Goal: Task Accomplishment & Management: Use online tool/utility

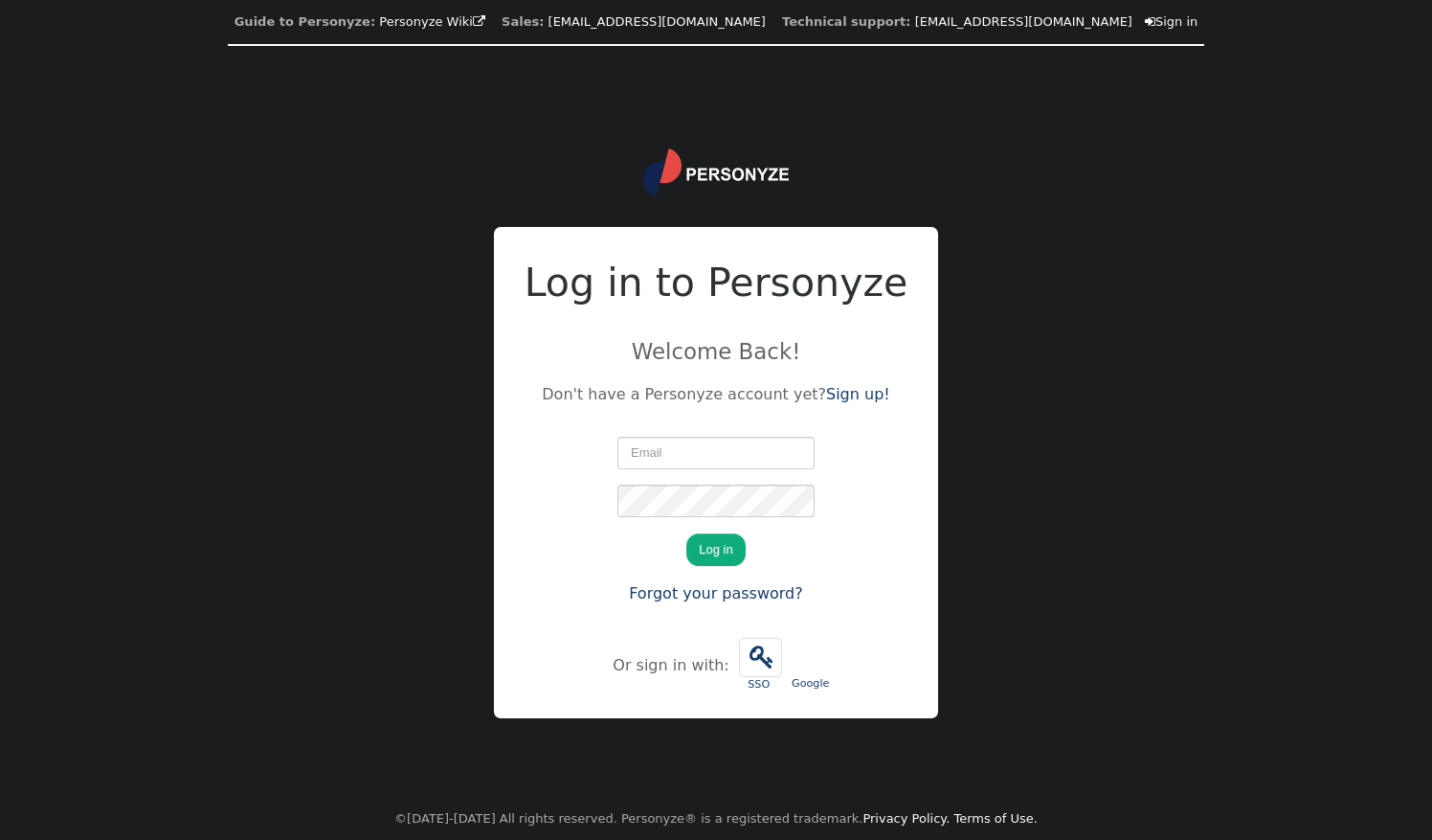
click at [645, 460] on input "text" at bounding box center [716, 453] width 198 height 33
type input "[PERSON_NAME][EMAIL_ADDRESS][PERSON_NAME][DOMAIN_NAME]"
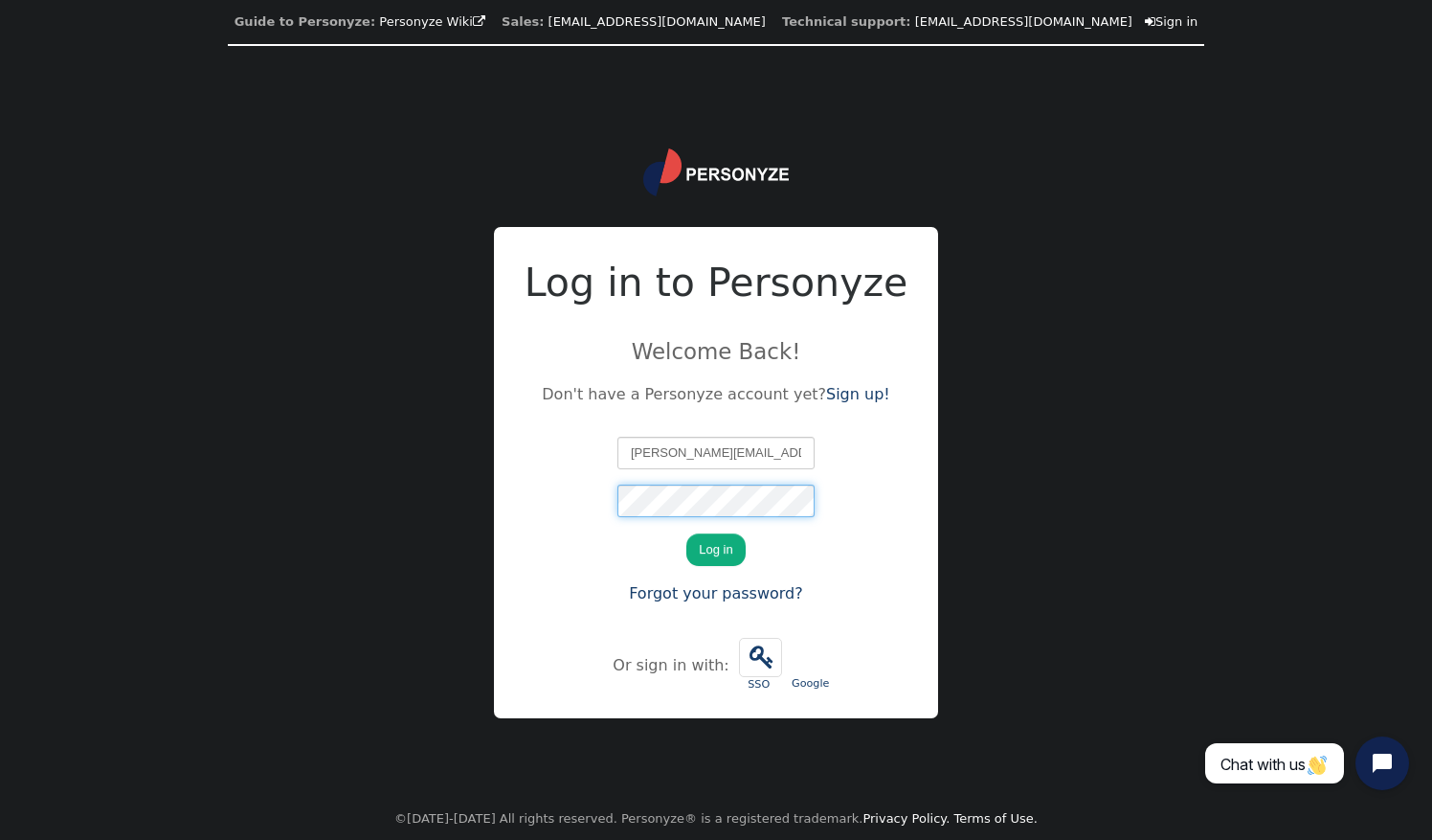
click at [687, 534] on button "Log in" at bounding box center [716, 549] width 58 height 33
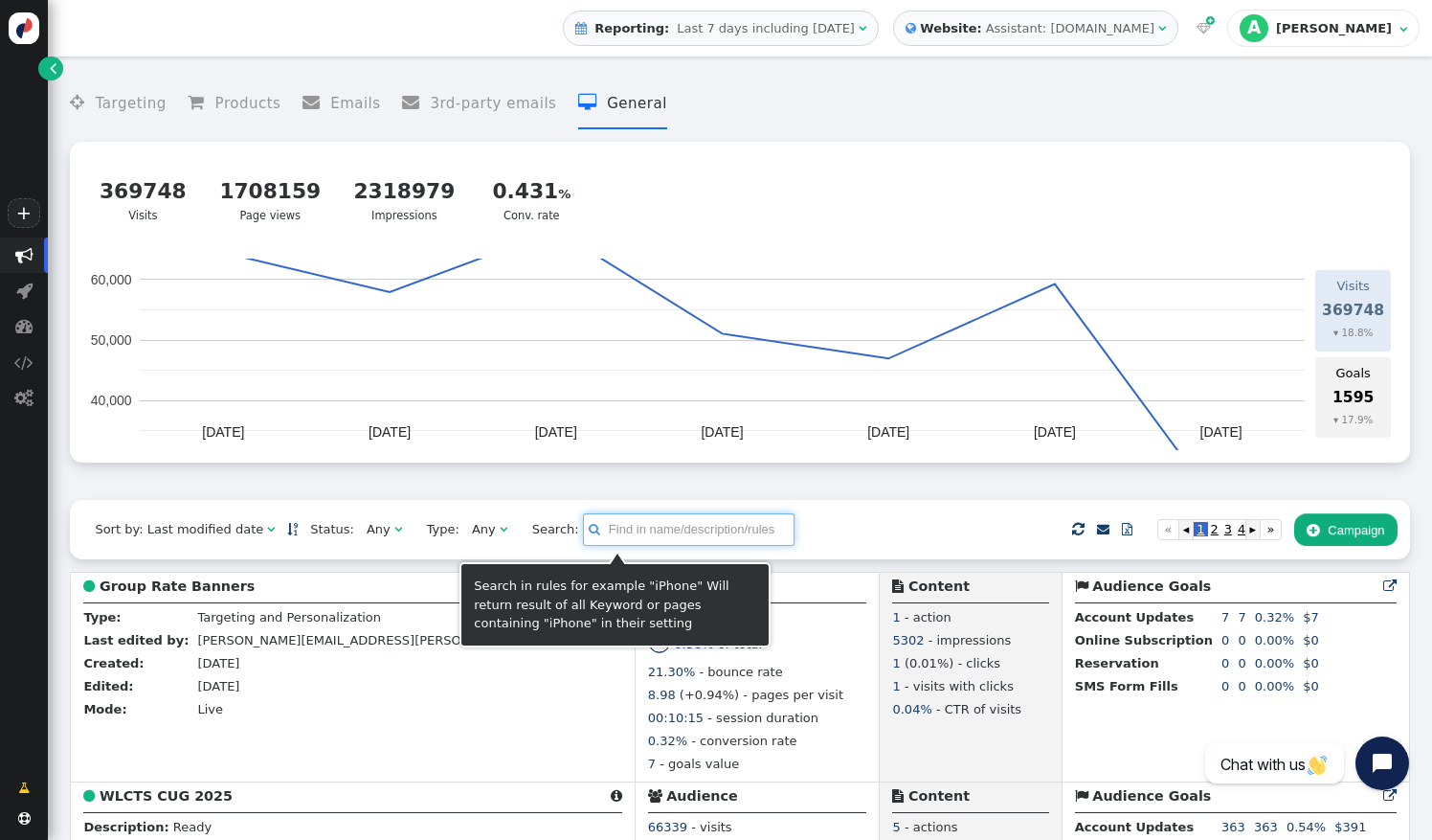
click at [656, 530] on input "text" at bounding box center [689, 529] width 211 height 33
click at [621, 527] on input "text" at bounding box center [689, 529] width 211 height 33
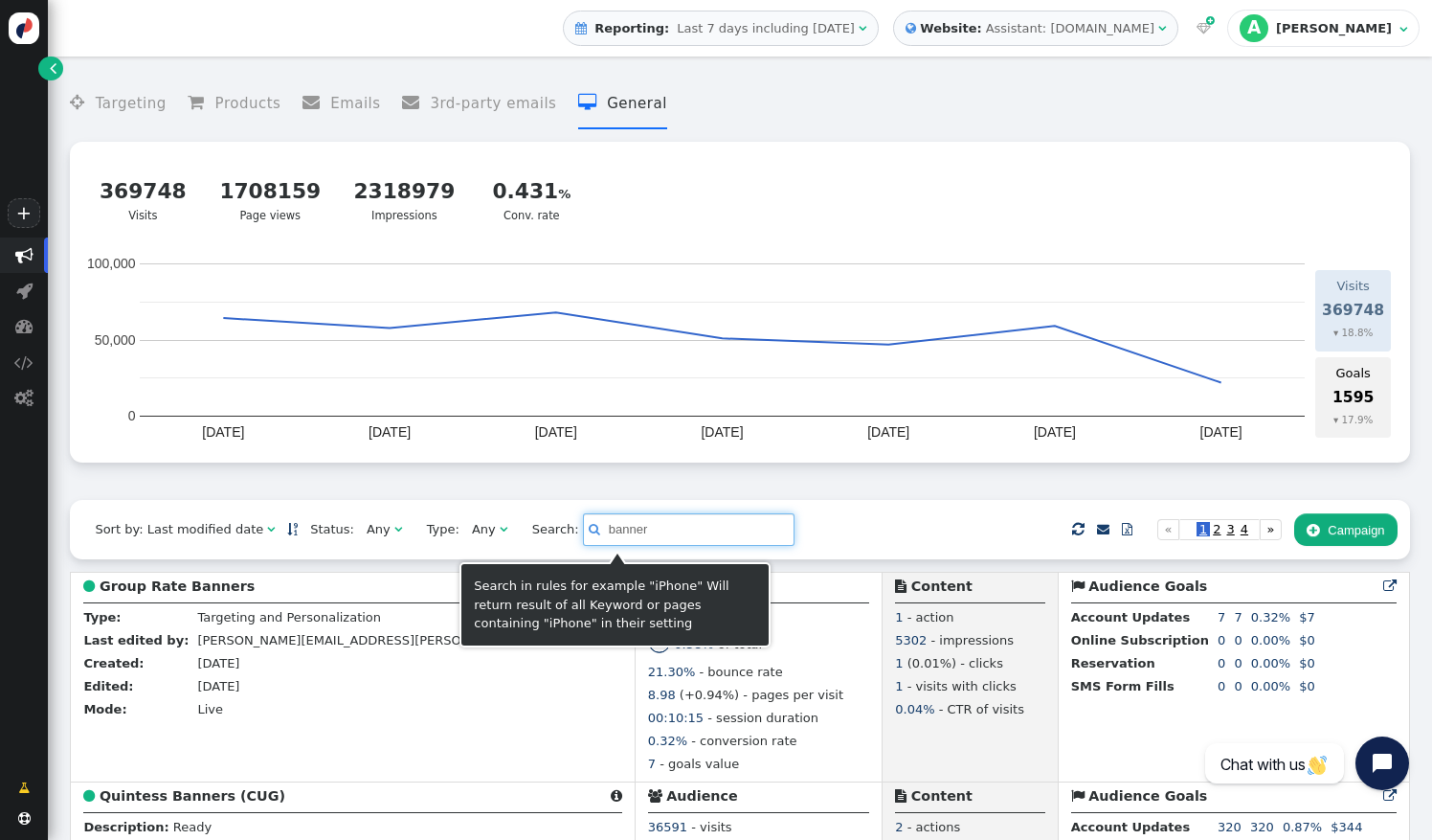
drag, startPoint x: 635, startPoint y: 523, endPoint x: 392, endPoint y: 493, distance: 244.8
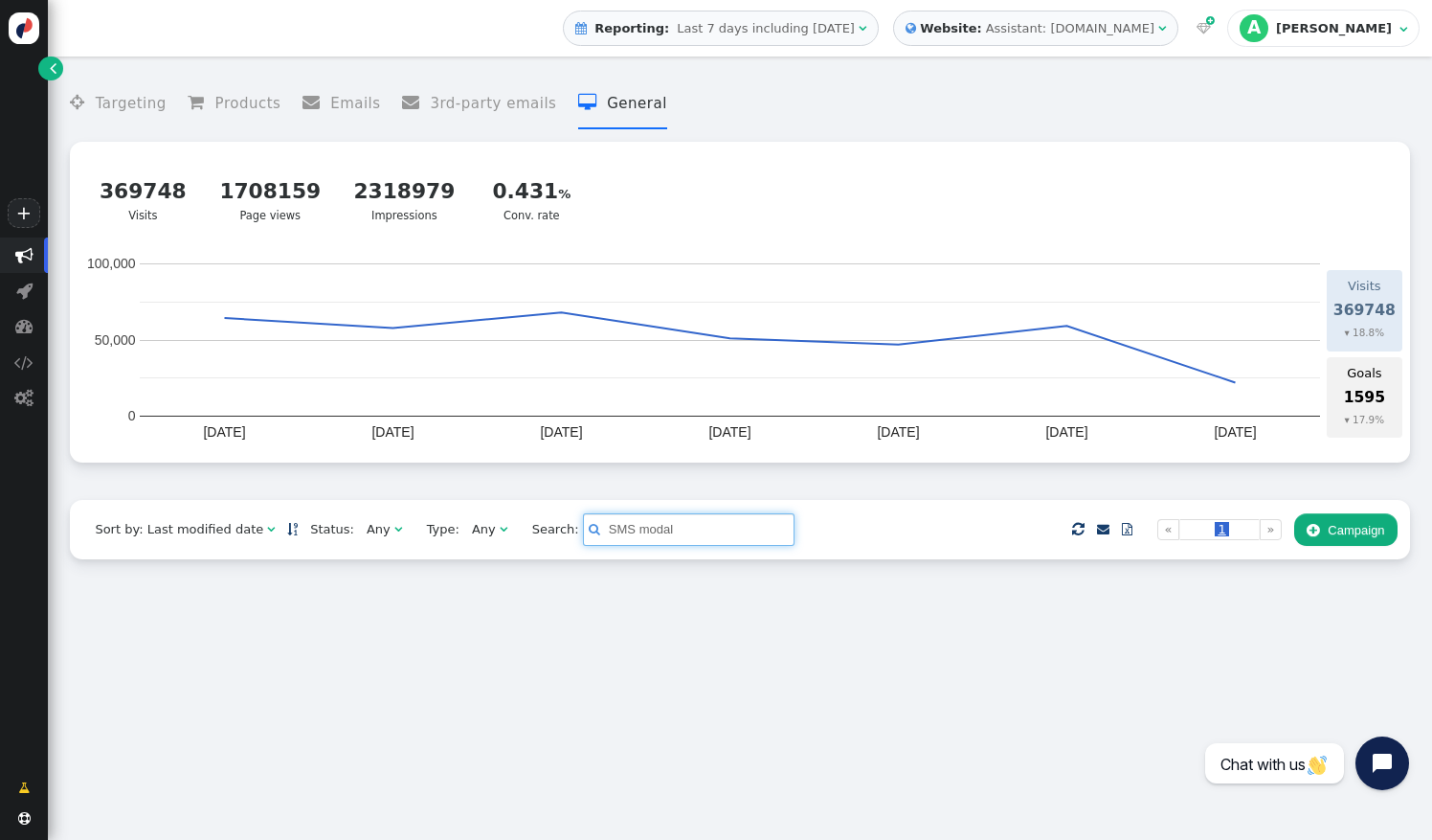
click at [664, 531] on input "SMS modal" at bounding box center [689, 529] width 211 height 33
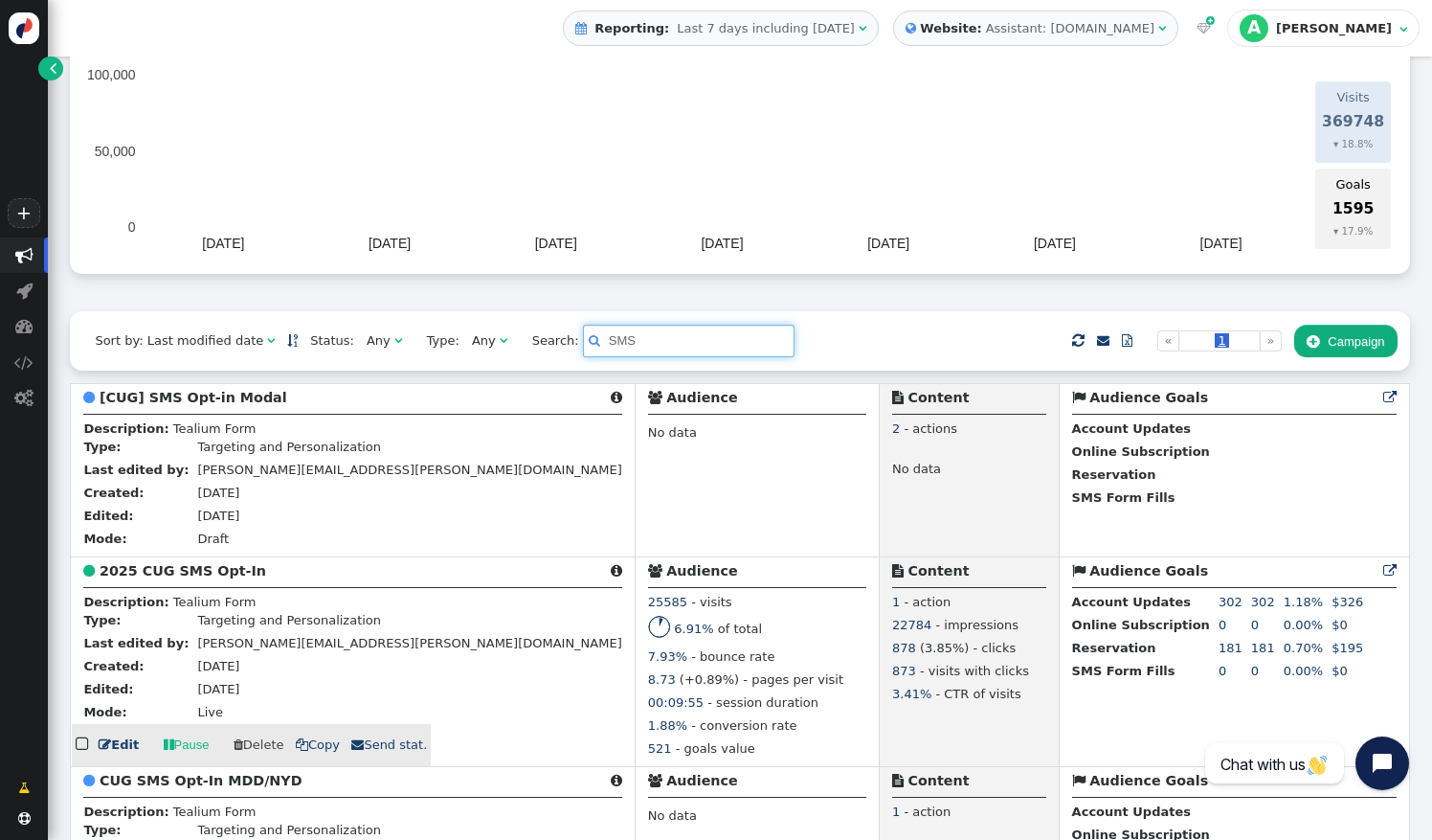
scroll to position [201, 0]
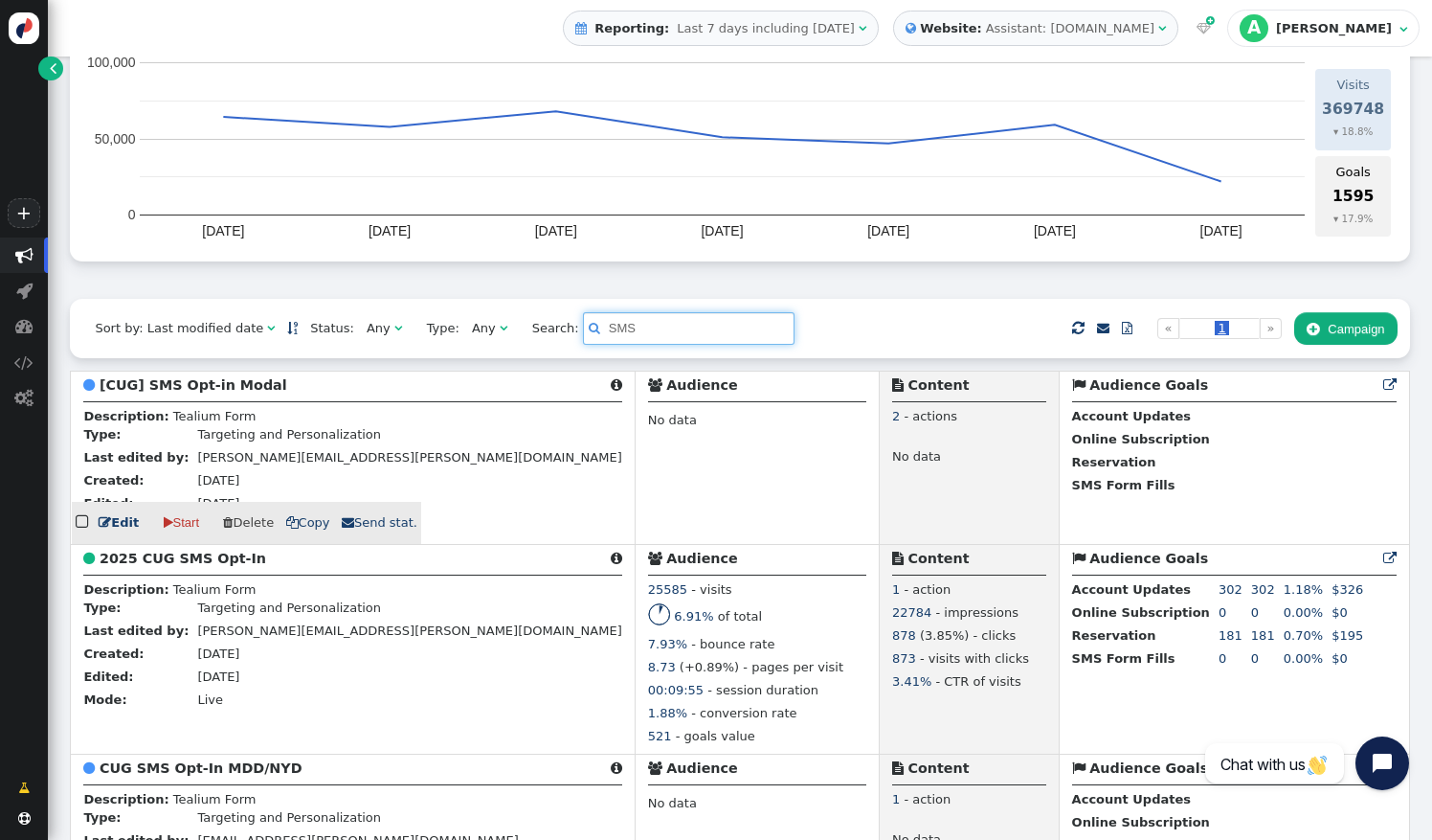
type input "SMS"
click at [224, 392] on b "[CUG] SMS Opt-in Modal" at bounding box center [194, 385] width 188 height 16
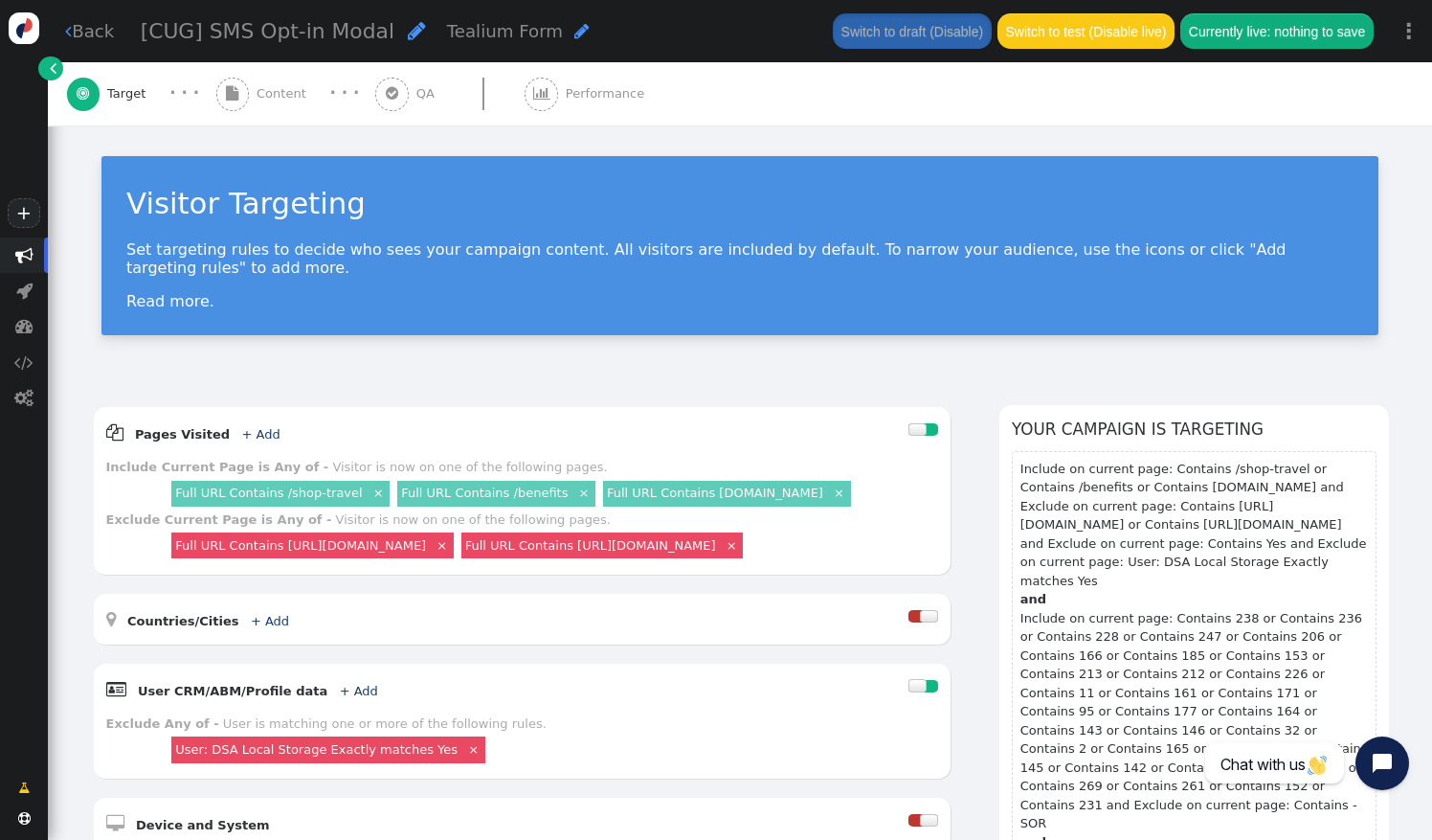
click at [771, 348] on div "Visitor Targeting Set targeting rules to decide who sees your campaign content.…" at bounding box center [739, 253] width 1385 height 255
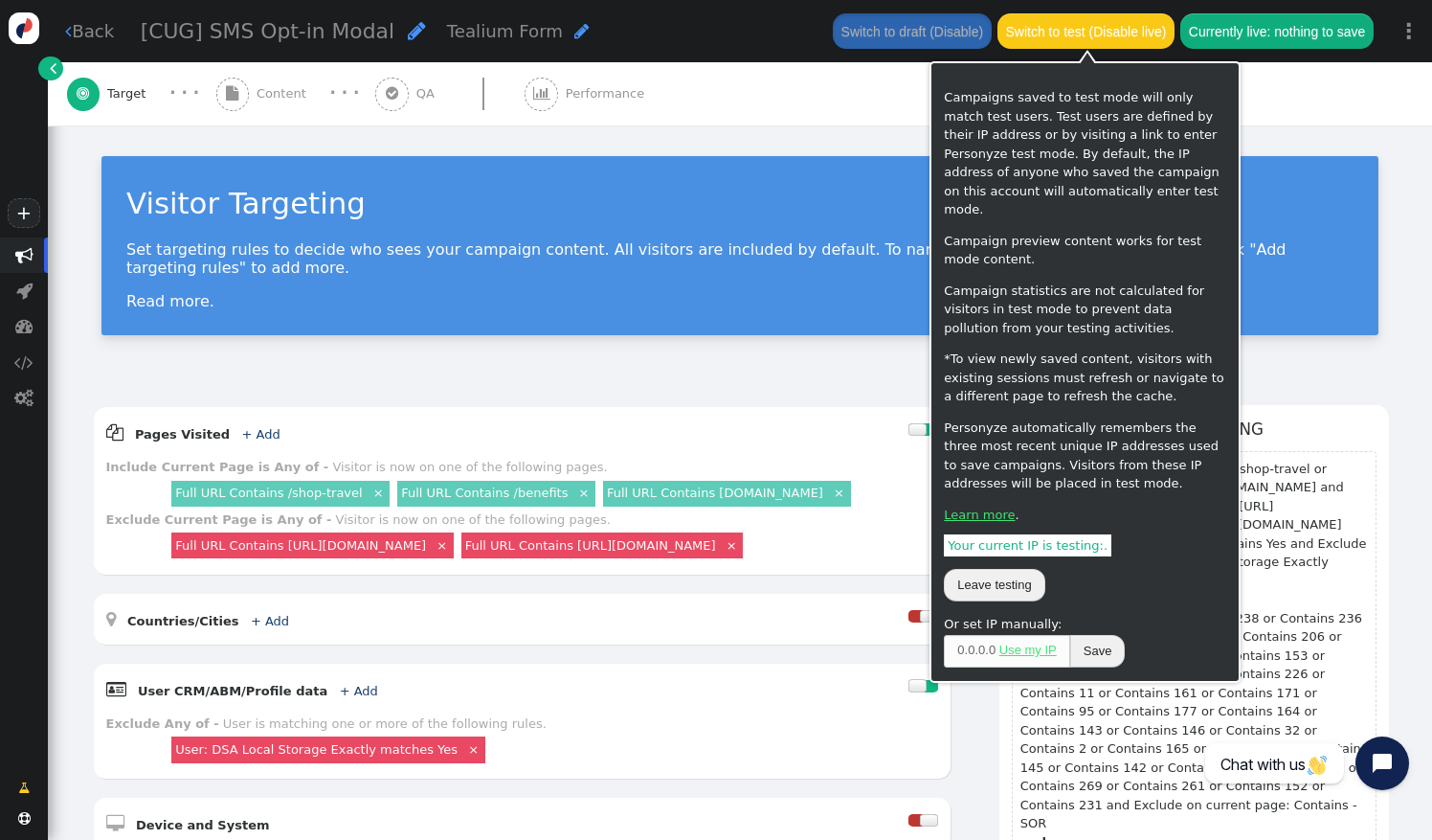
click at [1059, 33] on button "Switch to test (Disable live)" at bounding box center [1086, 31] width 177 height 35
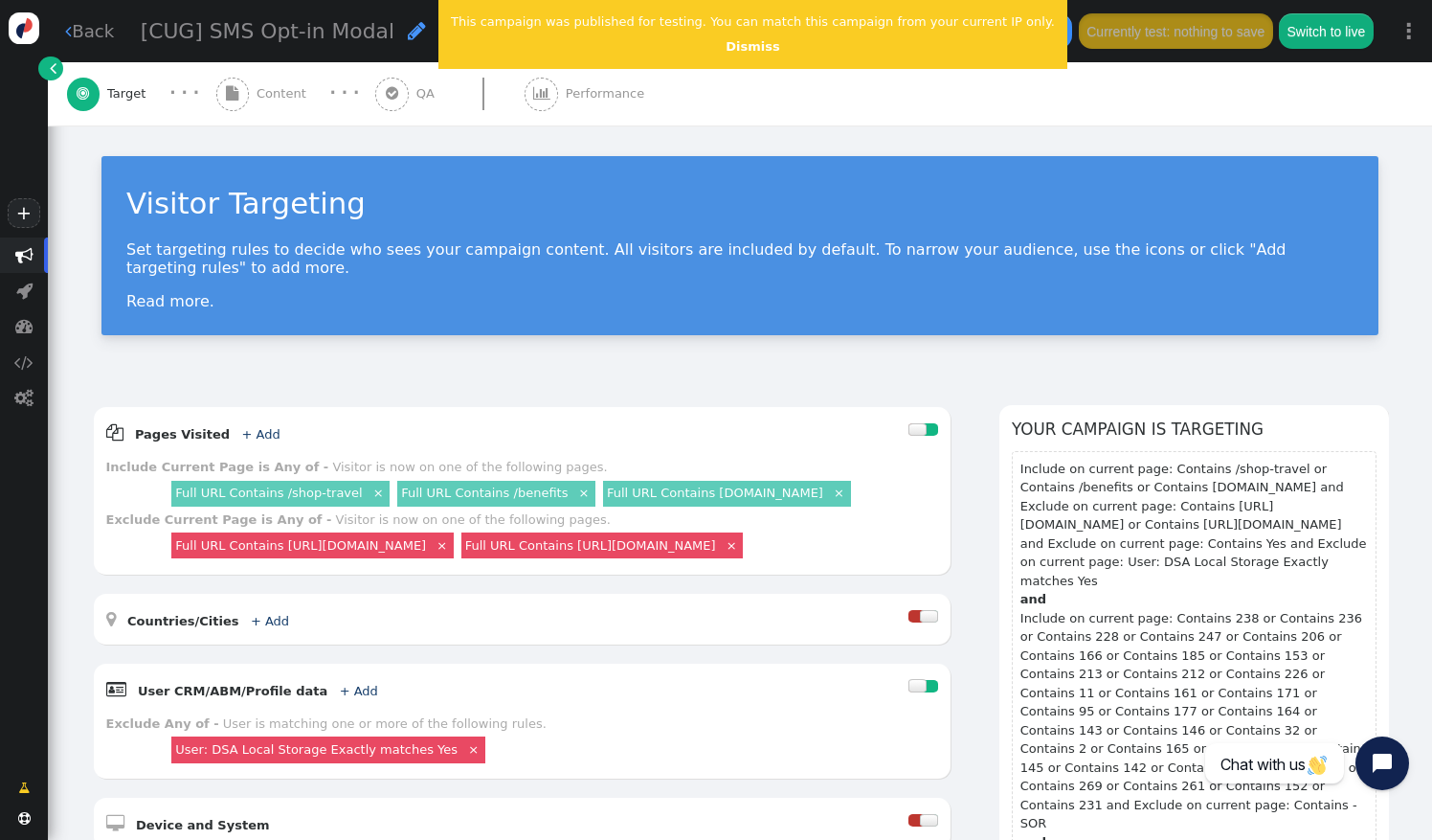
click at [725, 45] on link "Dismiss" at bounding box center [752, 46] width 53 height 15
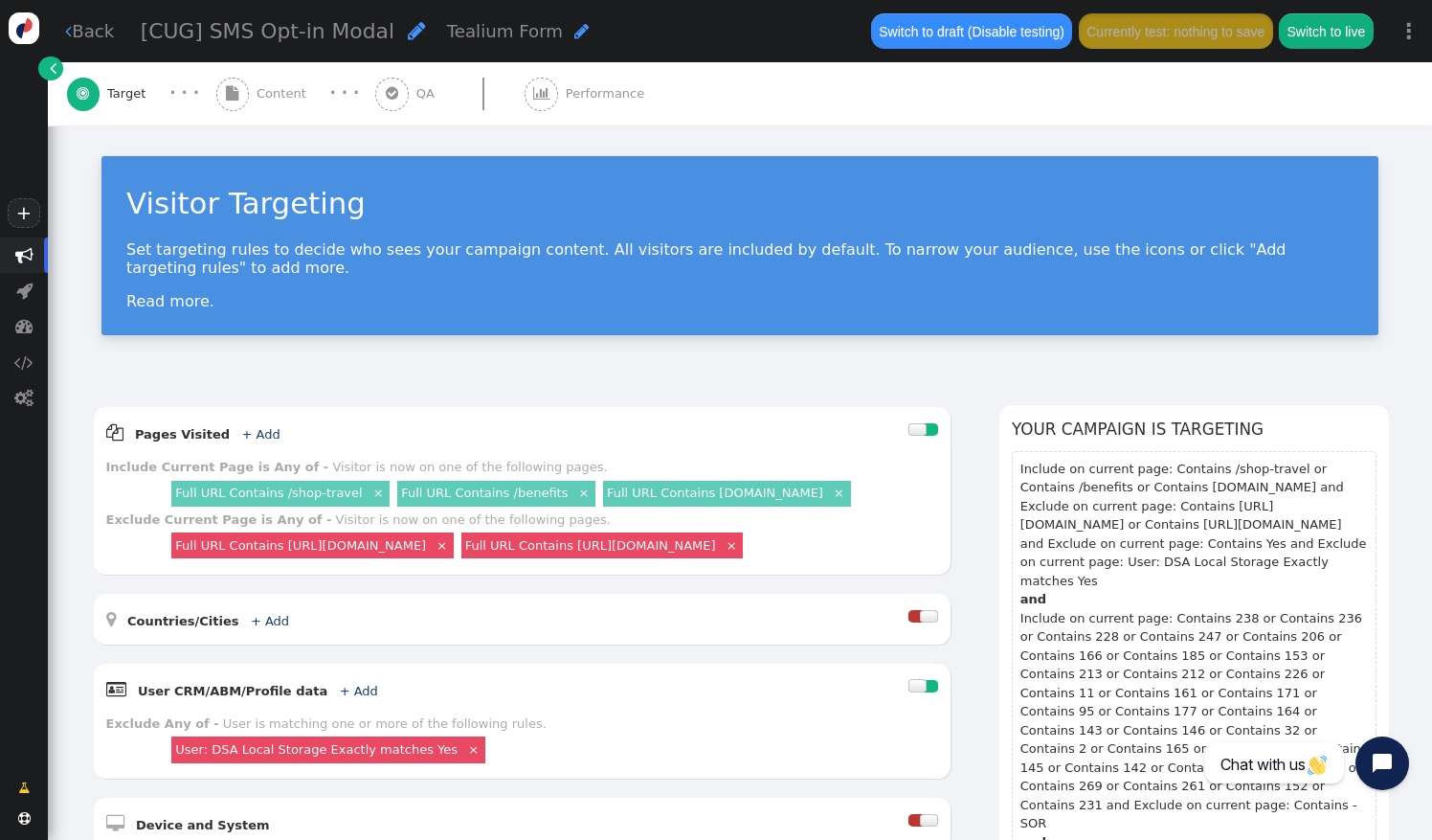
click at [739, 111] on div " Target · · ·  Content · · ·  QA  Performance" at bounding box center [740, 94] width 1347 height 63
click at [534, 343] on div "Visitor Targeting Set targeting rules to decide who sees your campaign content.…" at bounding box center [739, 253] width 1385 height 255
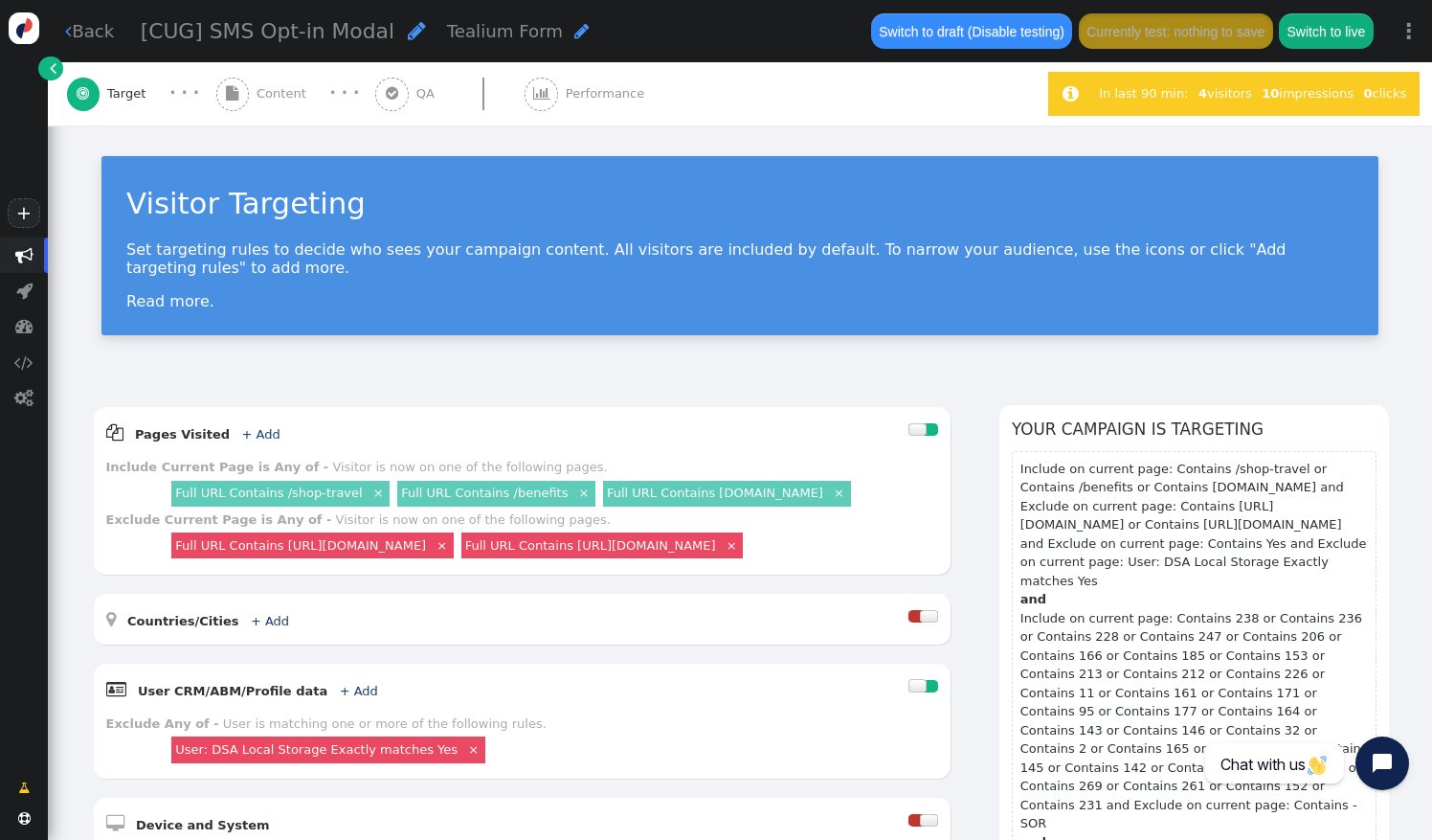
click at [476, 358] on div "Visitor Targeting Set targeting rules to decide who sees your campaign content.…" at bounding box center [739, 253] width 1385 height 255
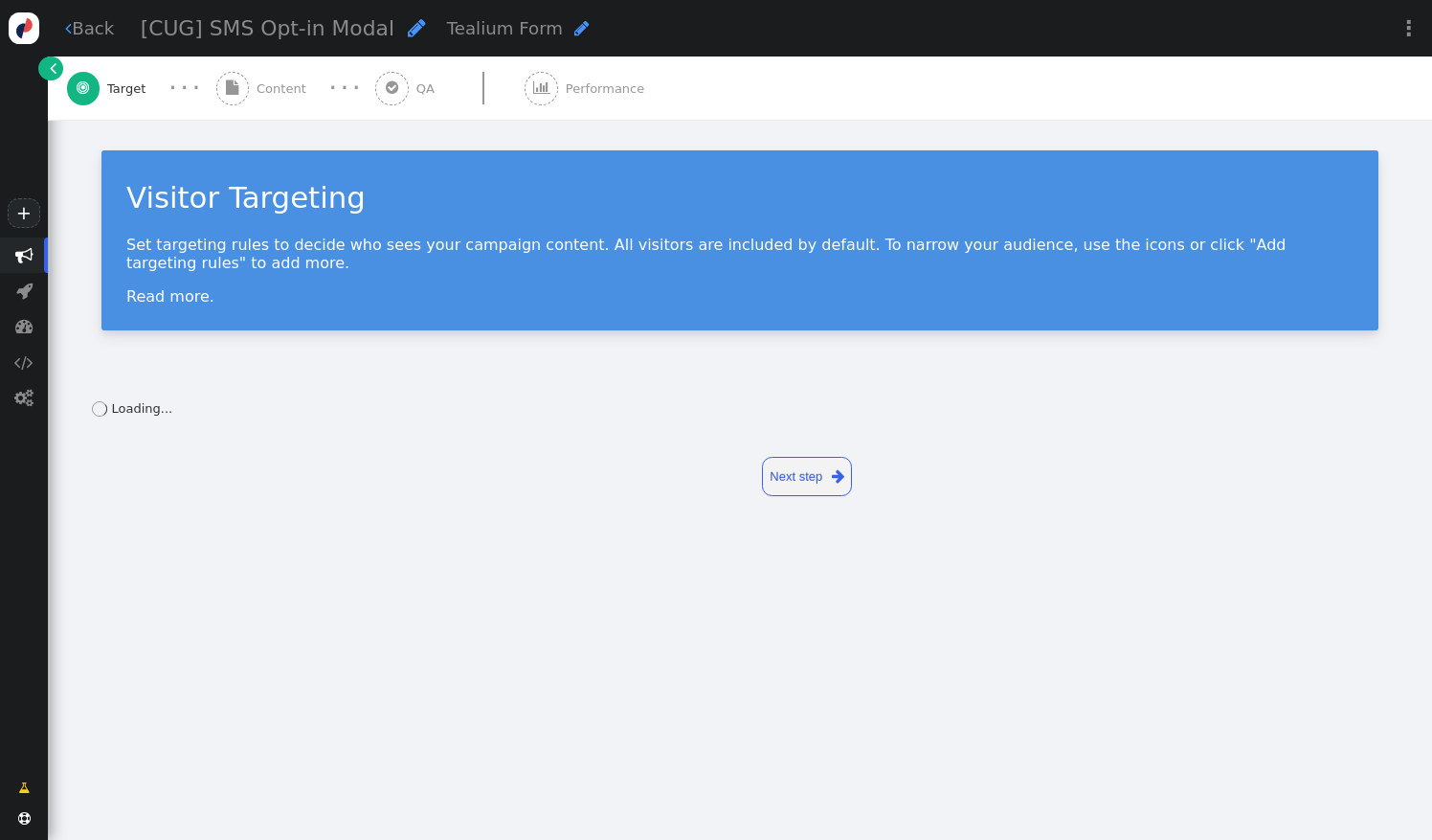
click at [860, 86] on div " Target · · ·  Content · · ·  QA  Performance" at bounding box center [740, 88] width 1347 height 63
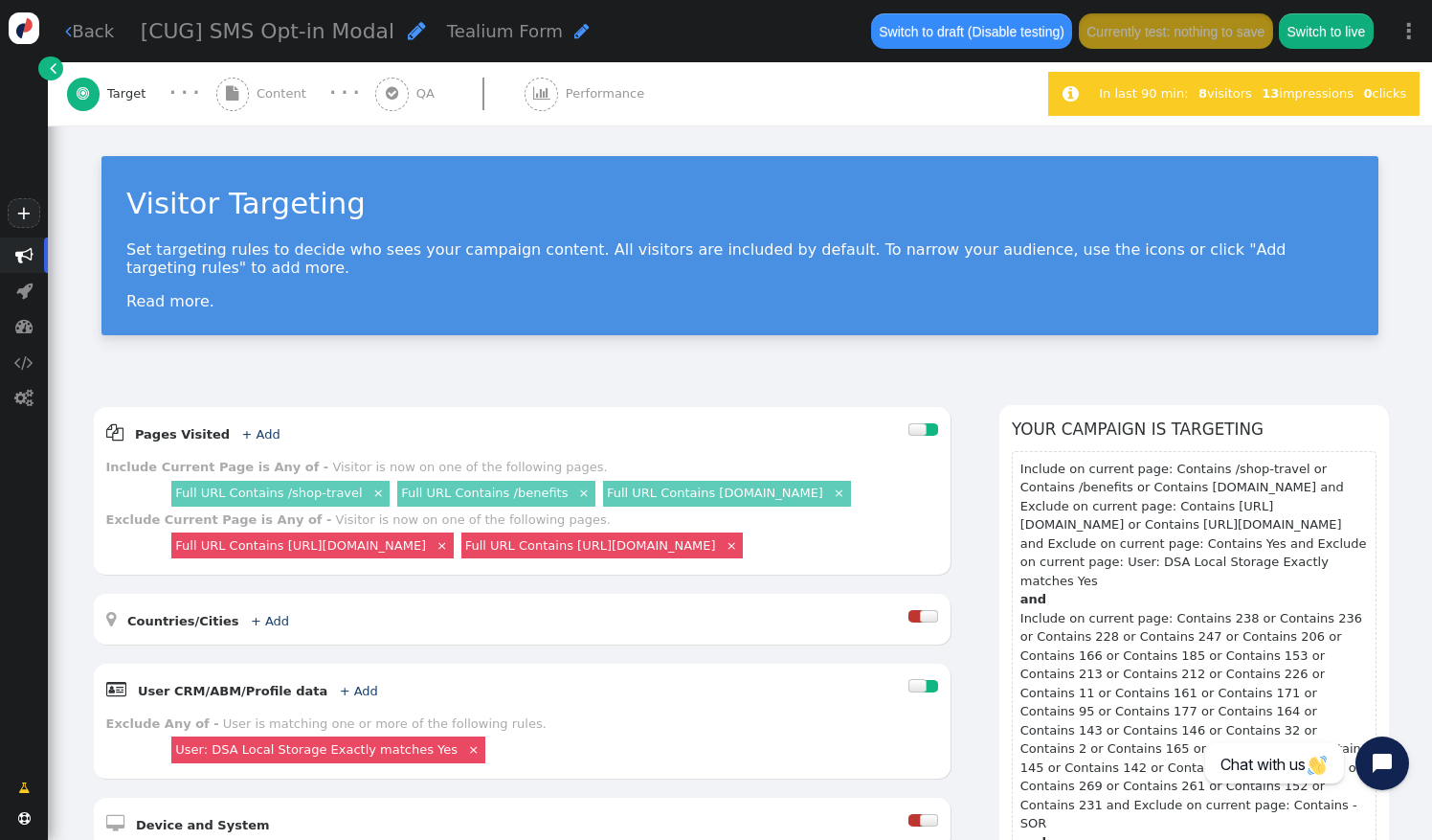
click at [277, 97] on span "Content" at bounding box center [286, 93] width 57 height 19
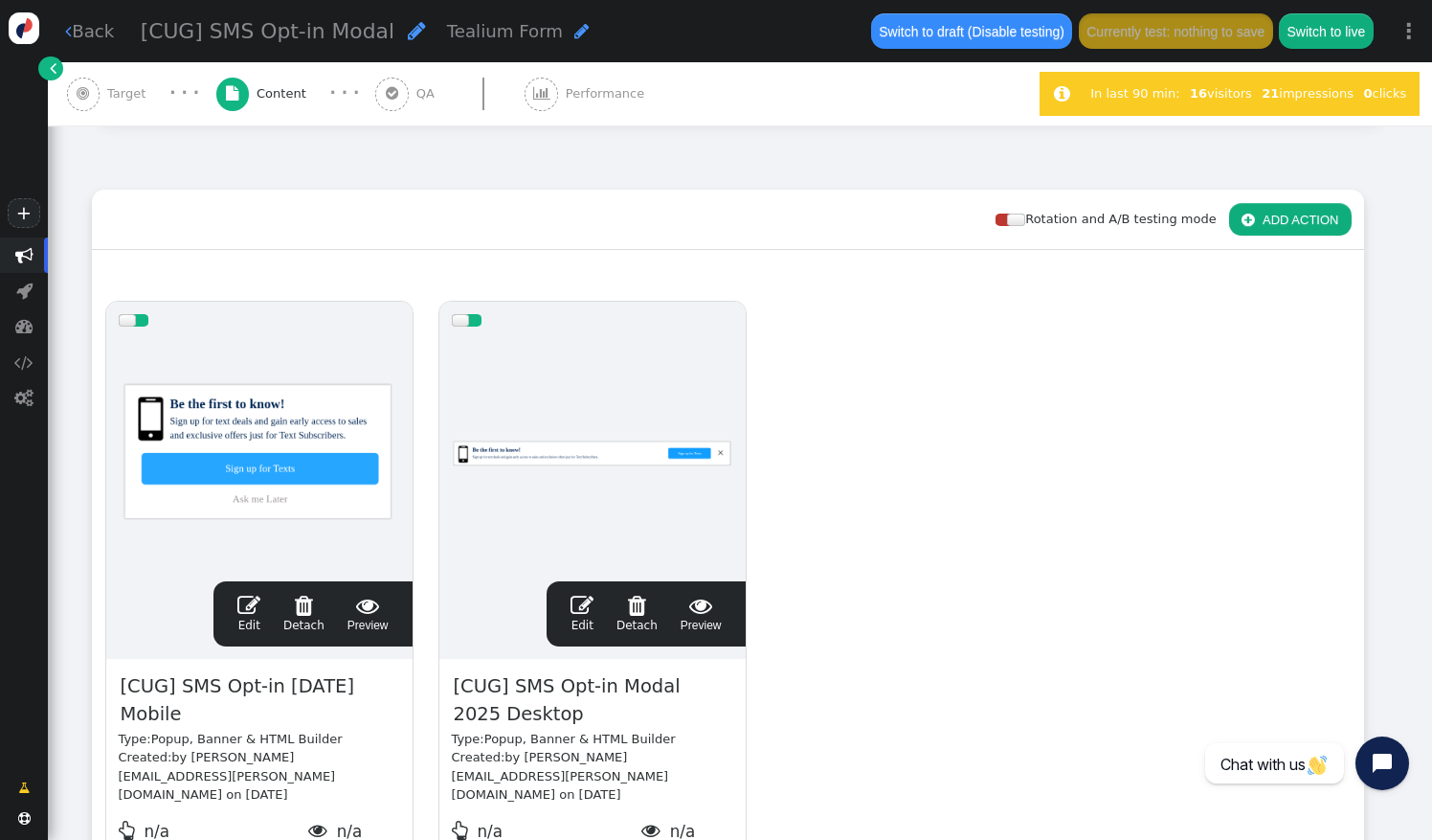
scroll to position [229, 0]
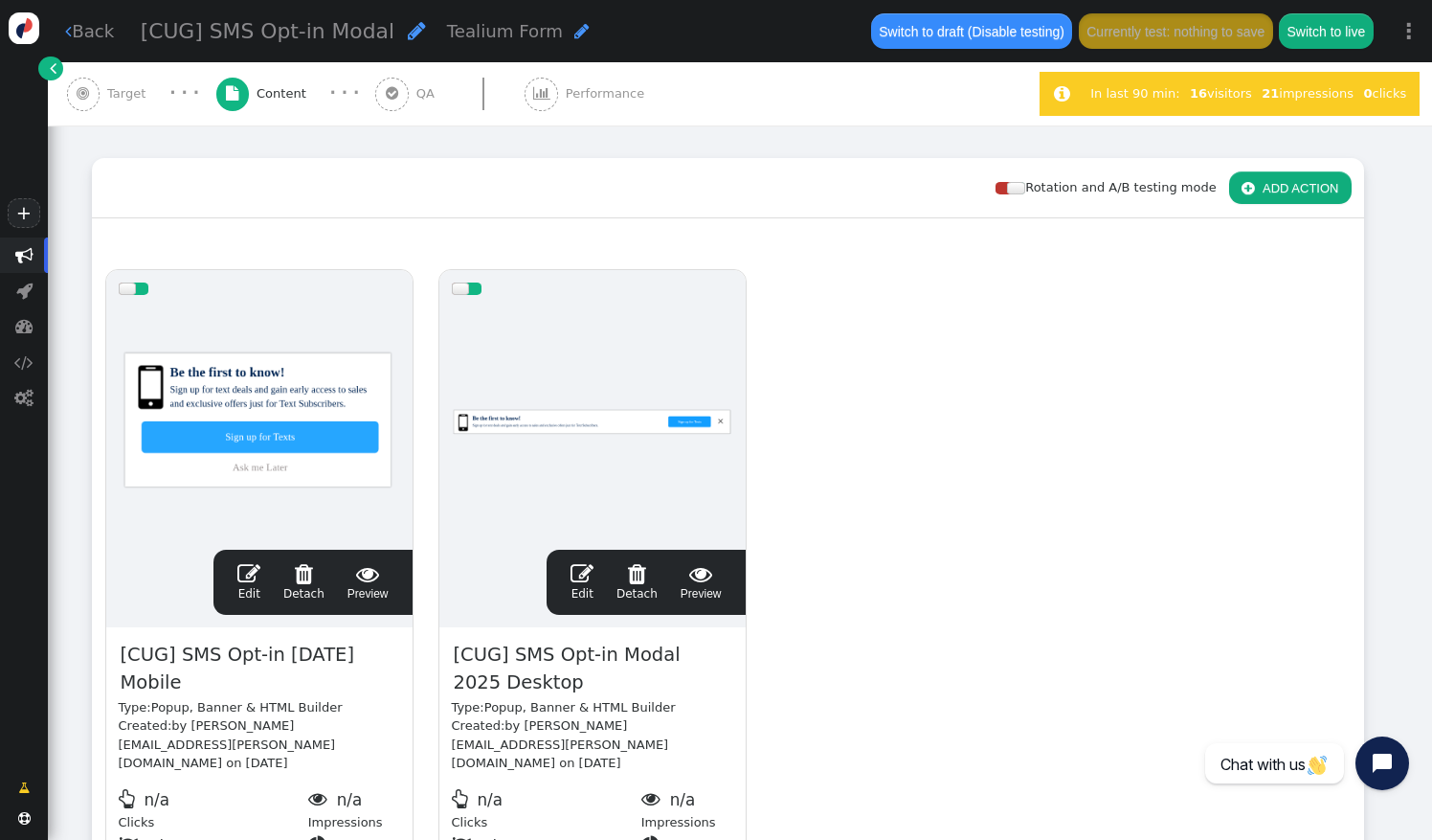
drag, startPoint x: 907, startPoint y: 284, endPoint x: 1162, endPoint y: 646, distance: 442.8
click at [1162, 646] on div "drag this  Edit  Detach  Preview [CUG] SMS Opt-in 2025 Mobile Type: Popup, B…" at bounding box center [728, 580] width 1271 height 647
click at [852, 188] on div "Rotation and A/B testing mode  ADD ACTION" at bounding box center [728, 188] width 1273 height 60
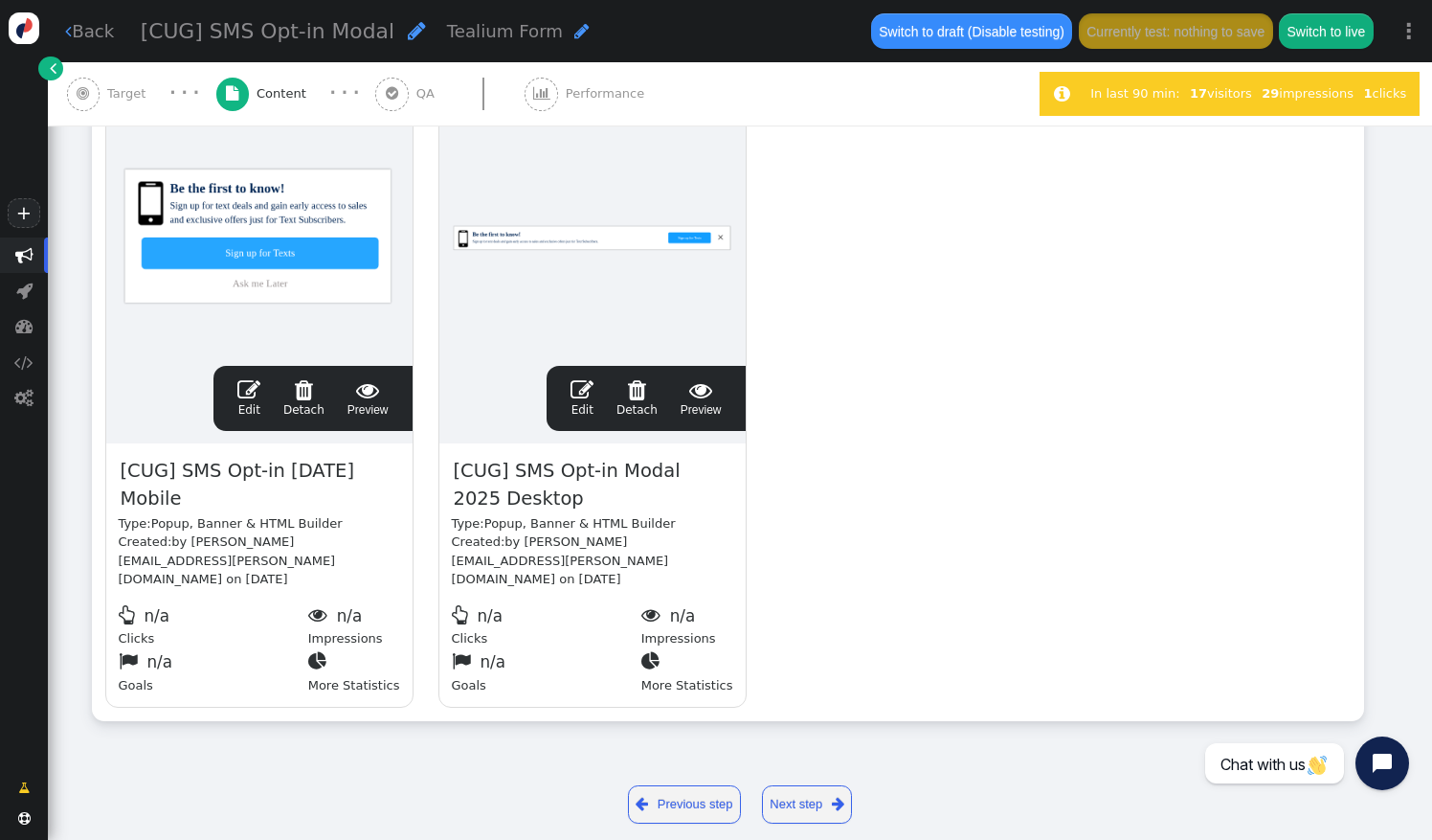
click at [252, 402] on link " Edit" at bounding box center [248, 398] width 23 height 41
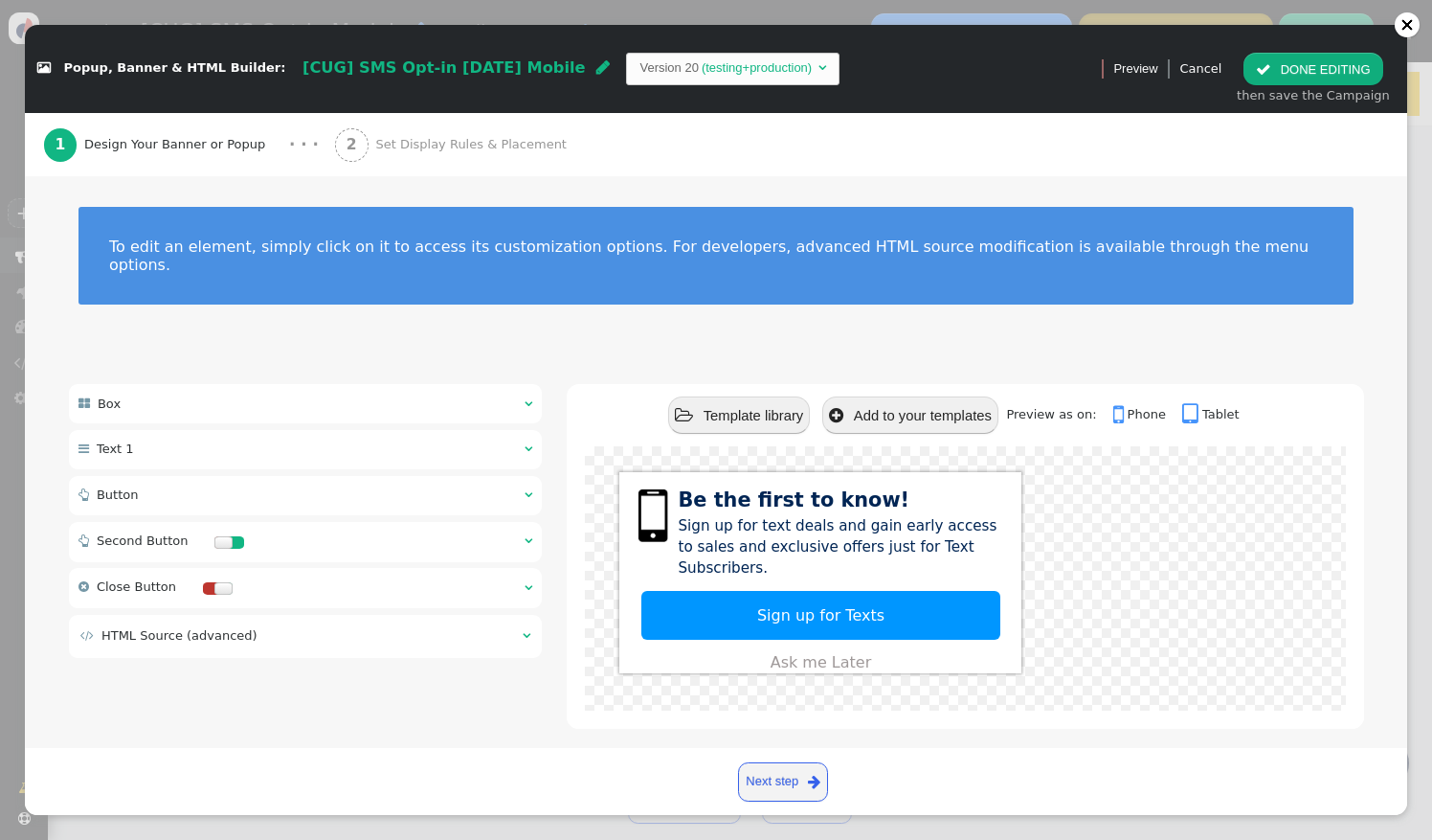
click at [472, 145] on span "Set Display Rules & Placement" at bounding box center [474, 144] width 199 height 19
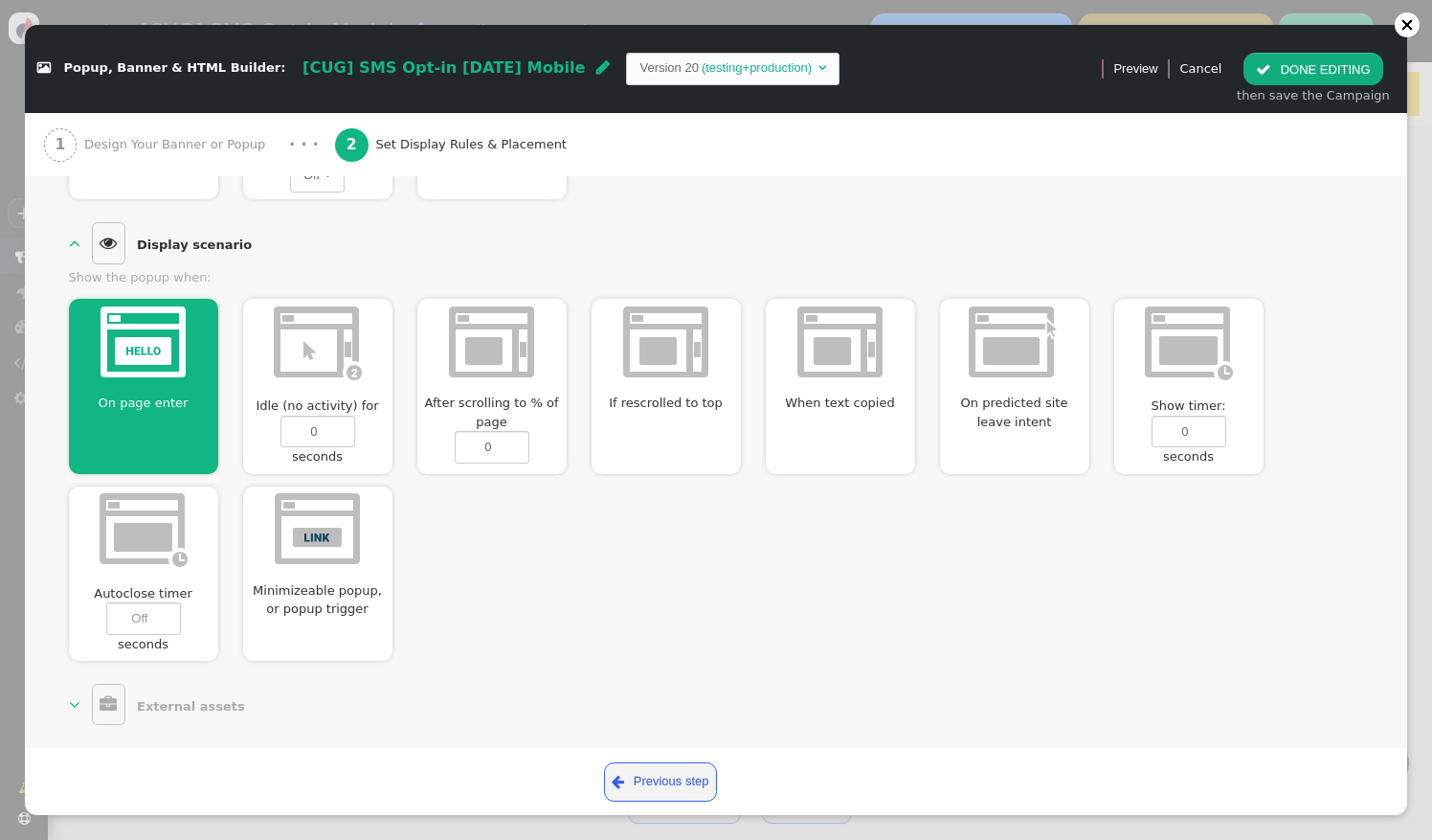
scroll to position [650, 0]
click at [1414, 25] on div at bounding box center [1407, 25] width 25 height 25
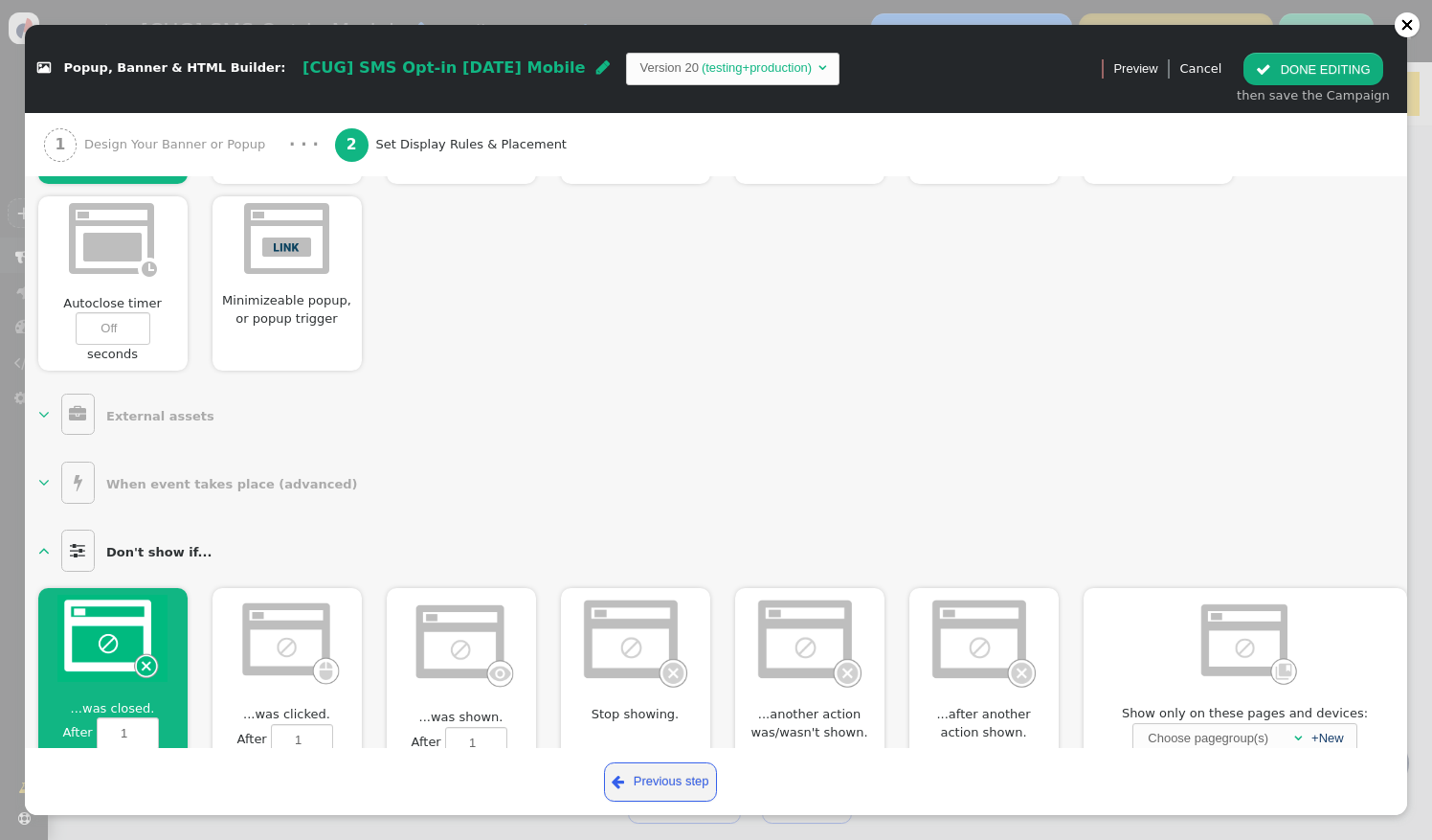
scroll to position [1142, 44]
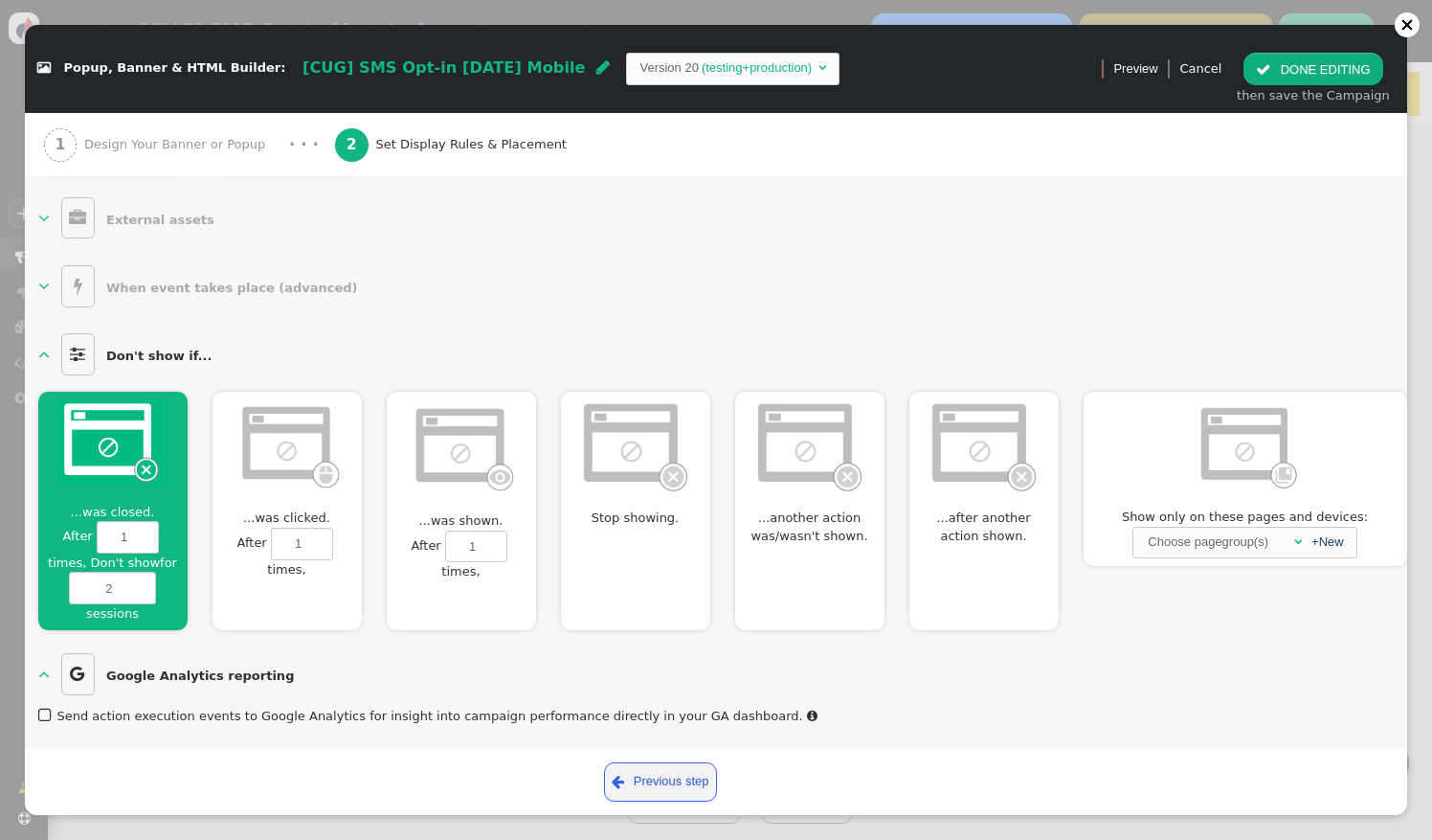
click at [1397, 37] on div " Preview Cancel  DONE EDITING then save the Campaign" at bounding box center [1249, 68] width 318 height 88
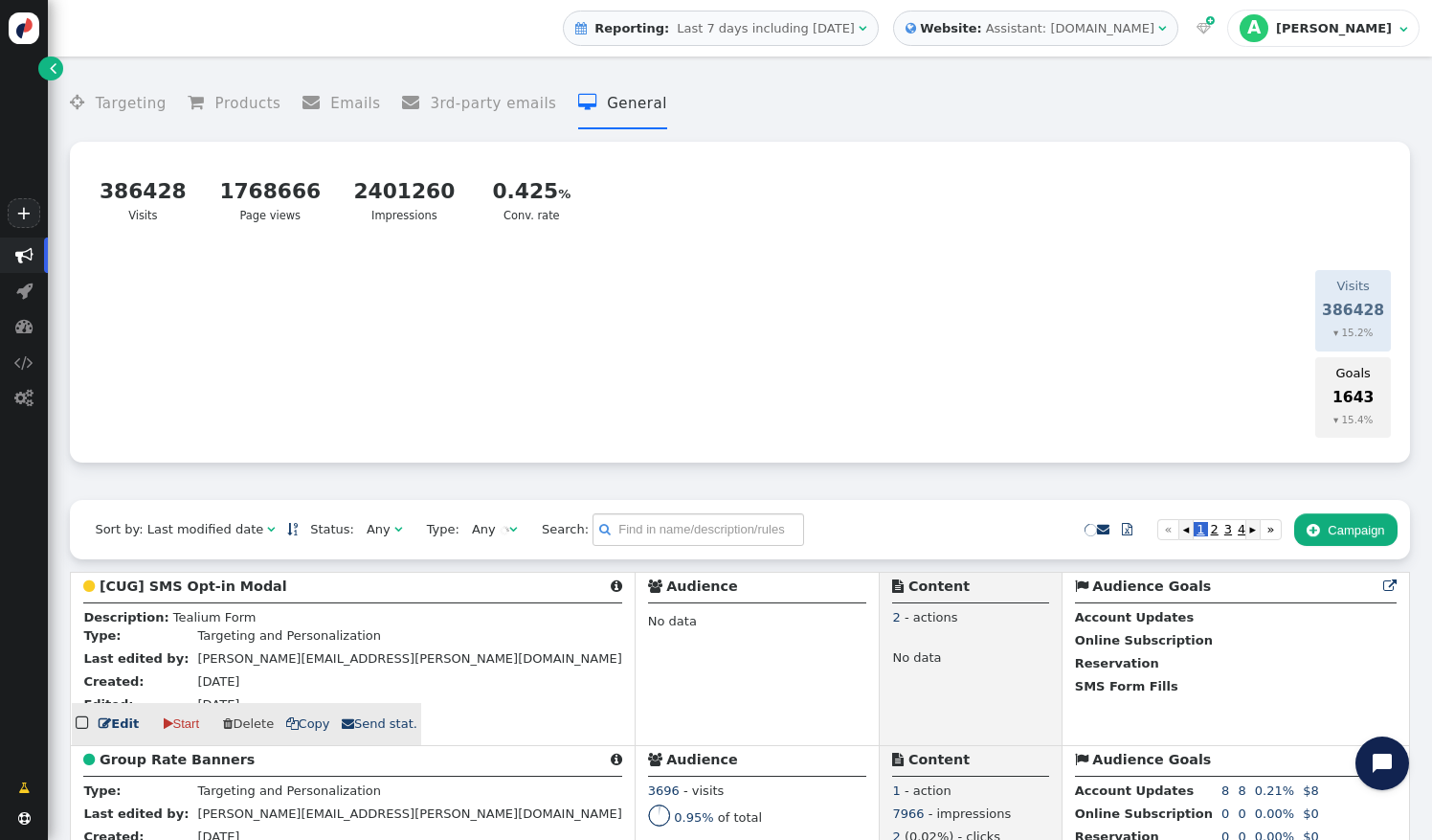
scroll to position [127, 0]
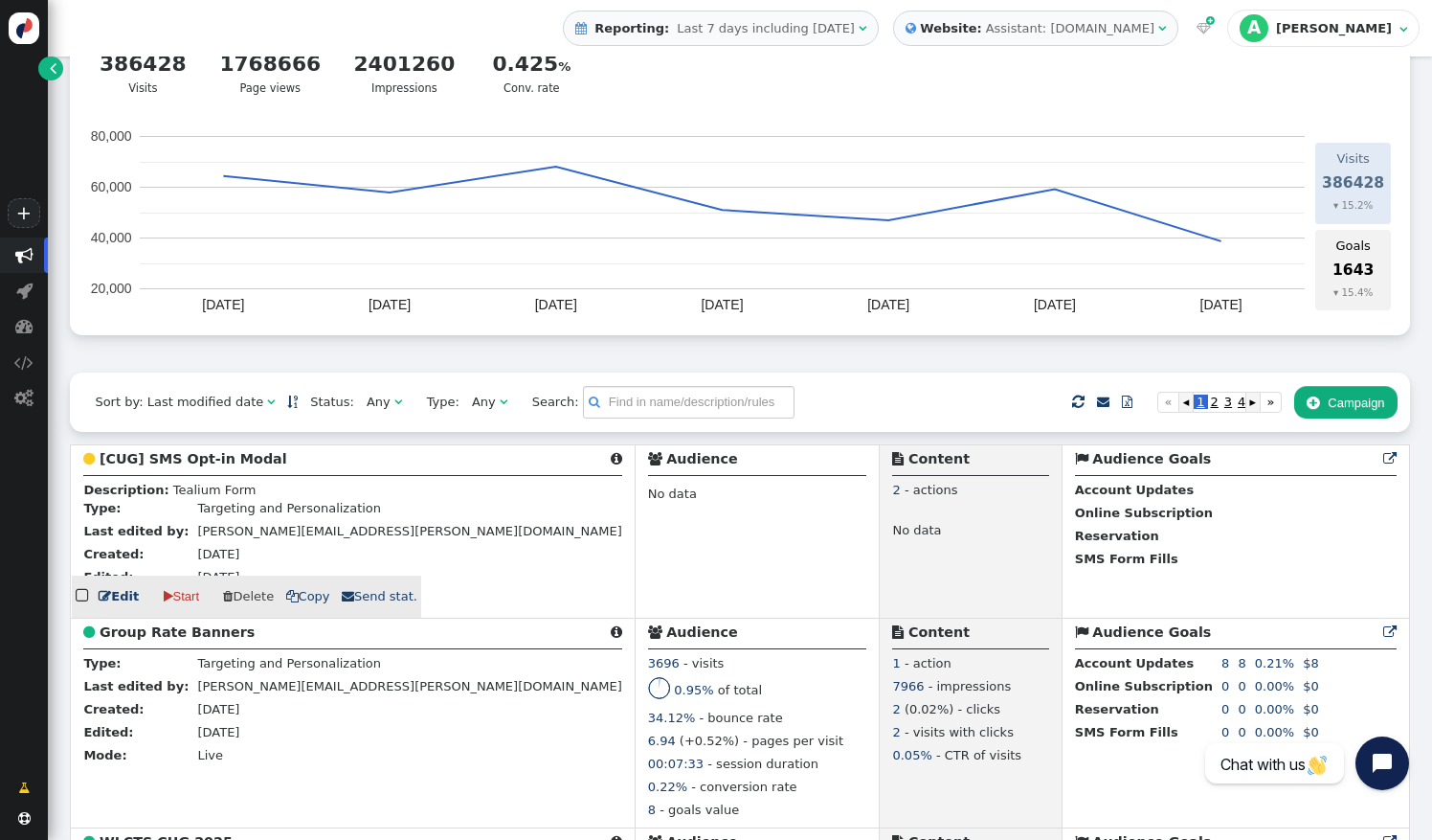
click at [231, 456] on b "[CUG] SMS Opt-in Modal" at bounding box center [194, 459] width 188 height 16
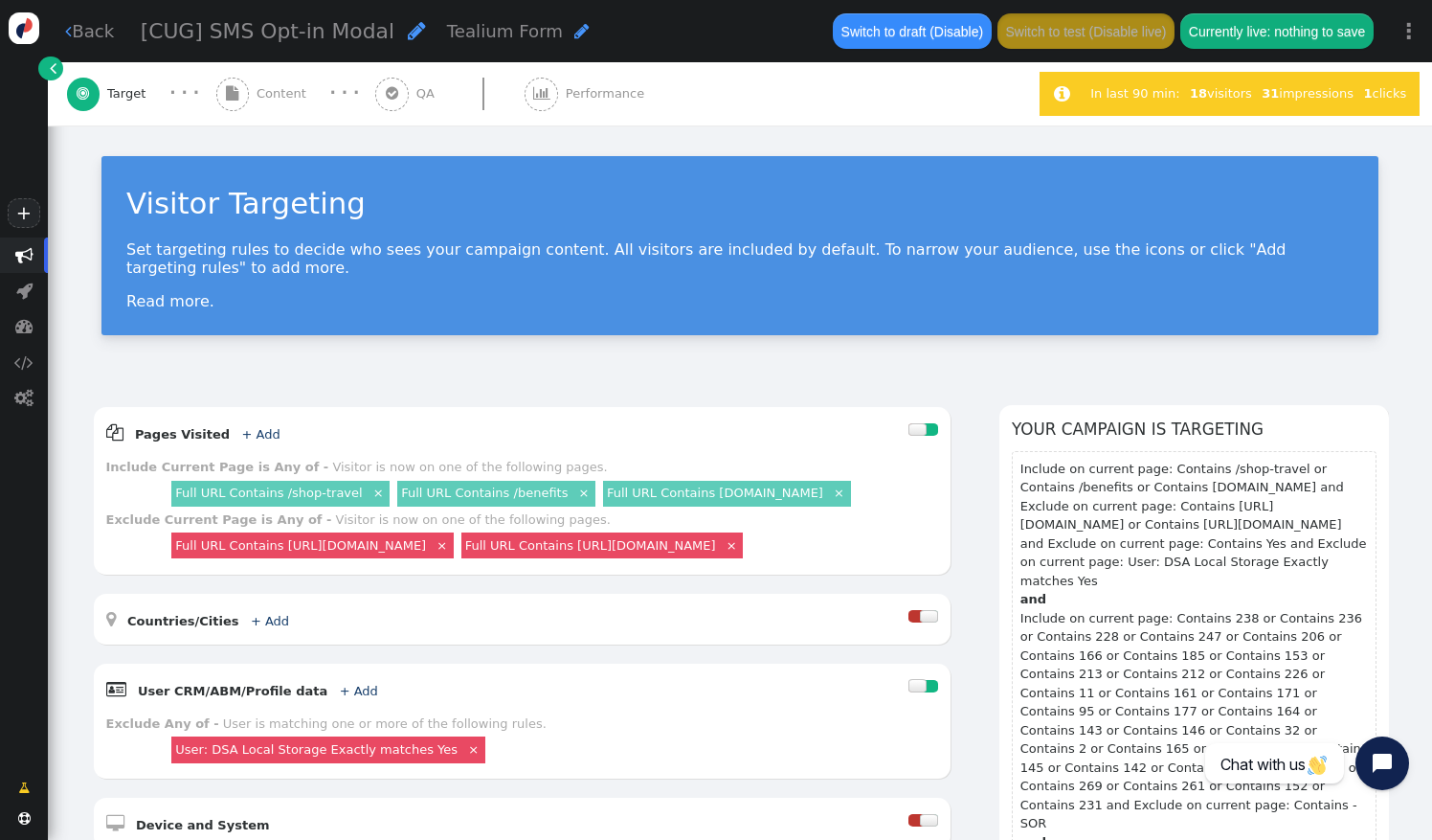
click at [248, 98] on div " Content" at bounding box center [265, 94] width 98 height 63
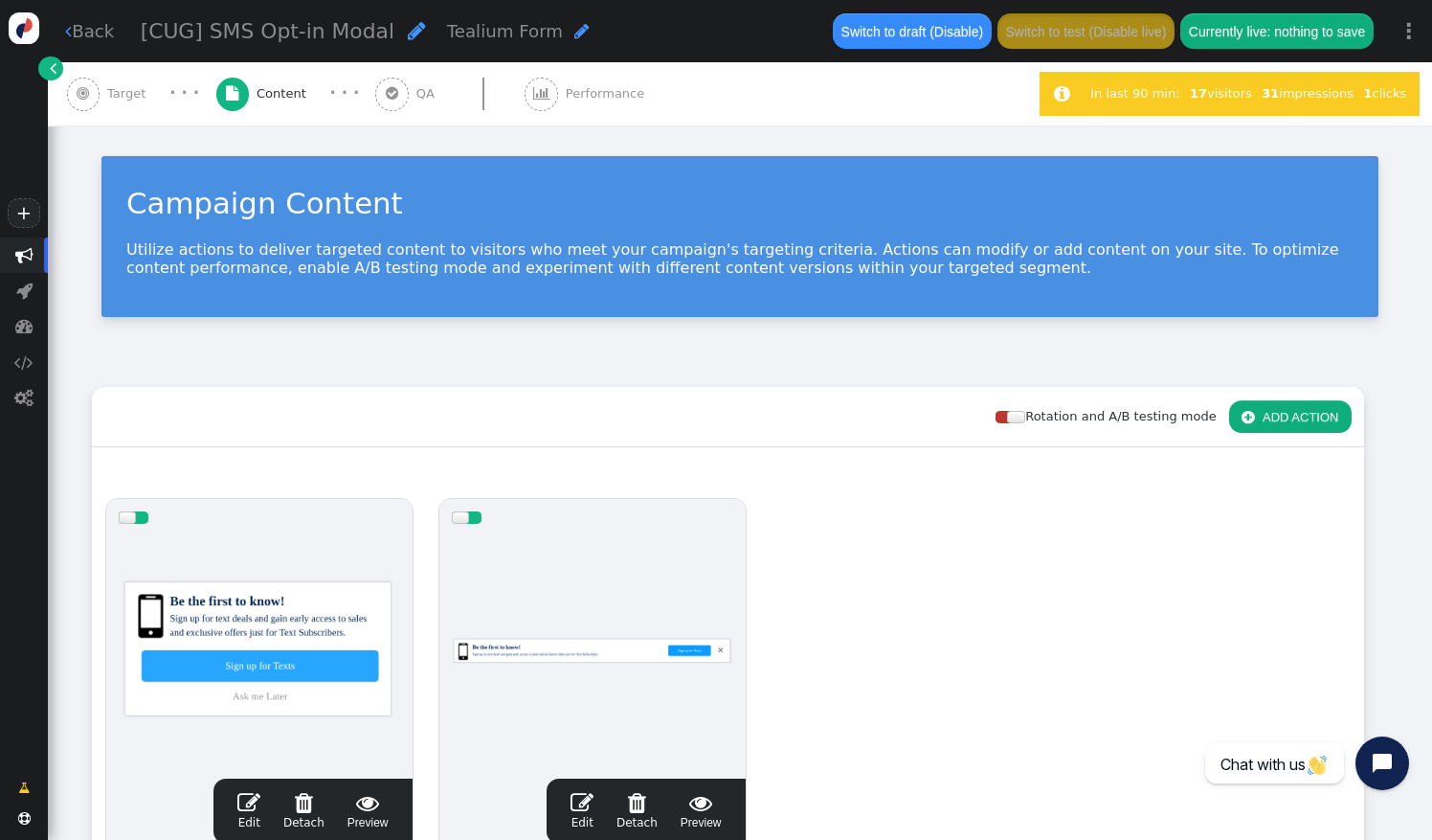
click at [123, 98] on span "Target" at bounding box center [130, 93] width 46 height 19
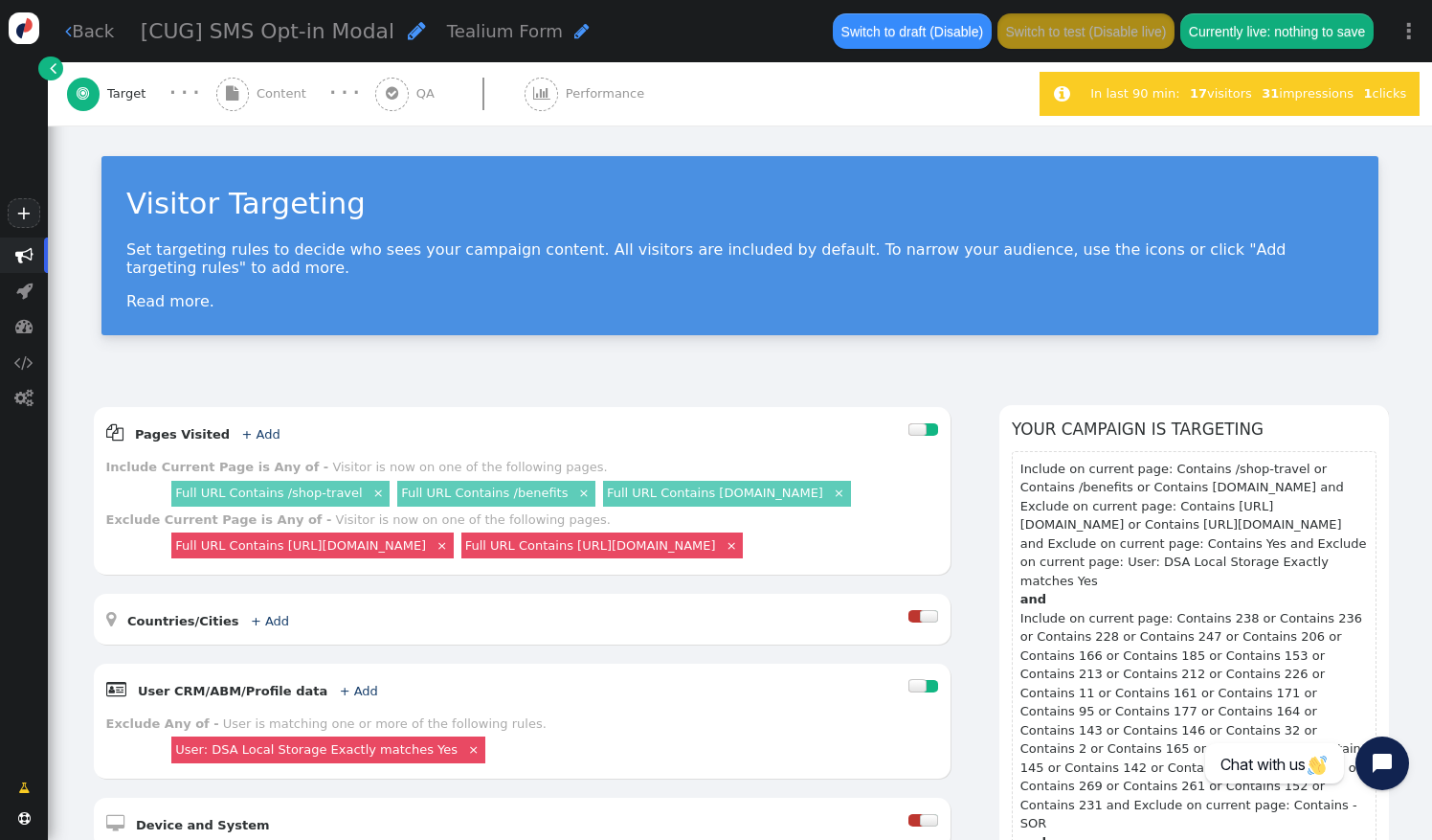
click at [260, 108] on div " Content" at bounding box center [265, 94] width 98 height 63
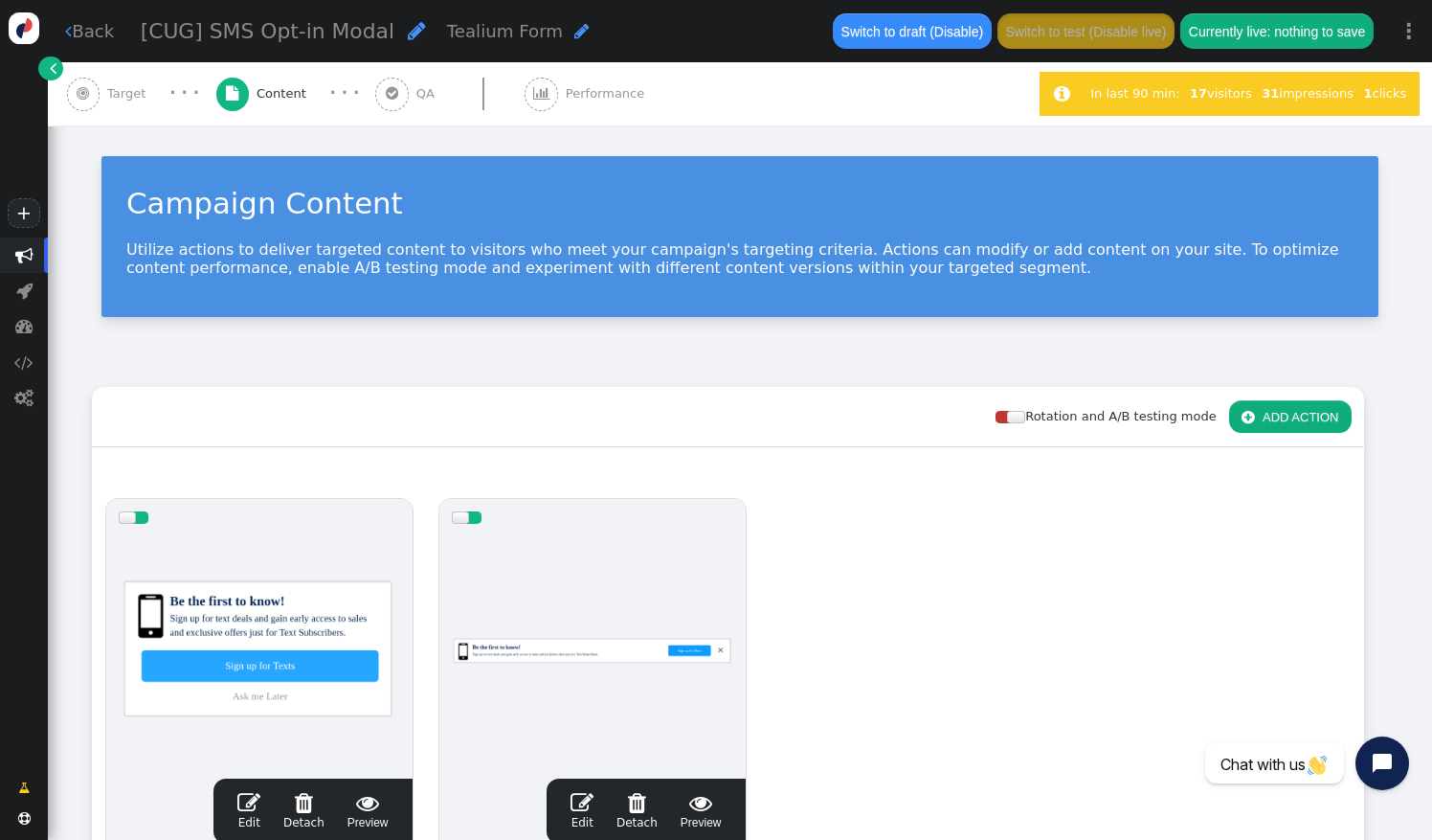
click at [388, 105] on span "" at bounding box center [392, 94] width 34 height 34
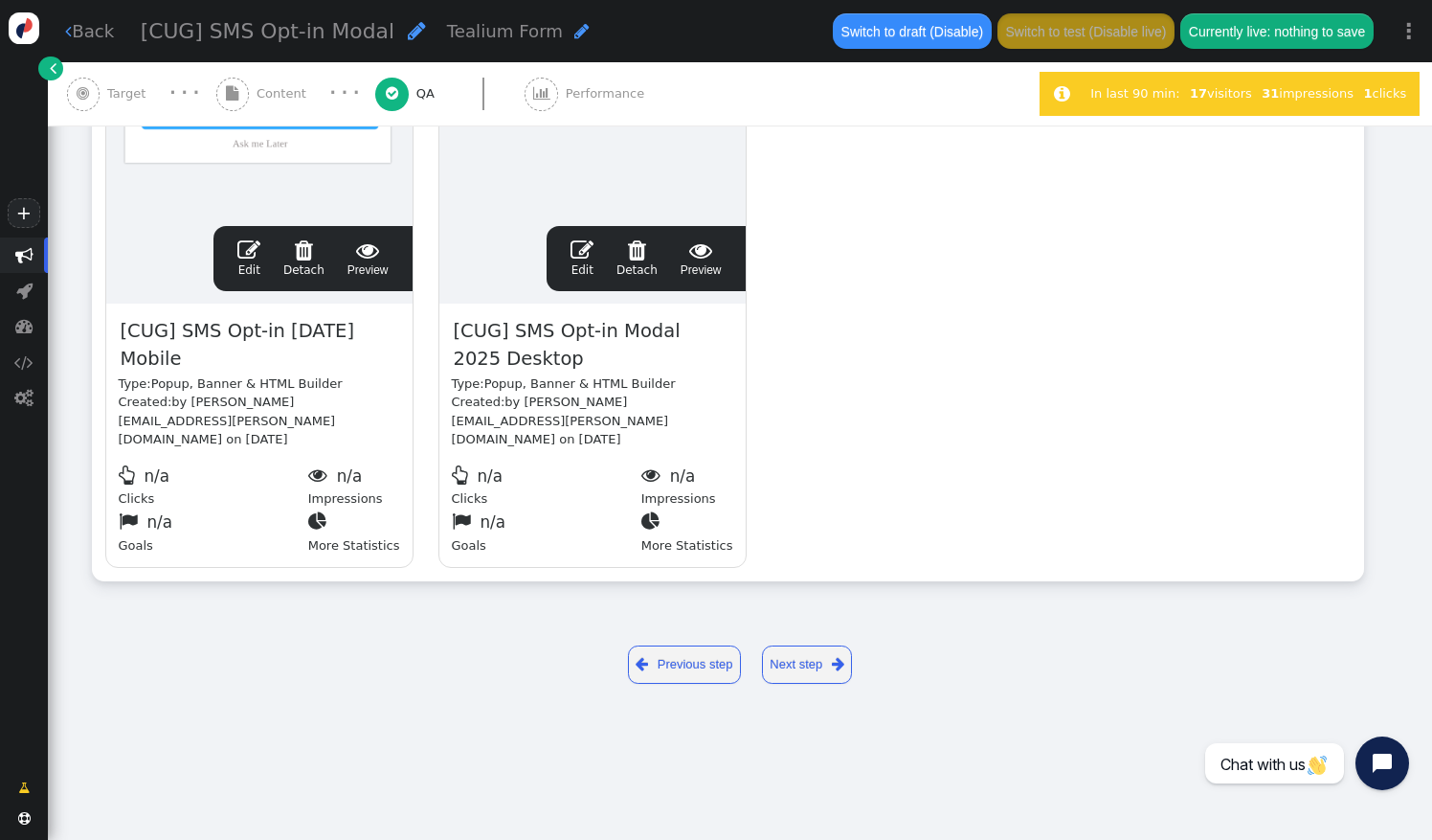
type input "https://www.thevidalifestyle.com.mx/"
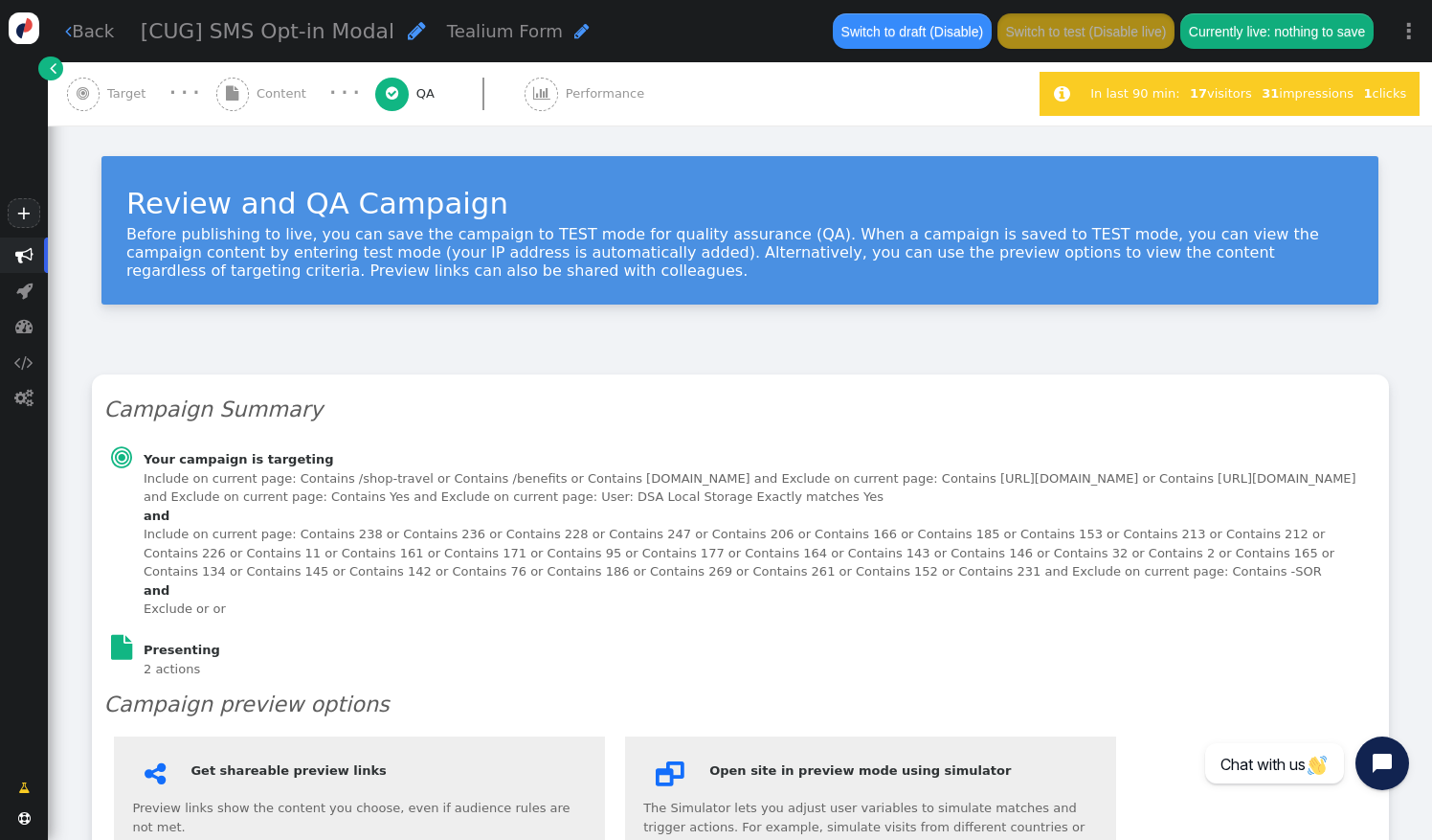
click at [247, 87] on span "" at bounding box center [233, 94] width 34 height 34
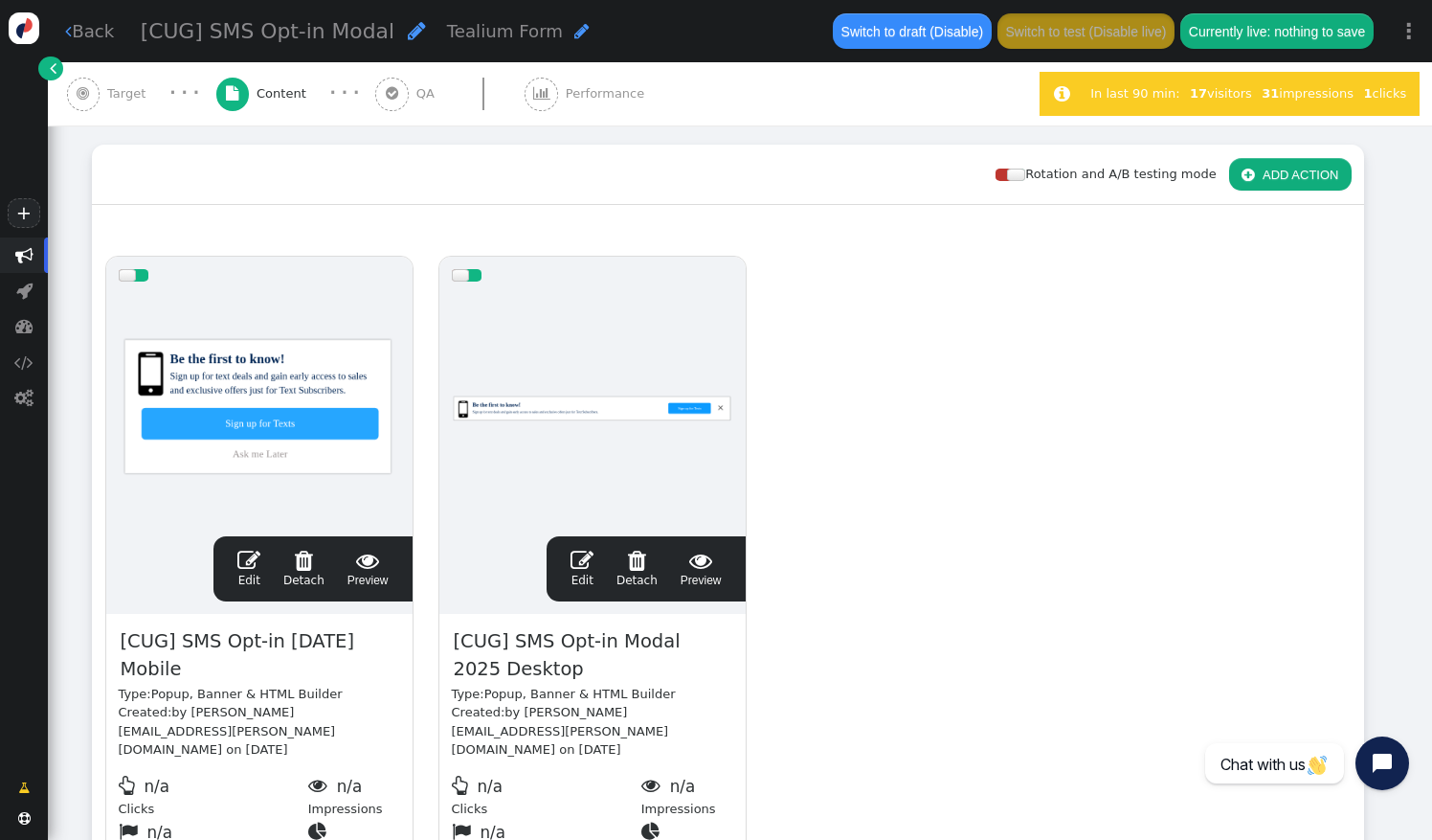
scroll to position [243, 0]
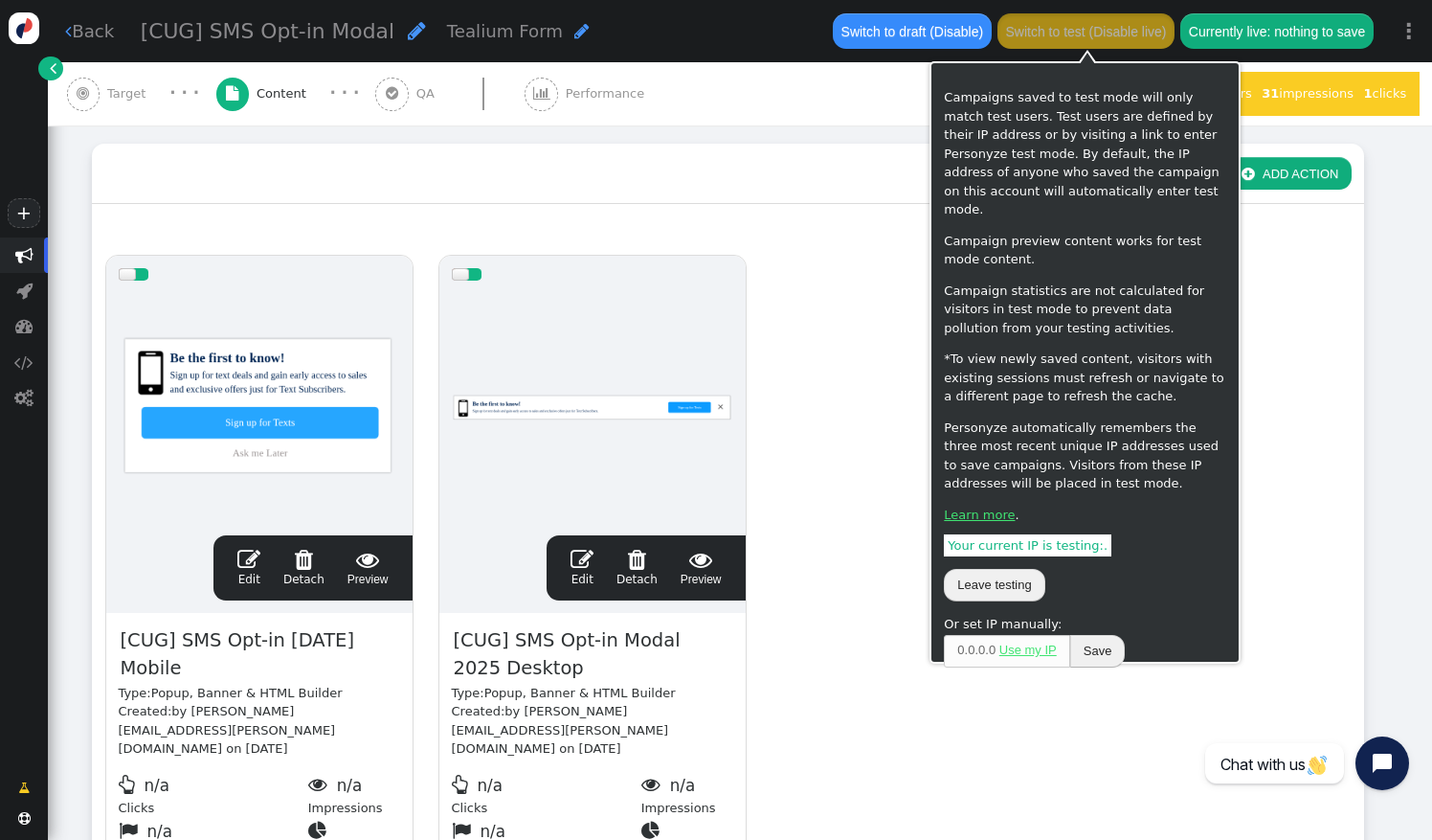
click at [1091, 35] on button "Switch to test (Disable live)" at bounding box center [1086, 31] width 177 height 35
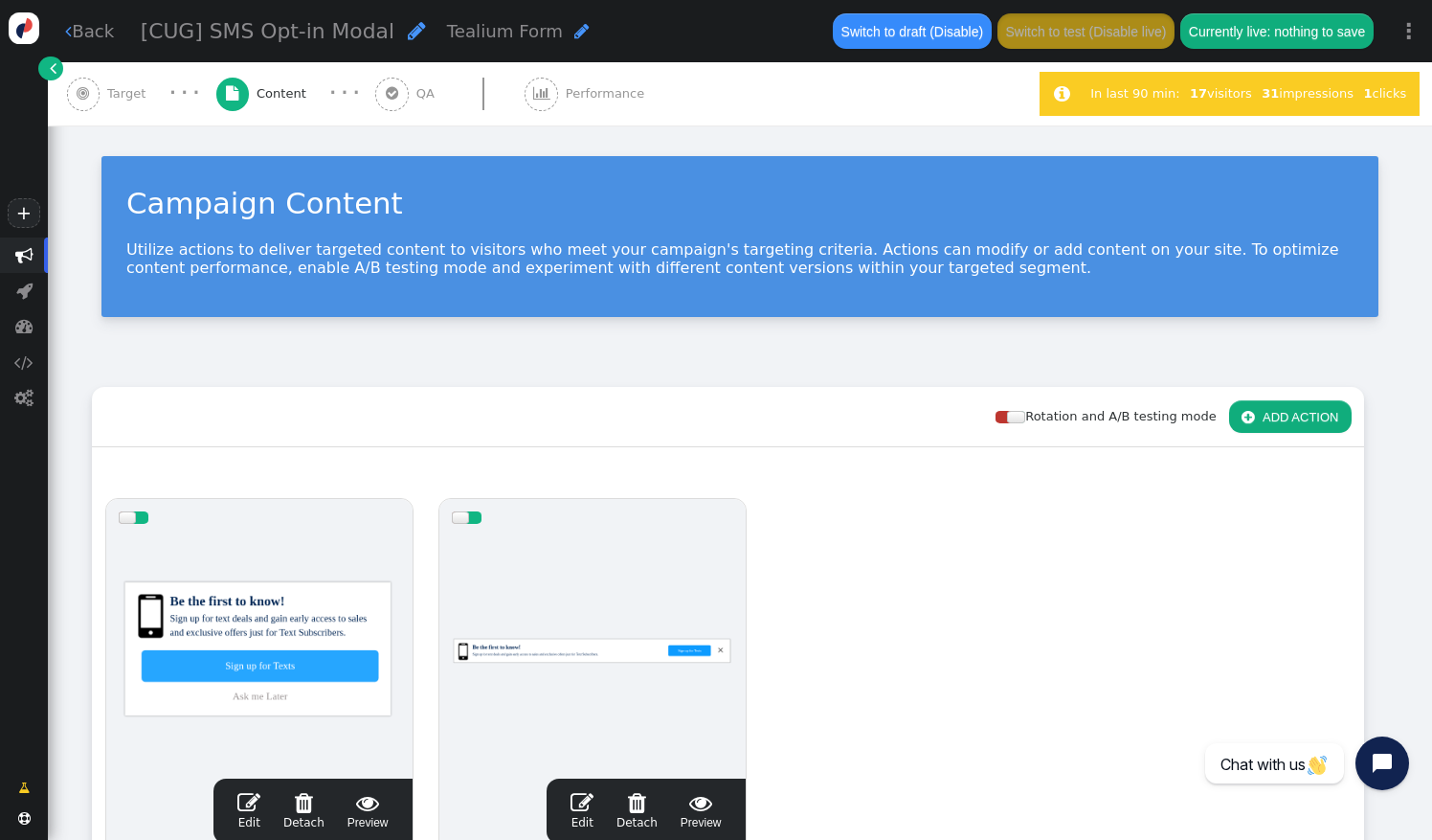
scroll to position [3, 0]
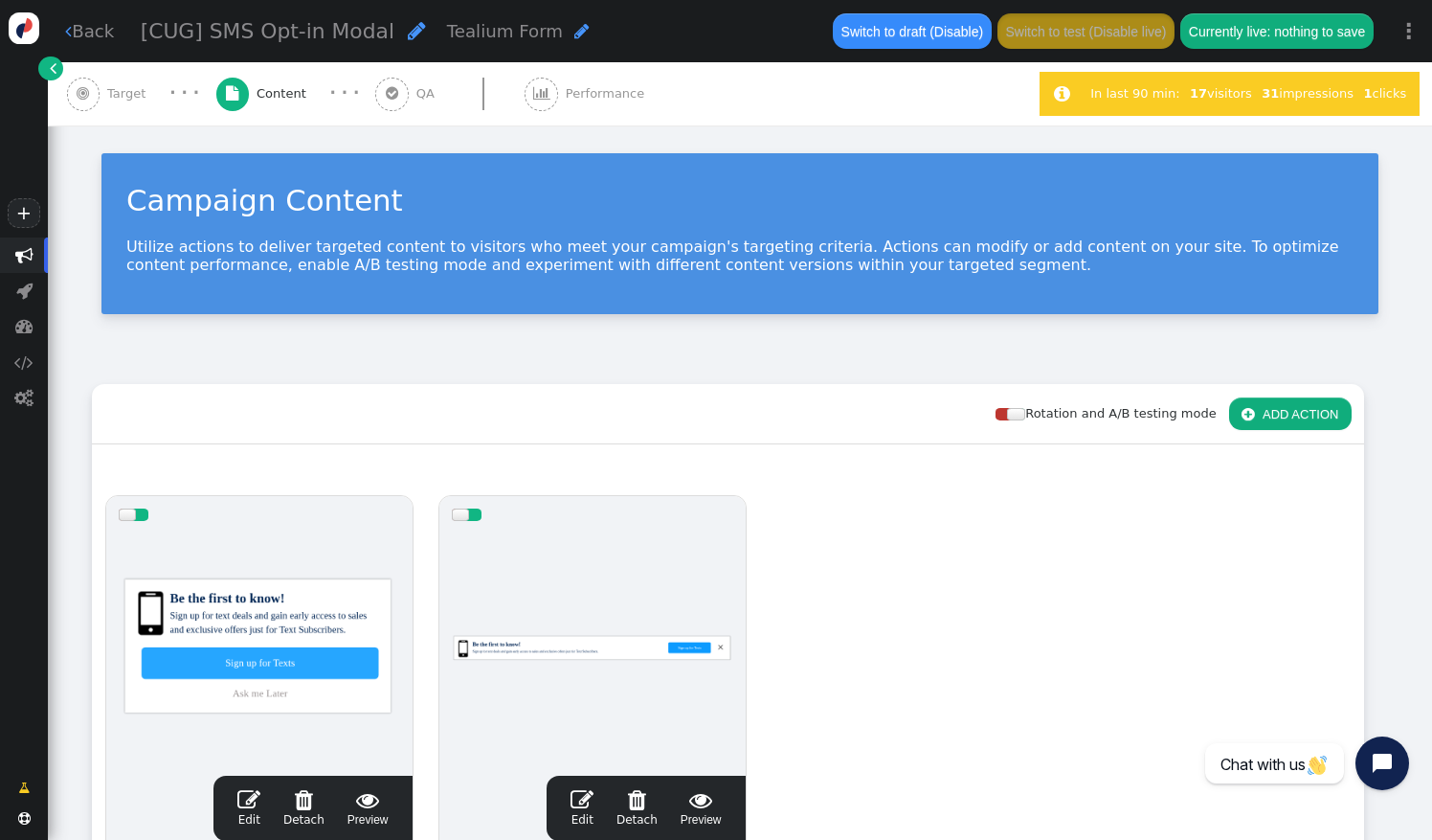
click at [384, 106] on span "" at bounding box center [392, 94] width 34 height 34
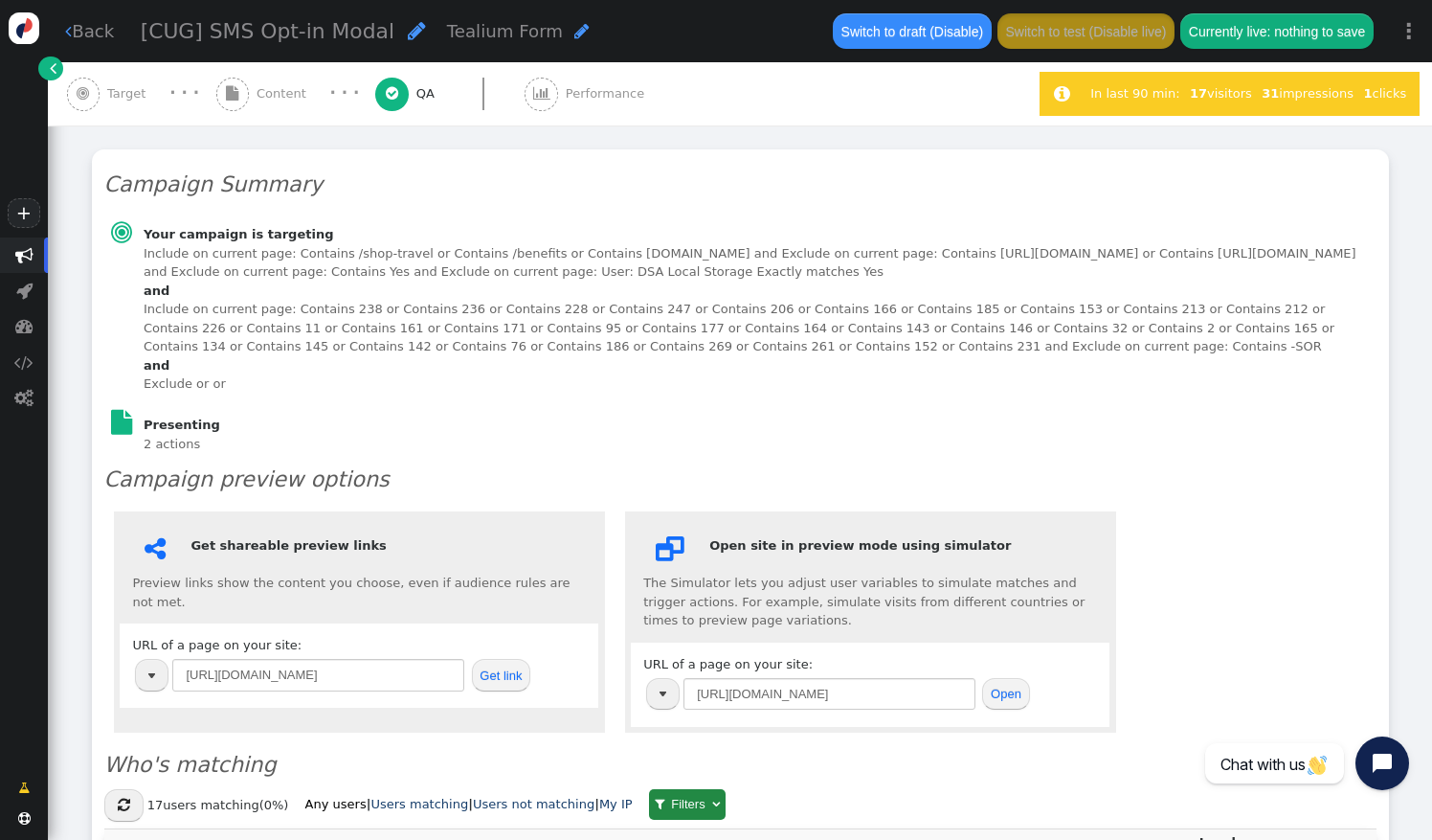
scroll to position [0, 0]
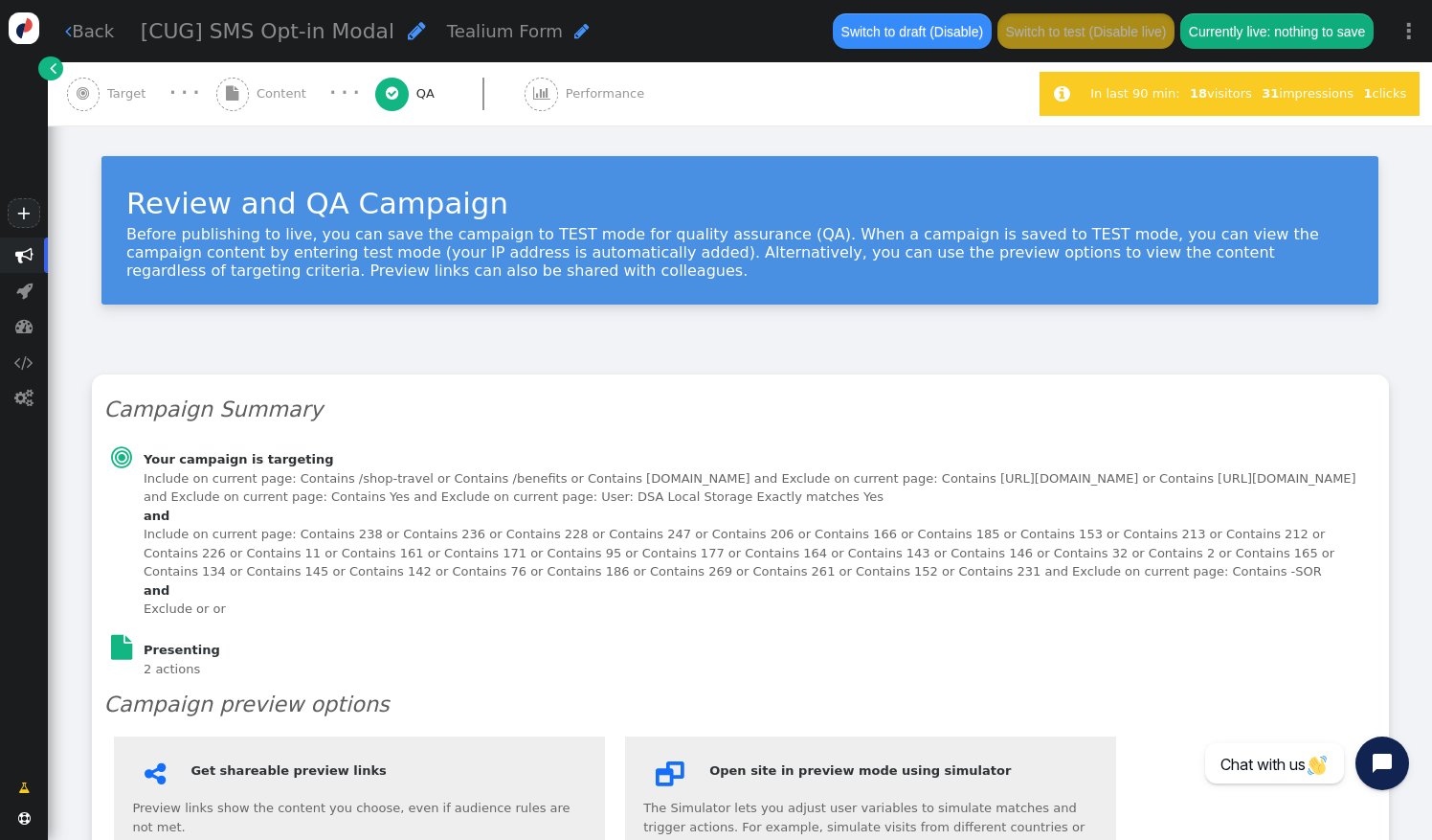
click at [254, 107] on div " Content" at bounding box center [265, 94] width 98 height 63
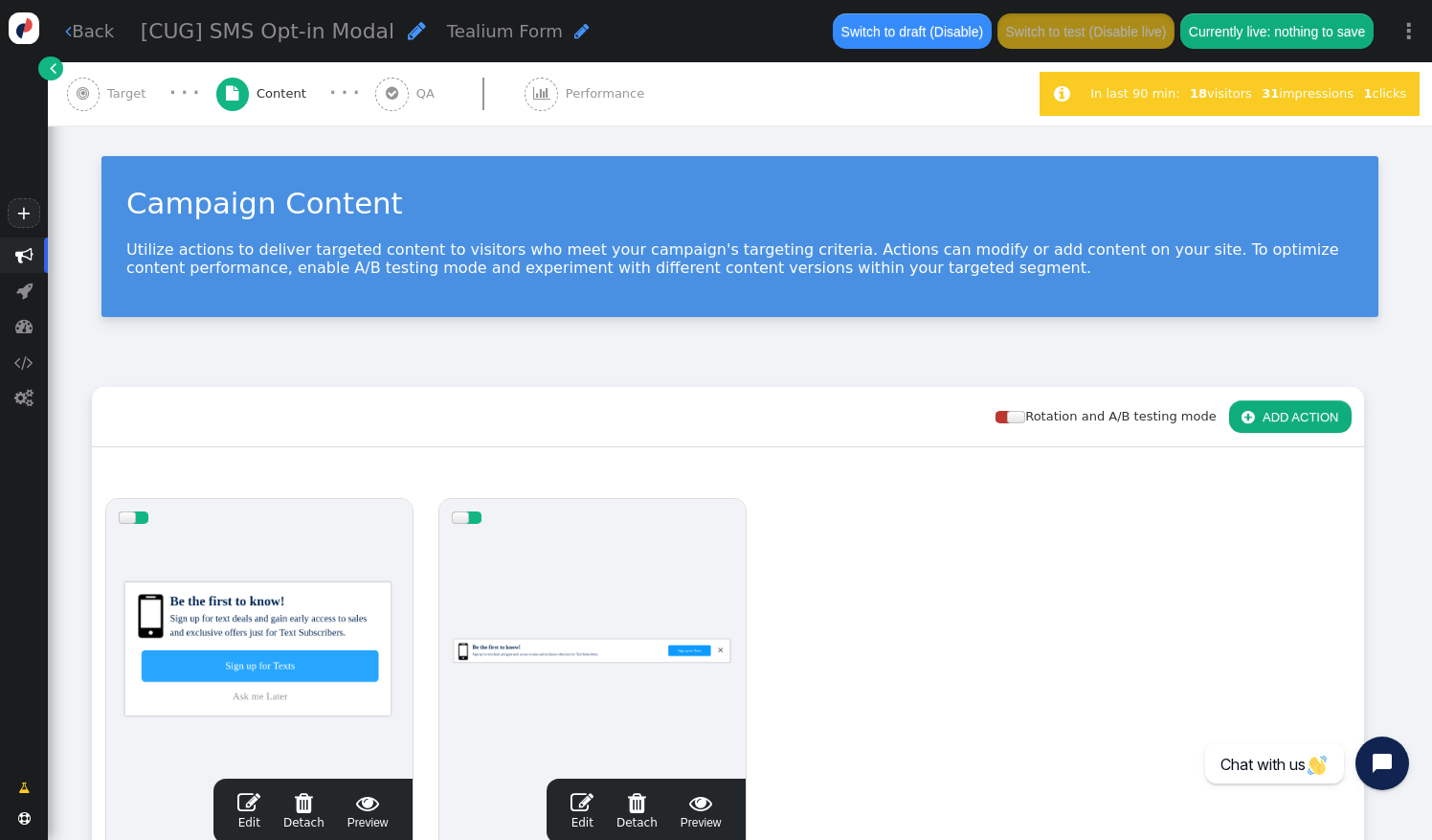
click at [396, 90] on span "" at bounding box center [392, 94] width 34 height 34
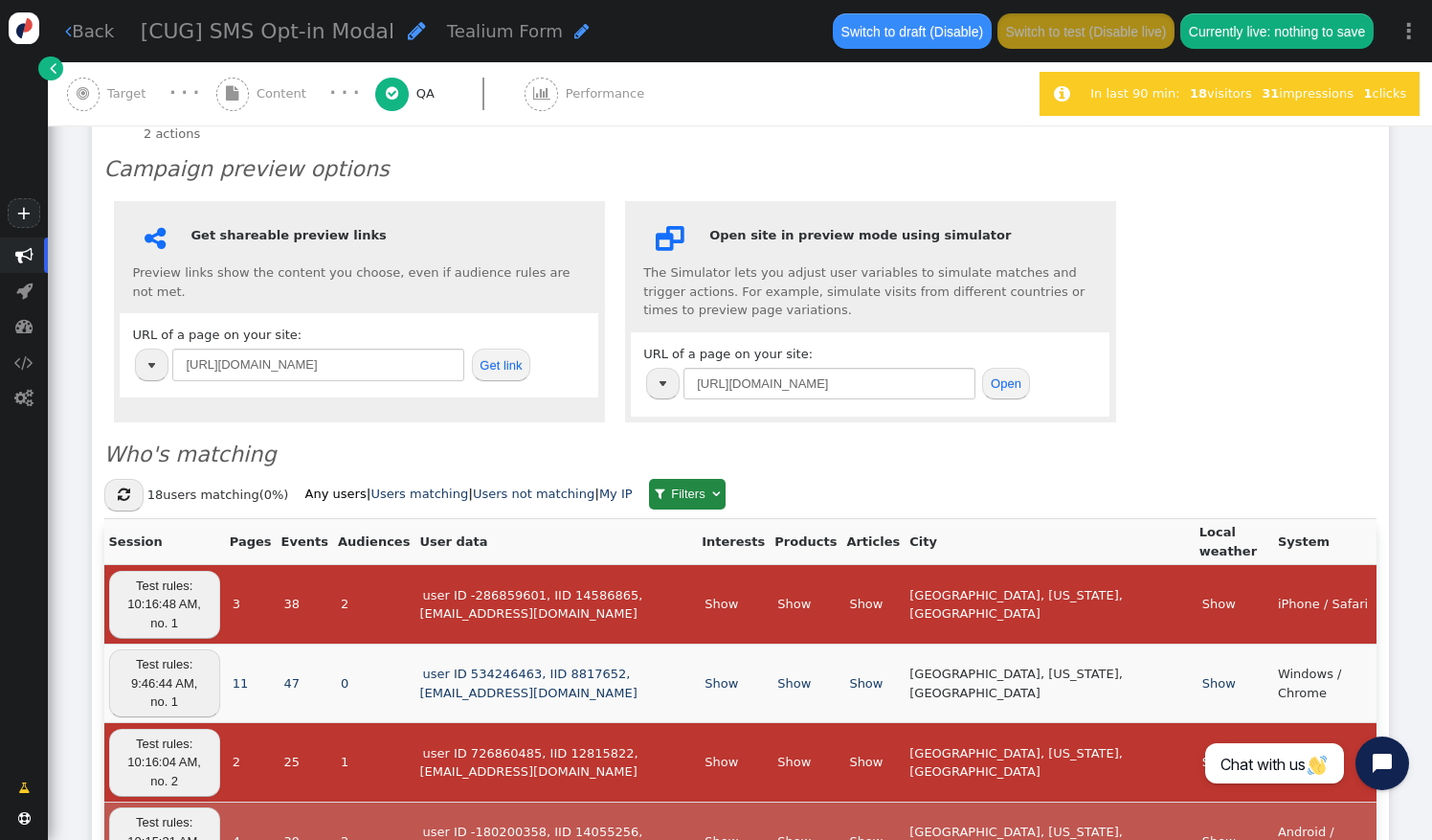
scroll to position [532, 0]
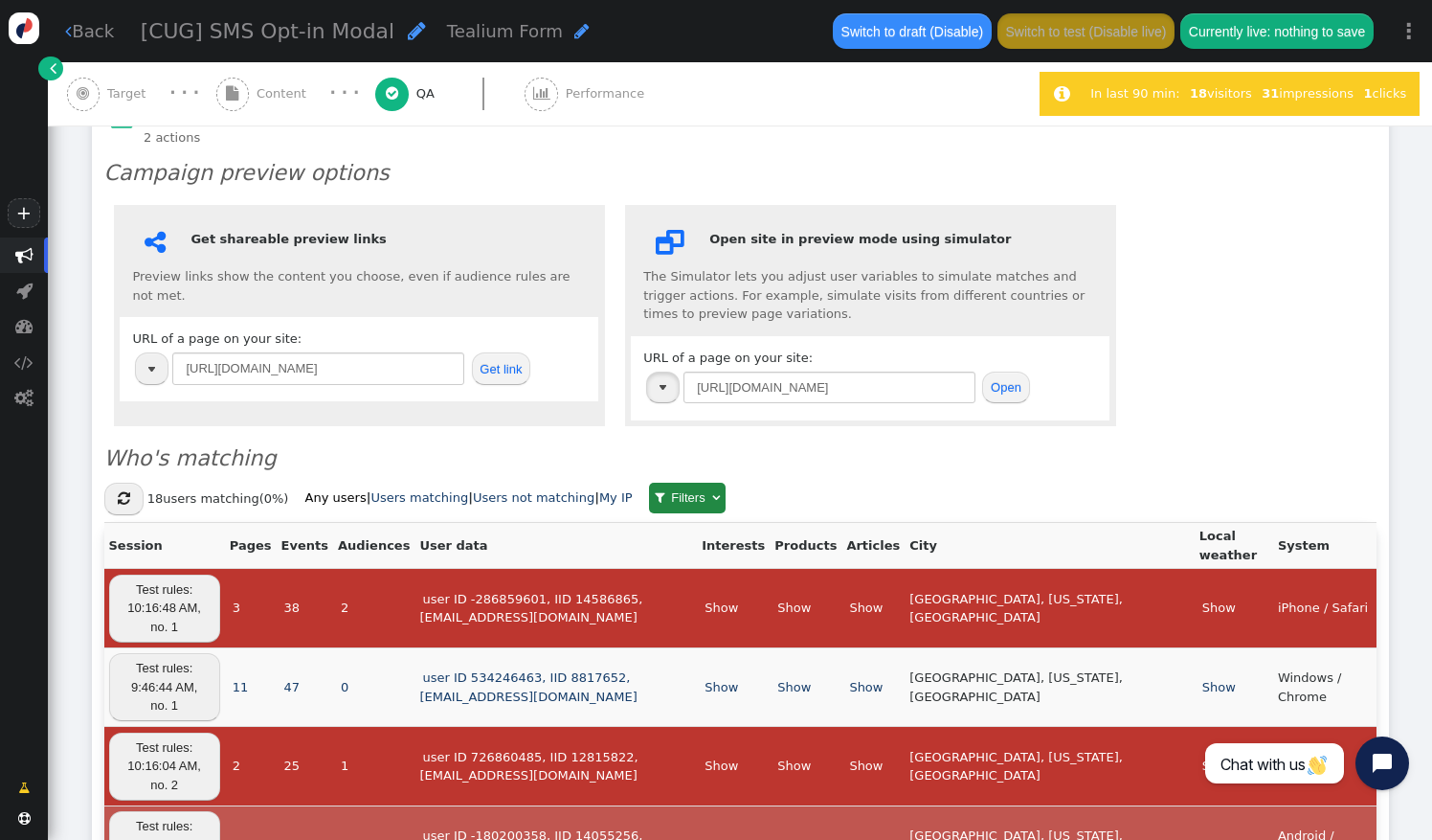
click at [659, 383] on button "button" at bounding box center [663, 387] width 34 height 33
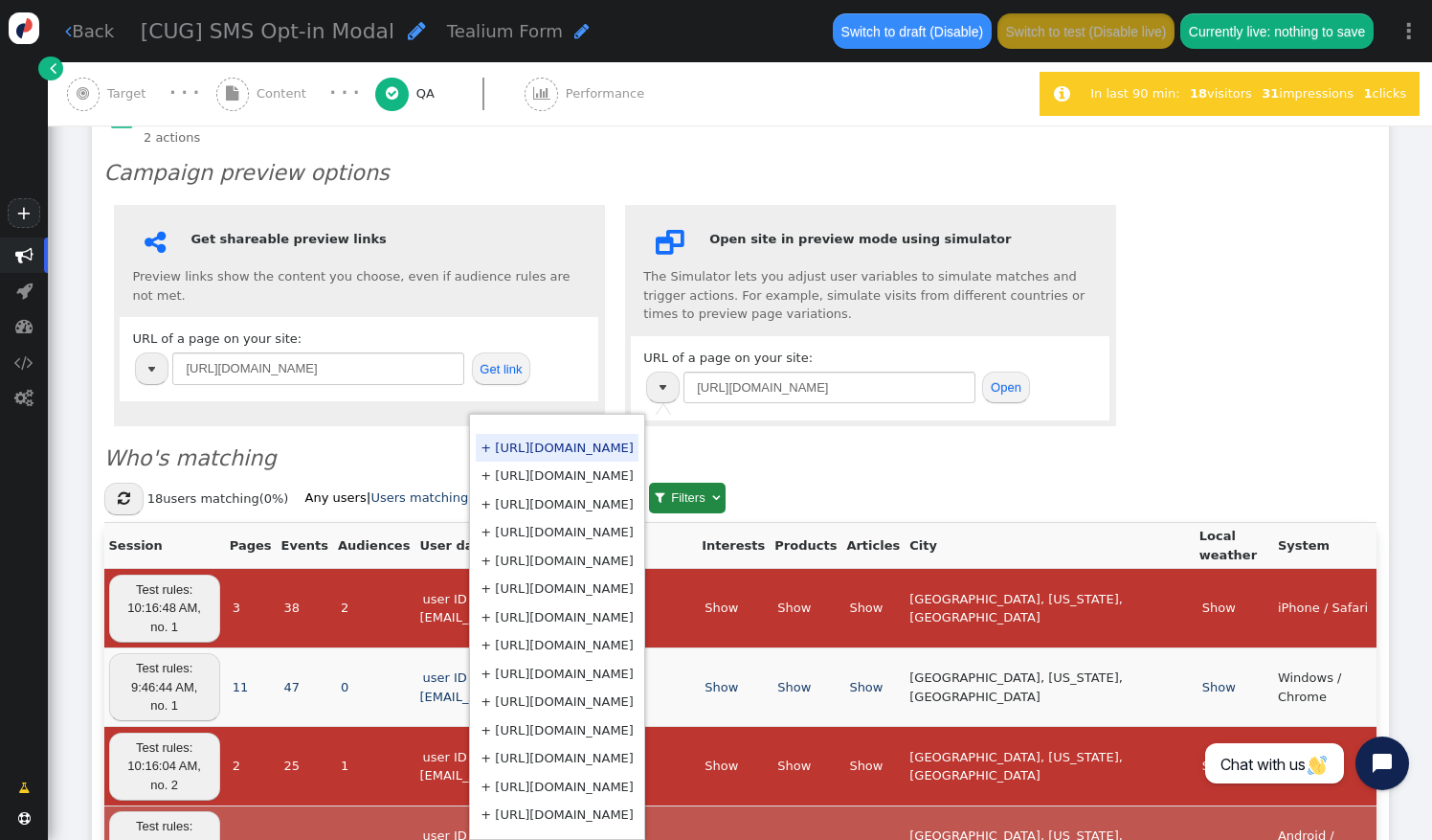
scroll to position [13, 0]
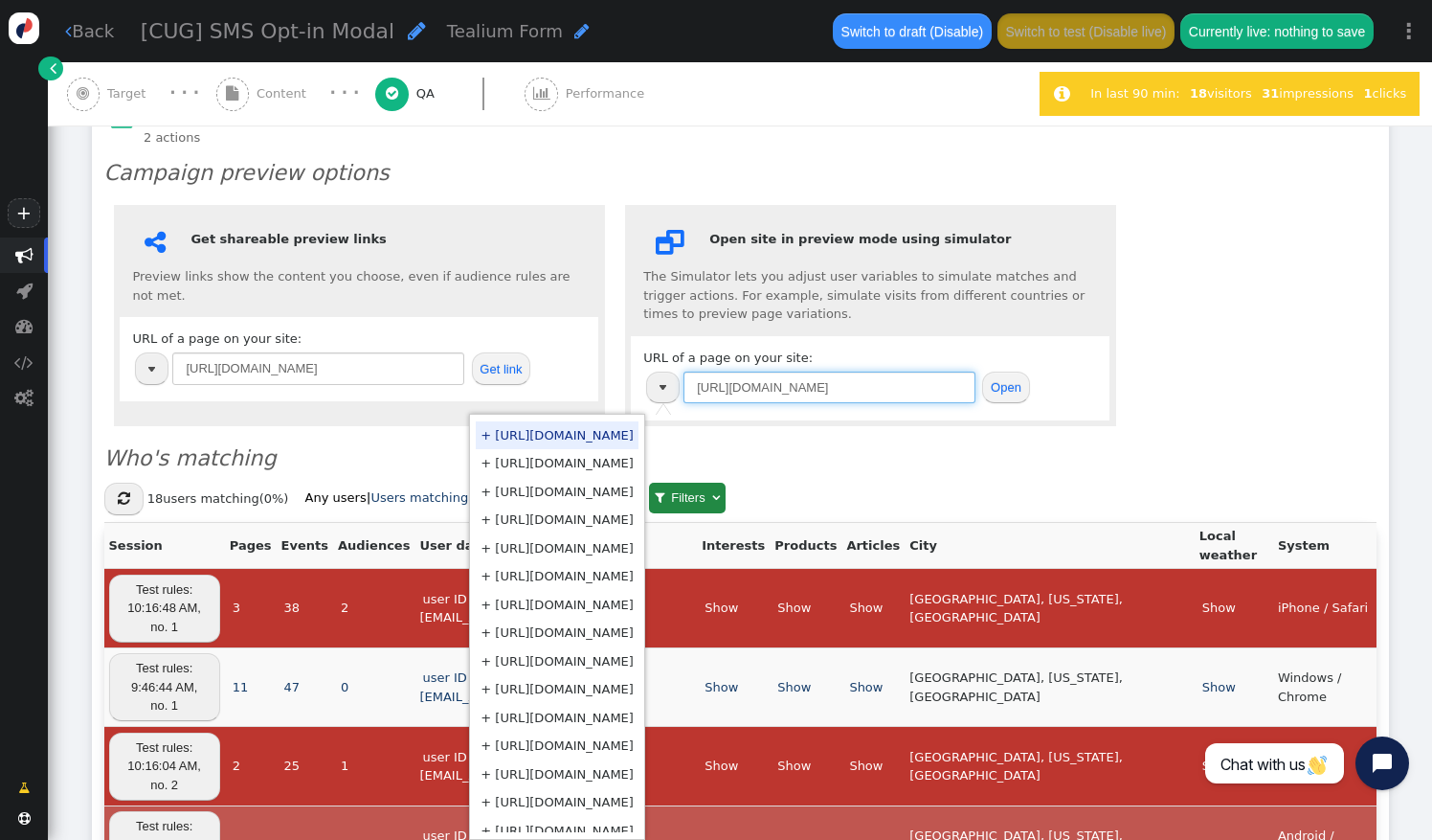
click at [804, 384] on input "https://www.thevidalifestyle.com.mx/" at bounding box center [829, 387] width 292 height 33
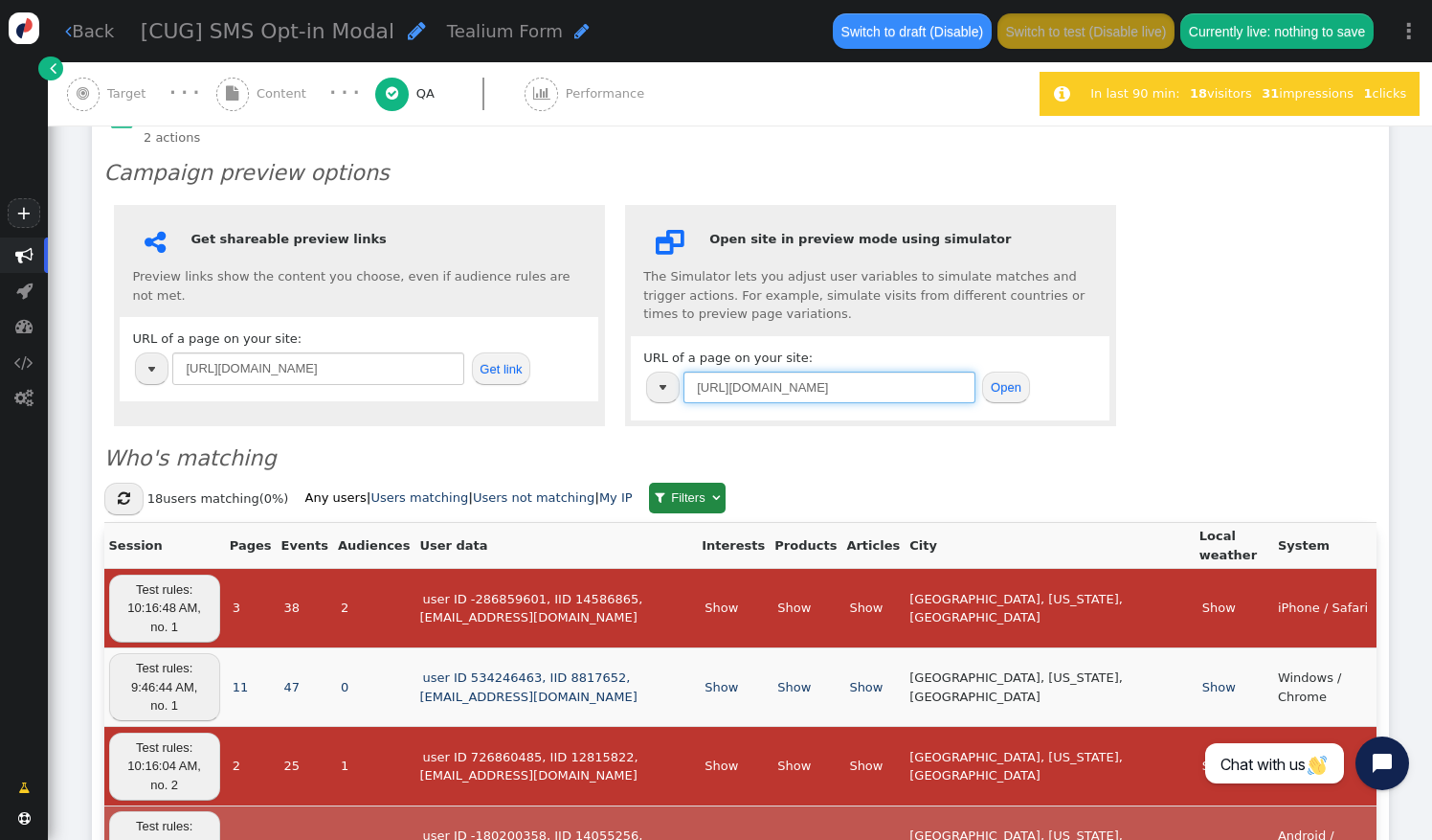
click at [804, 384] on input "https://www.thevidalifestyle.com.mx/" at bounding box center [829, 387] width 292 height 33
type input "govvacationrewards.com"
click at [999, 378] on button "Open" at bounding box center [1005, 387] width 46 height 33
click at [1136, 450] on h3 "Who's matching" at bounding box center [741, 459] width 1273 height 33
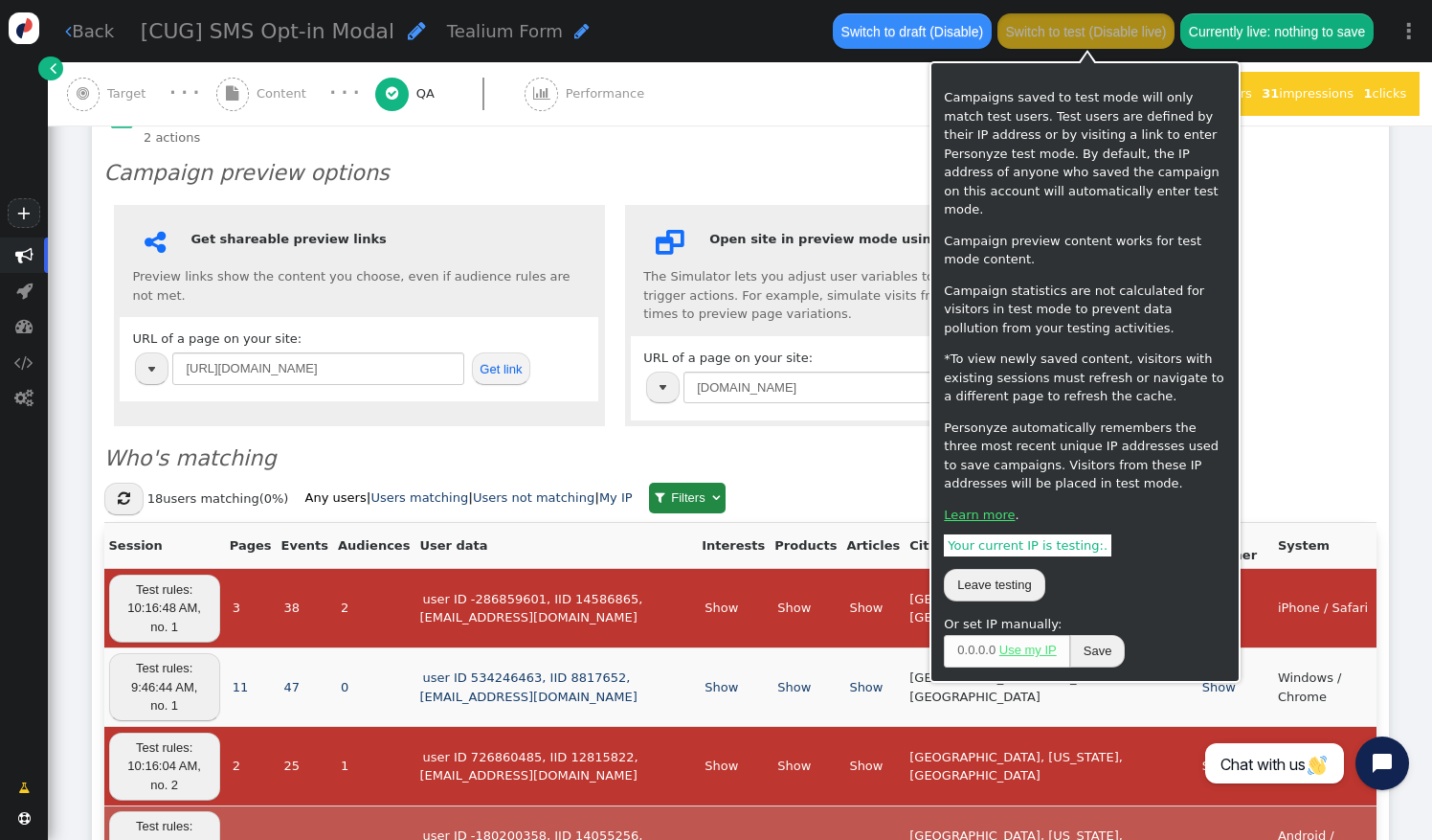
click at [1103, 25] on button "Switch to test (Disable live)" at bounding box center [1086, 31] width 177 height 35
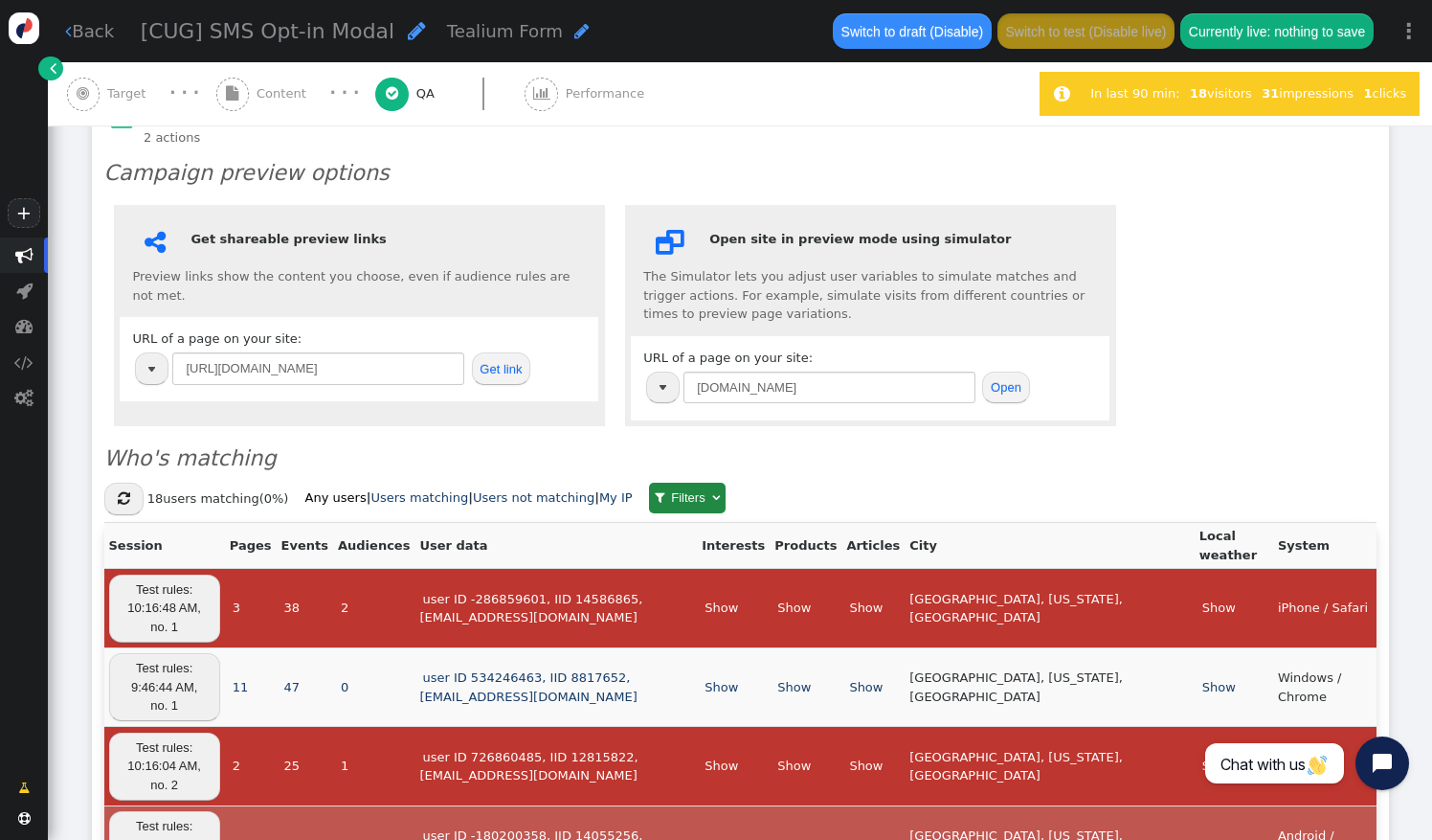
click at [585, 87] on span "Performance" at bounding box center [609, 93] width 86 height 19
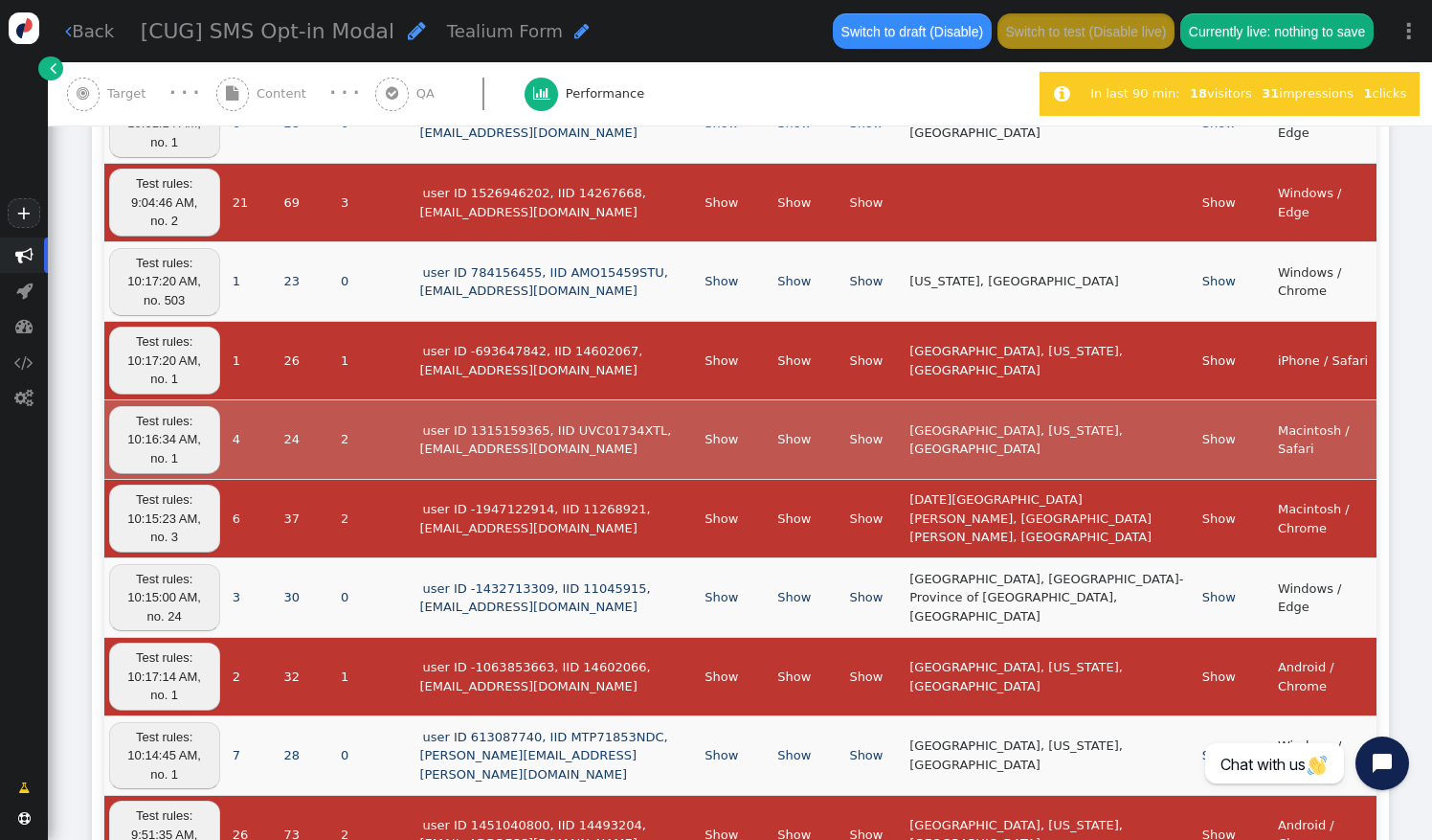
scroll to position [0, 0]
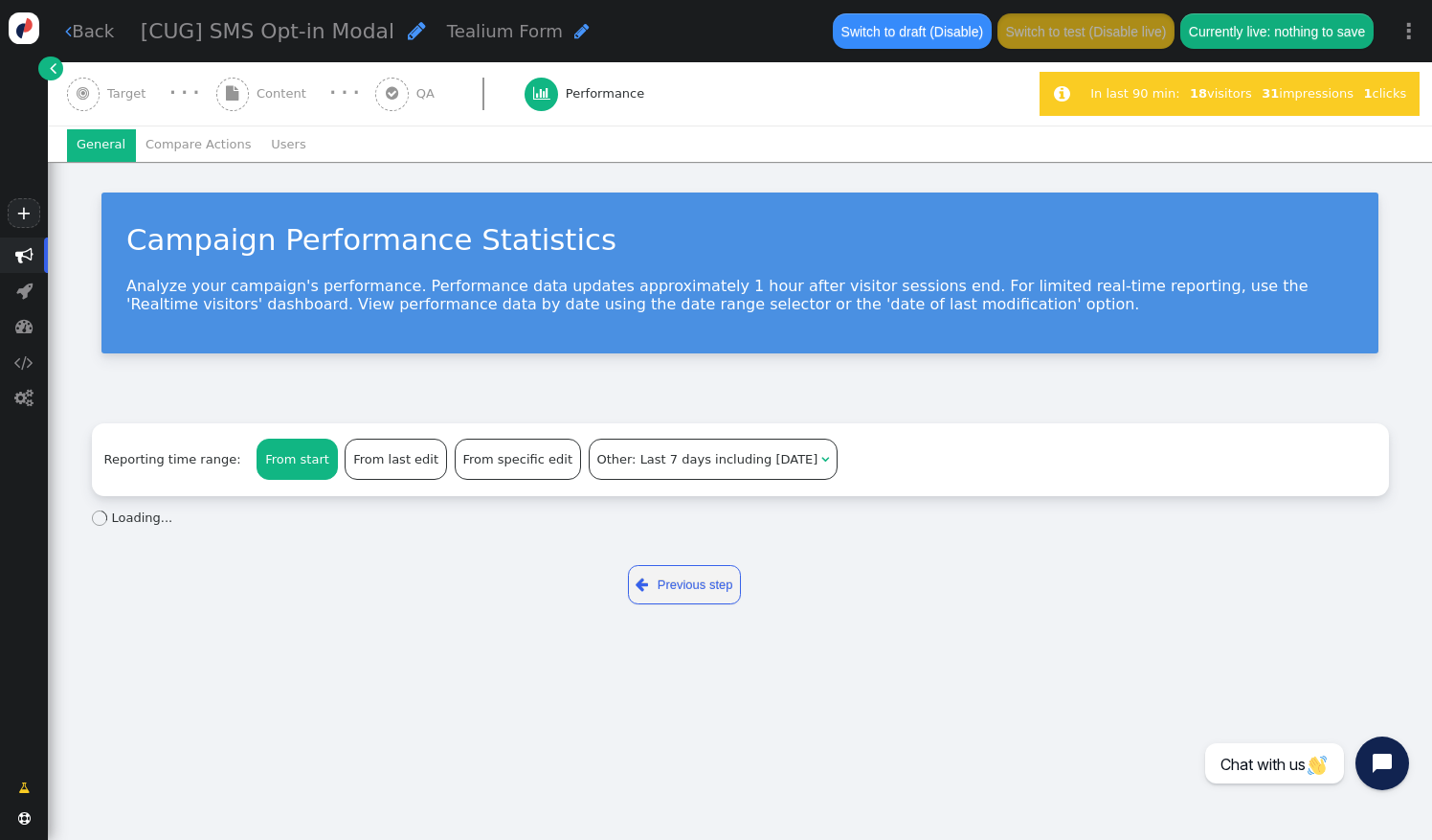
click at [258, 93] on span "Content" at bounding box center [286, 93] width 57 height 19
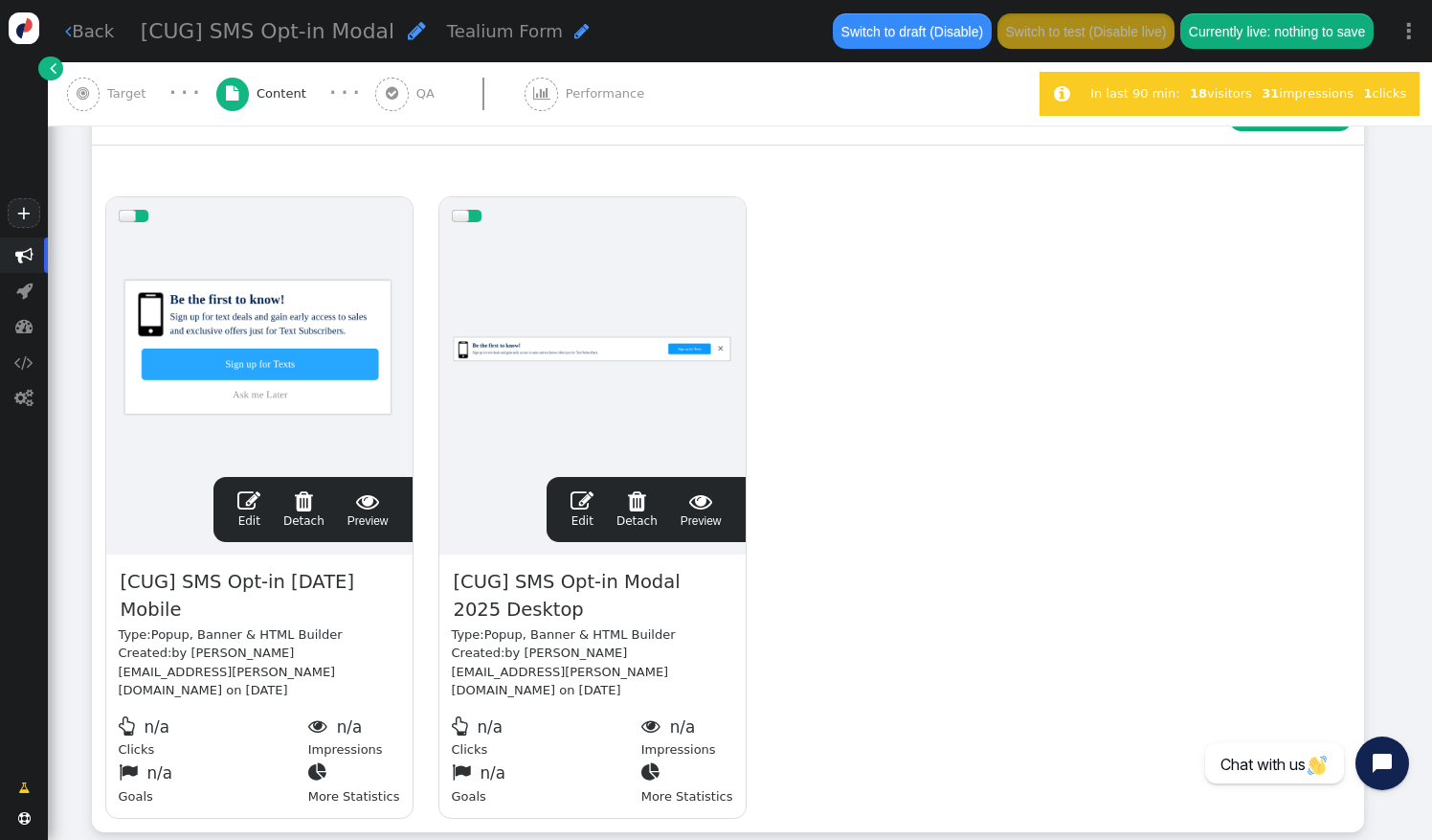
scroll to position [302, 0]
click at [100, 34] on link " Back" at bounding box center [89, 31] width 48 height 26
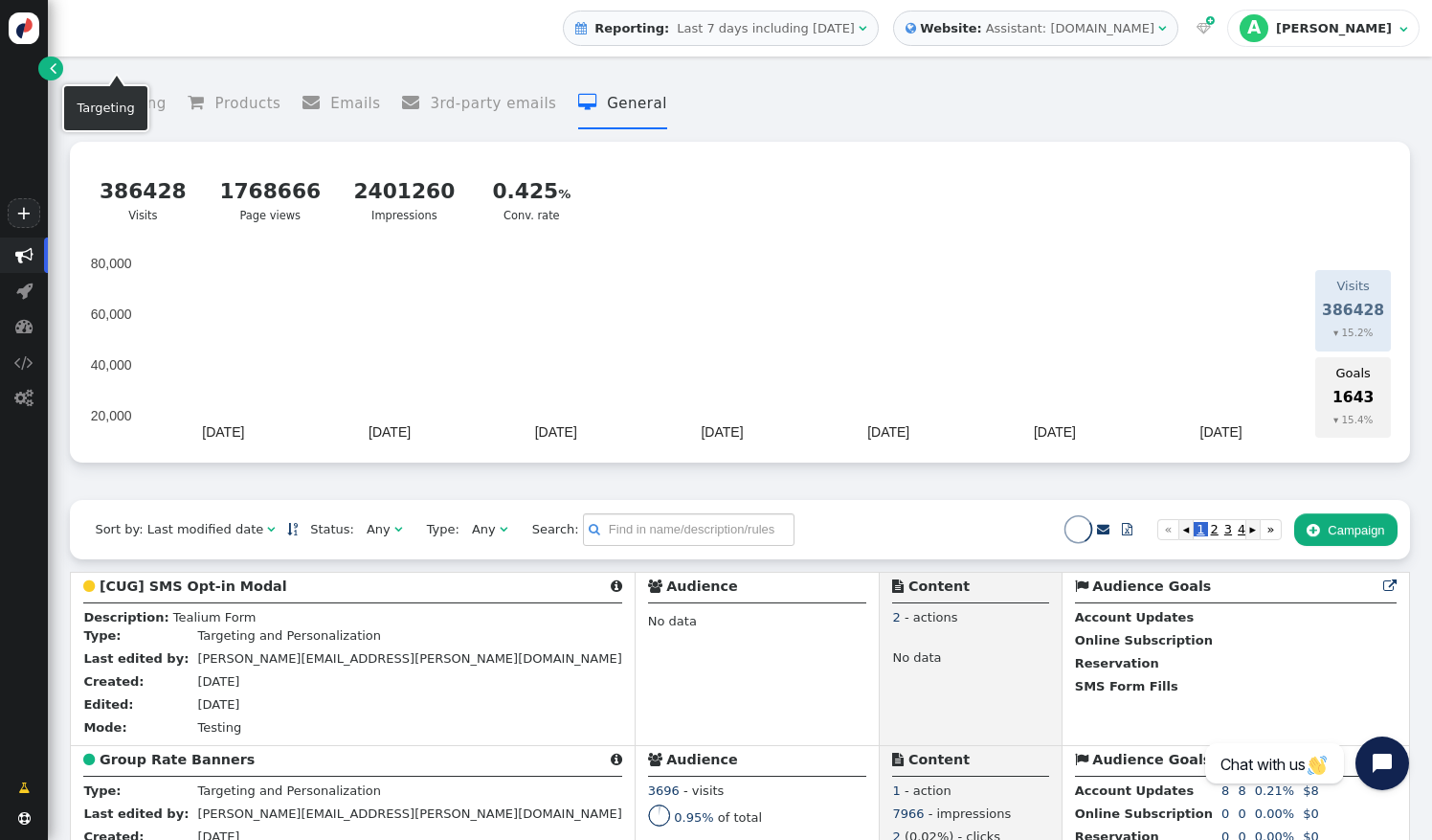
scroll to position [252, 0]
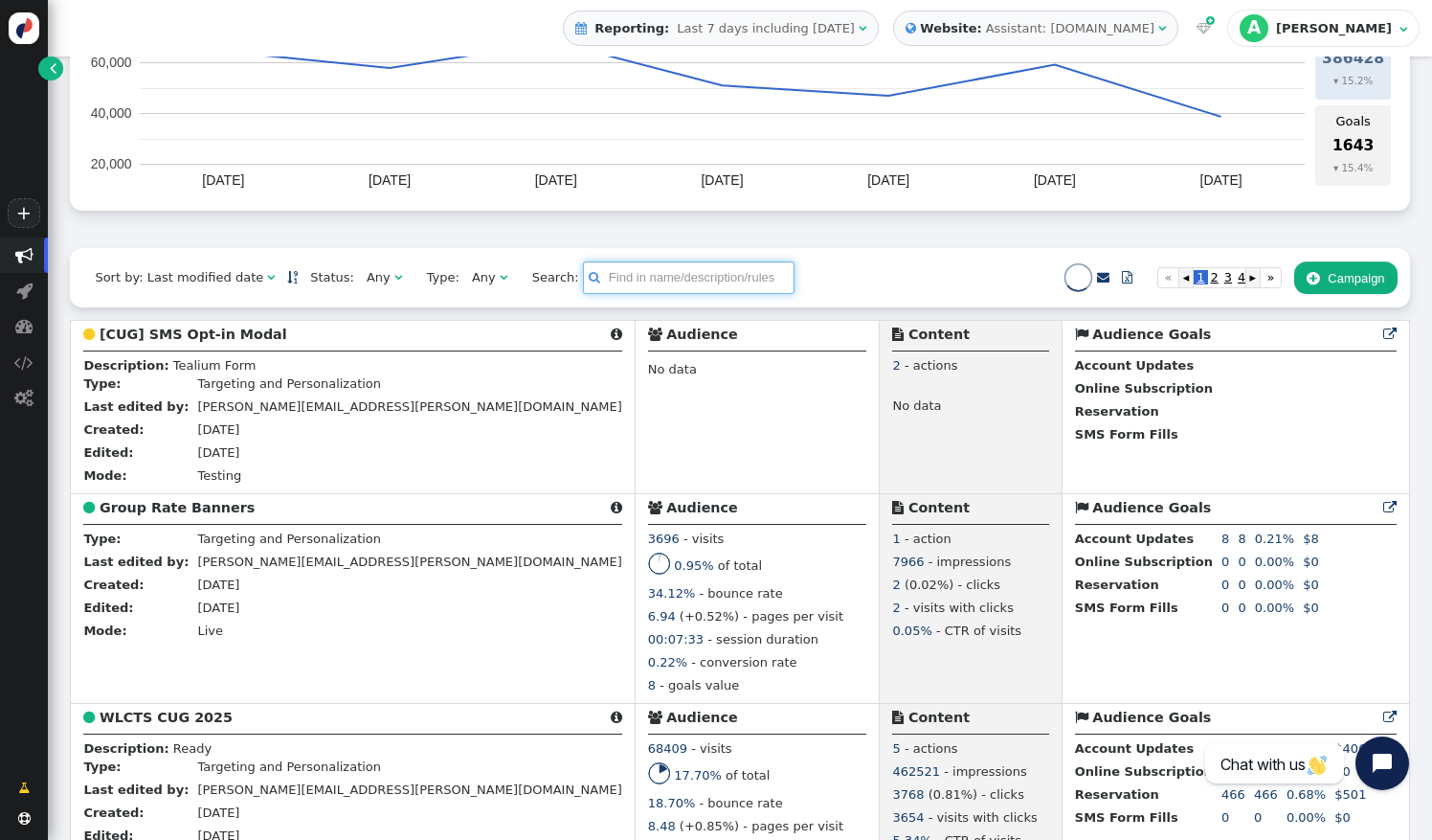
click at [604, 294] on input "text" at bounding box center [689, 277] width 211 height 33
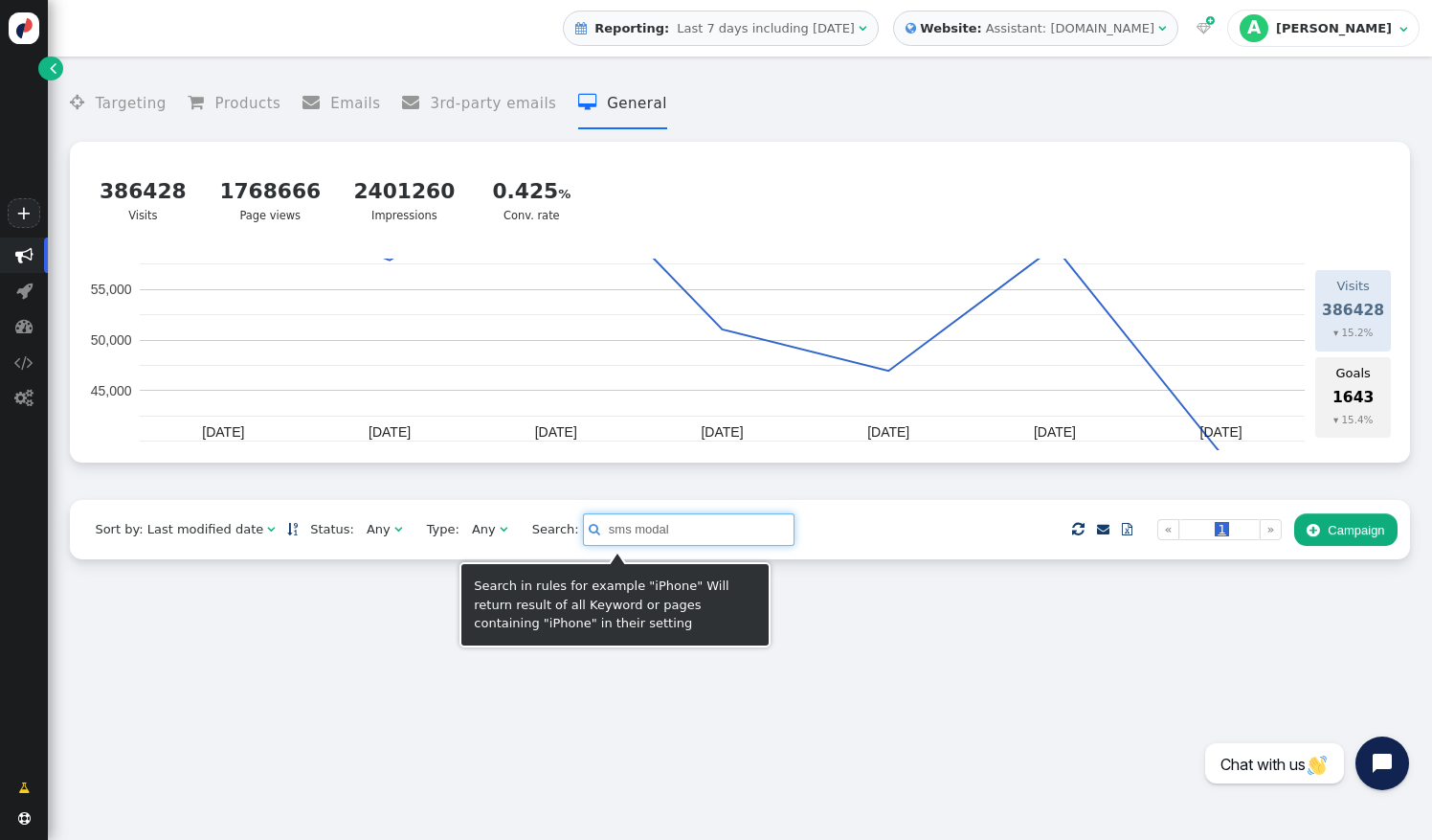
click at [677, 521] on input "sms modal" at bounding box center [689, 529] width 211 height 33
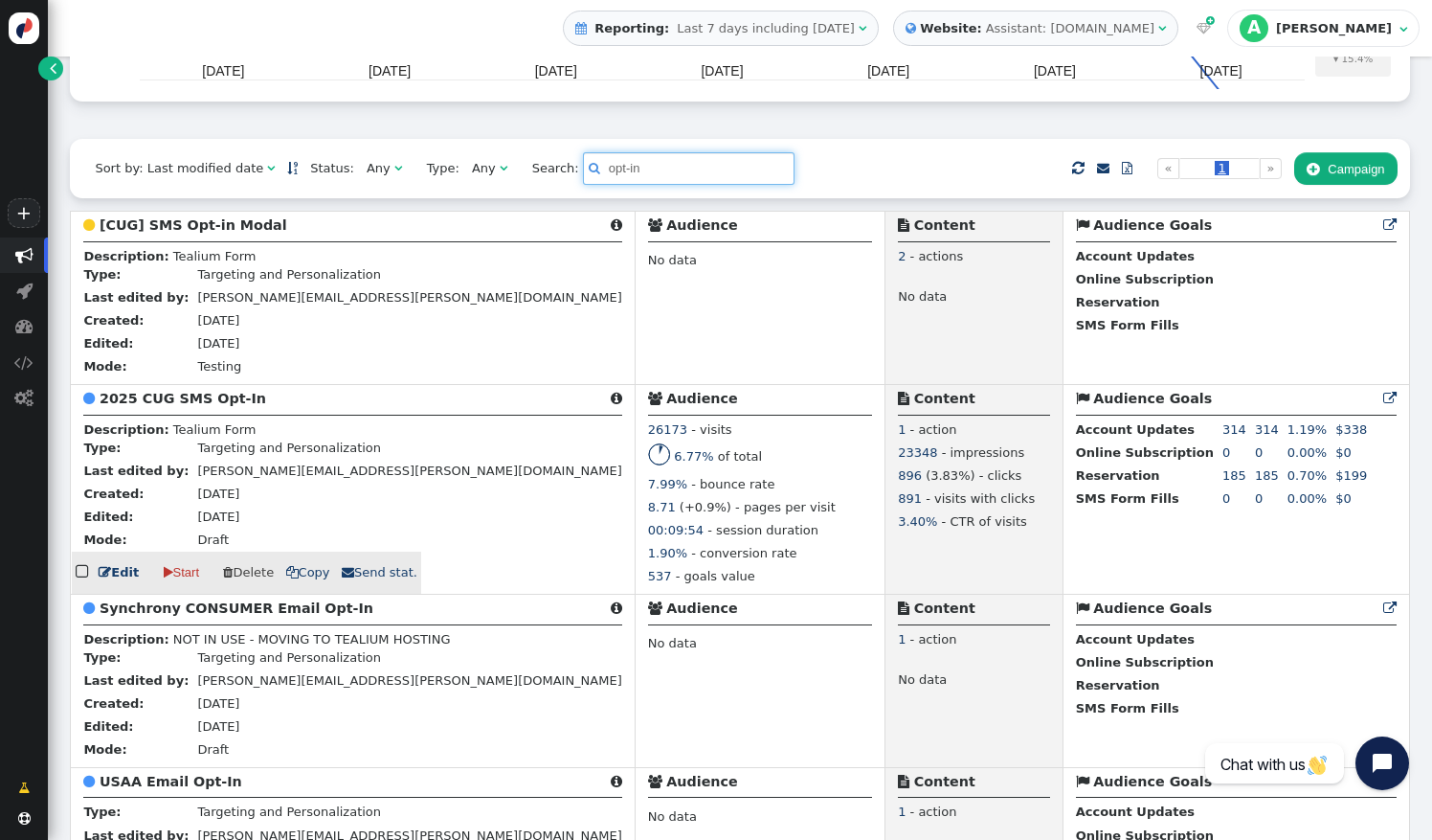
scroll to position [386, 0]
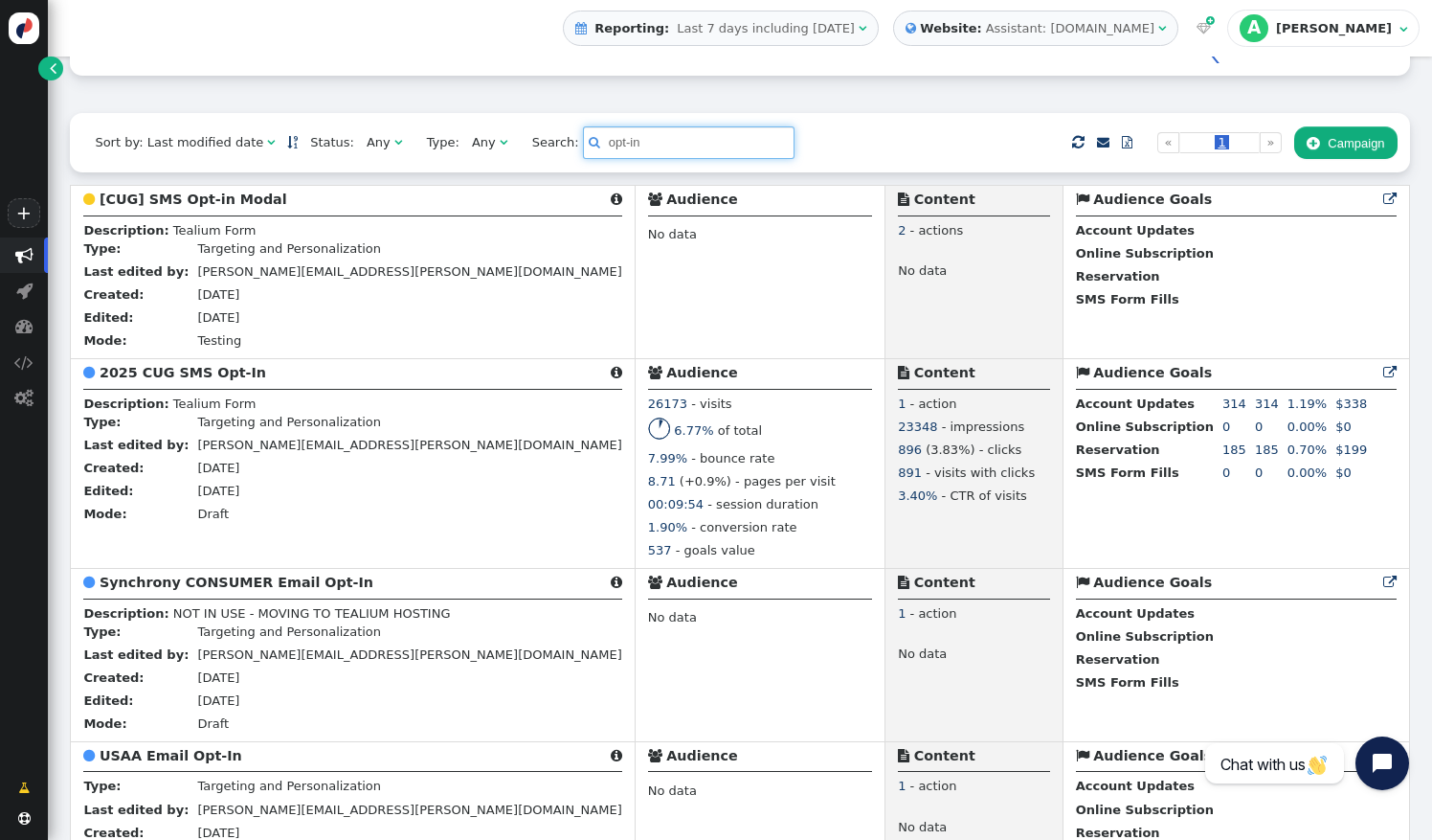
type input "opt-in"
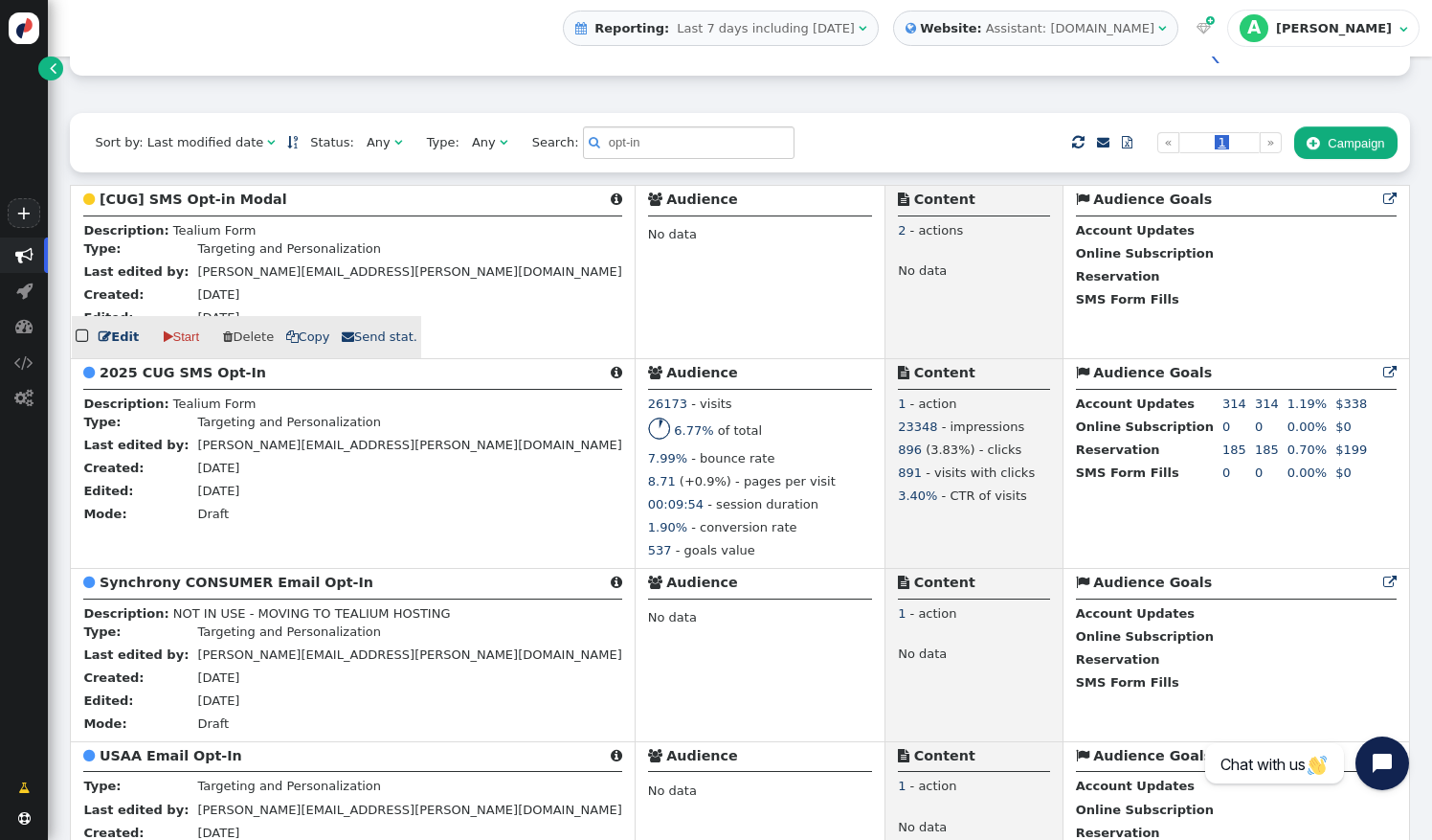
click at [201, 207] on b "[CUG] SMS Opt-in Modal" at bounding box center [194, 200] width 188 height 16
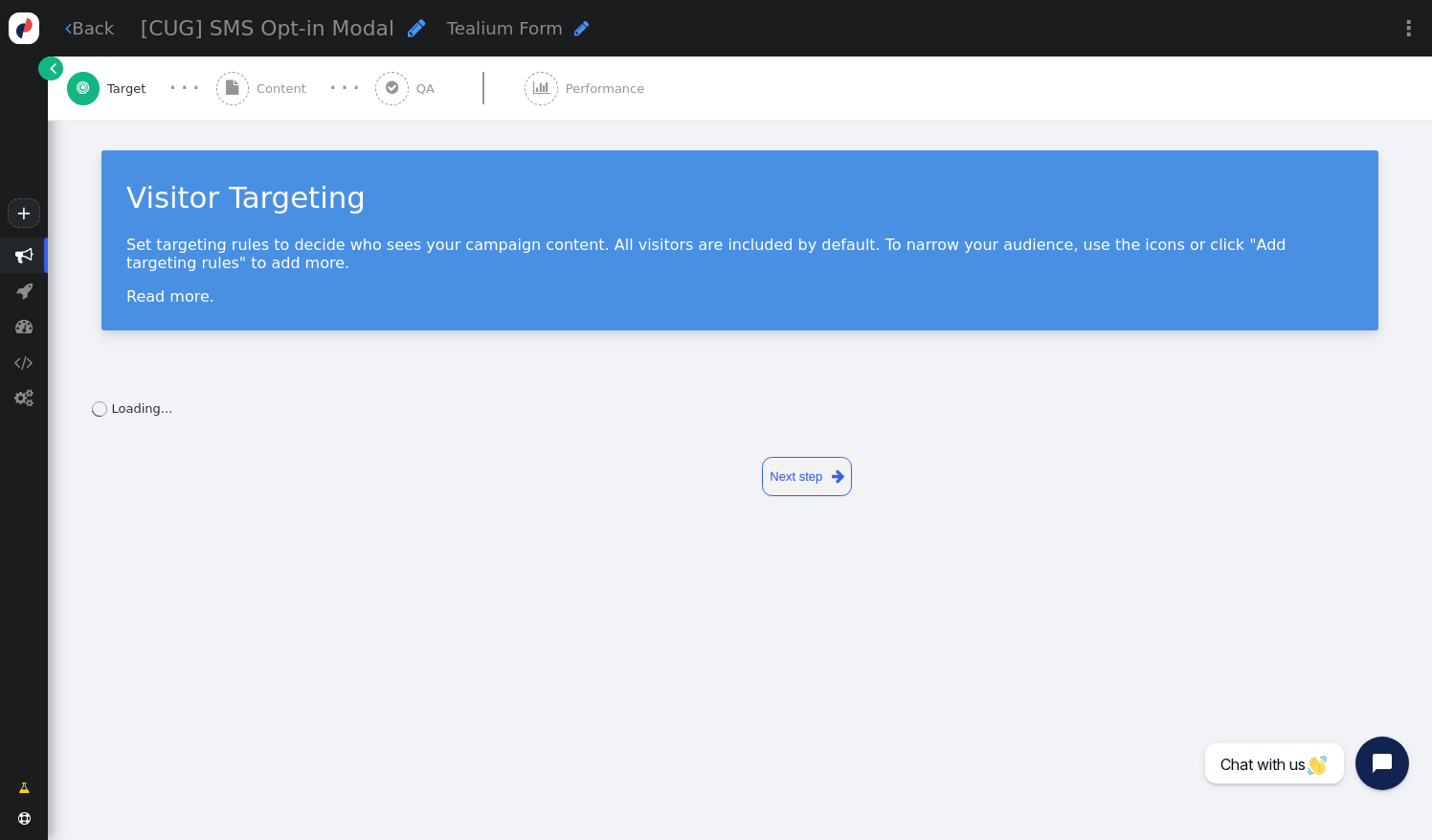
click at [246, 92] on span "" at bounding box center [233, 89] width 34 height 34
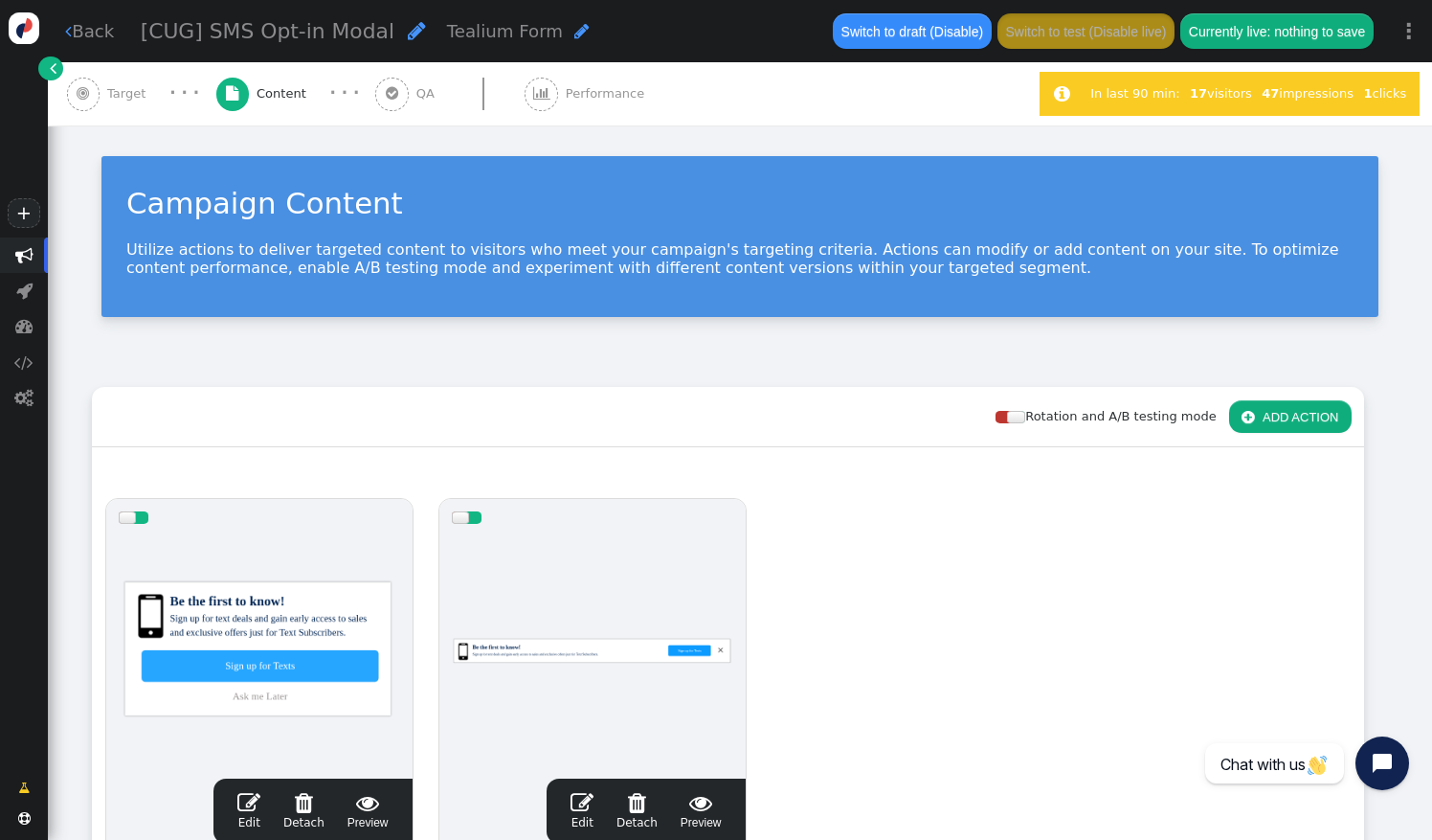
click at [106, 32] on link " Back" at bounding box center [89, 31] width 48 height 26
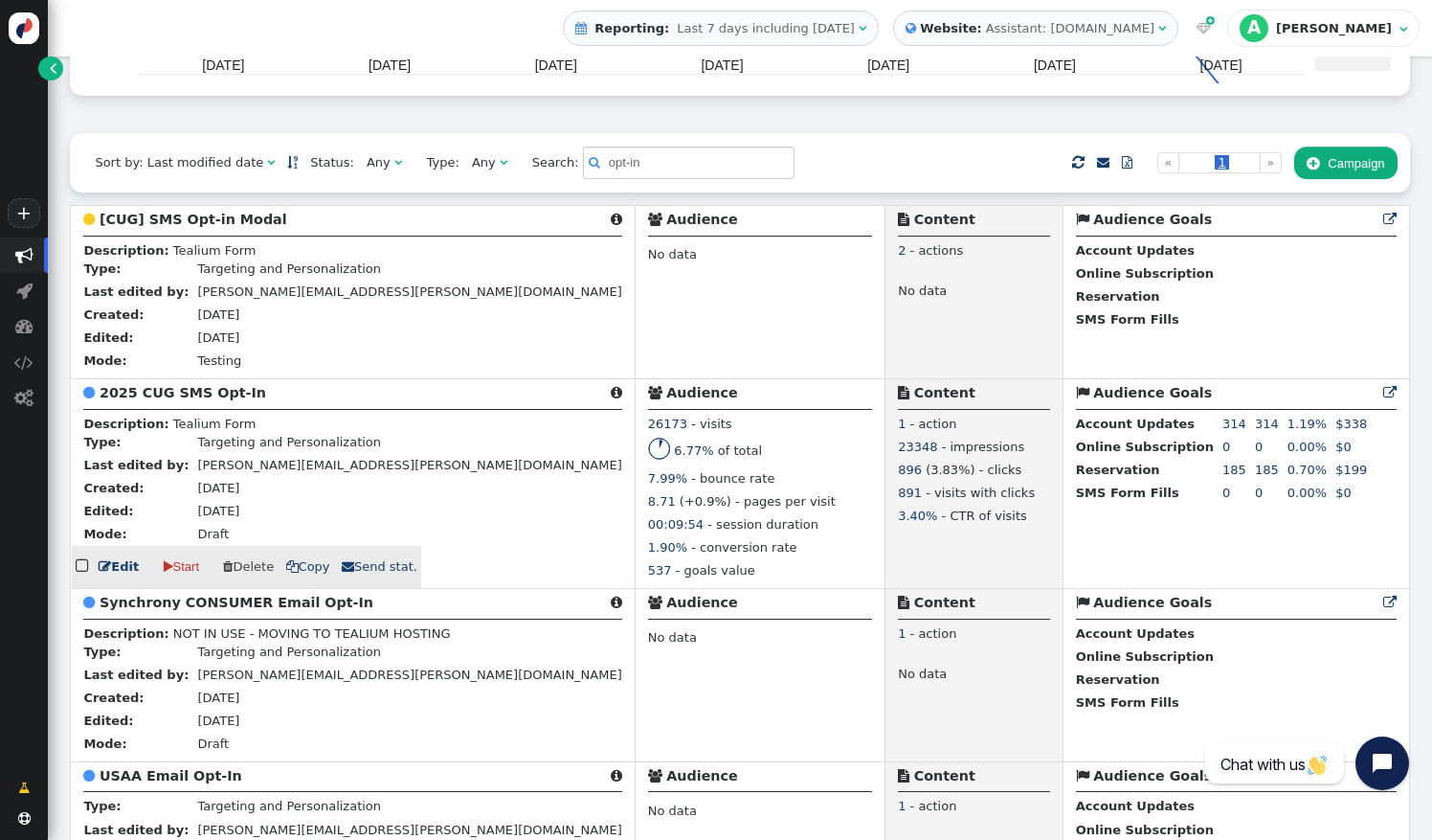
click at [655, 448] on div "6.77% of total" at bounding box center [760, 454] width 224 height 32
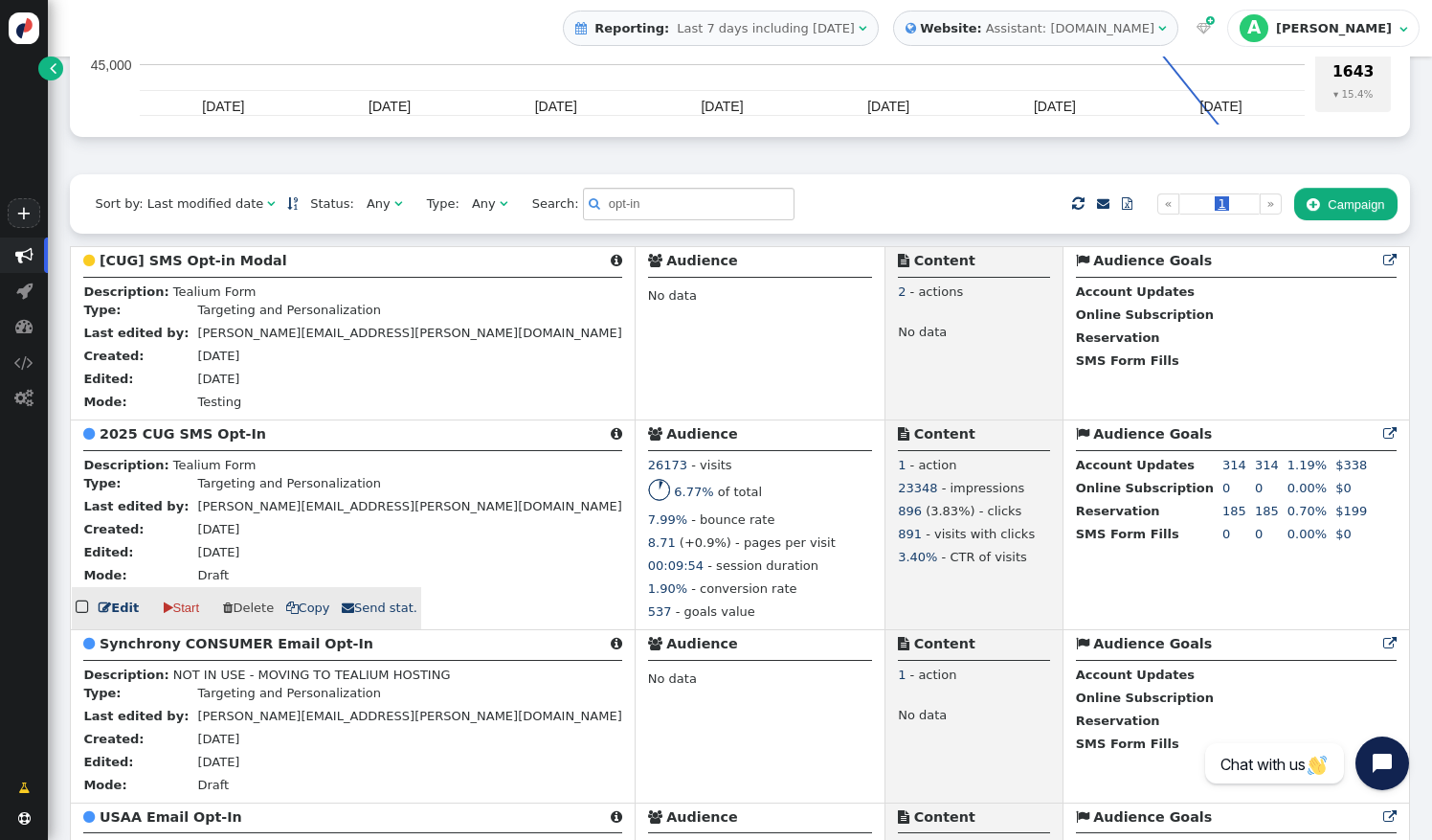
scroll to position [326, 0]
click at [187, 441] on b "2025 CUG SMS Opt-In" at bounding box center [183, 433] width 167 height 16
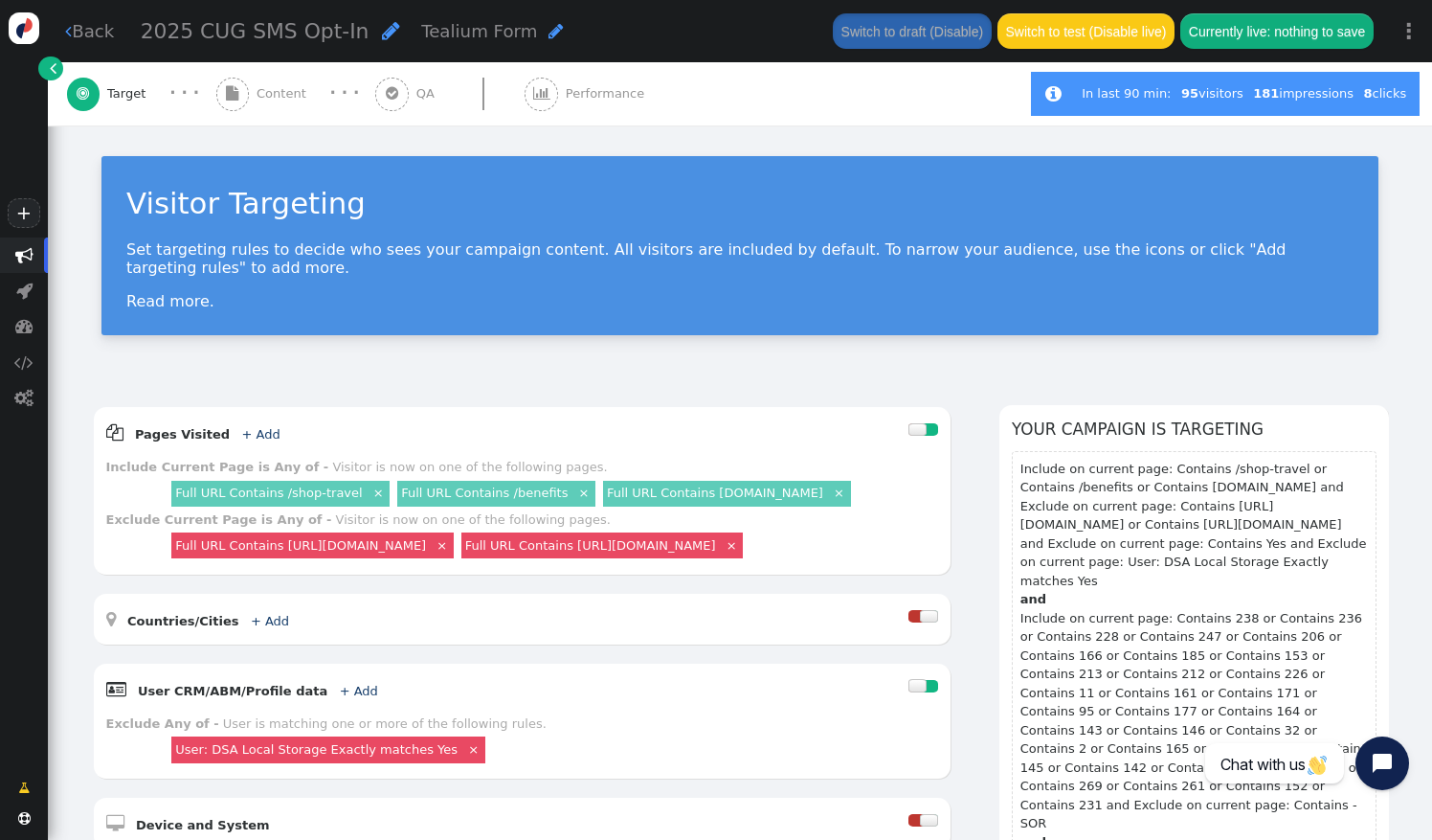
click at [106, 29] on link " Back" at bounding box center [89, 31] width 48 height 26
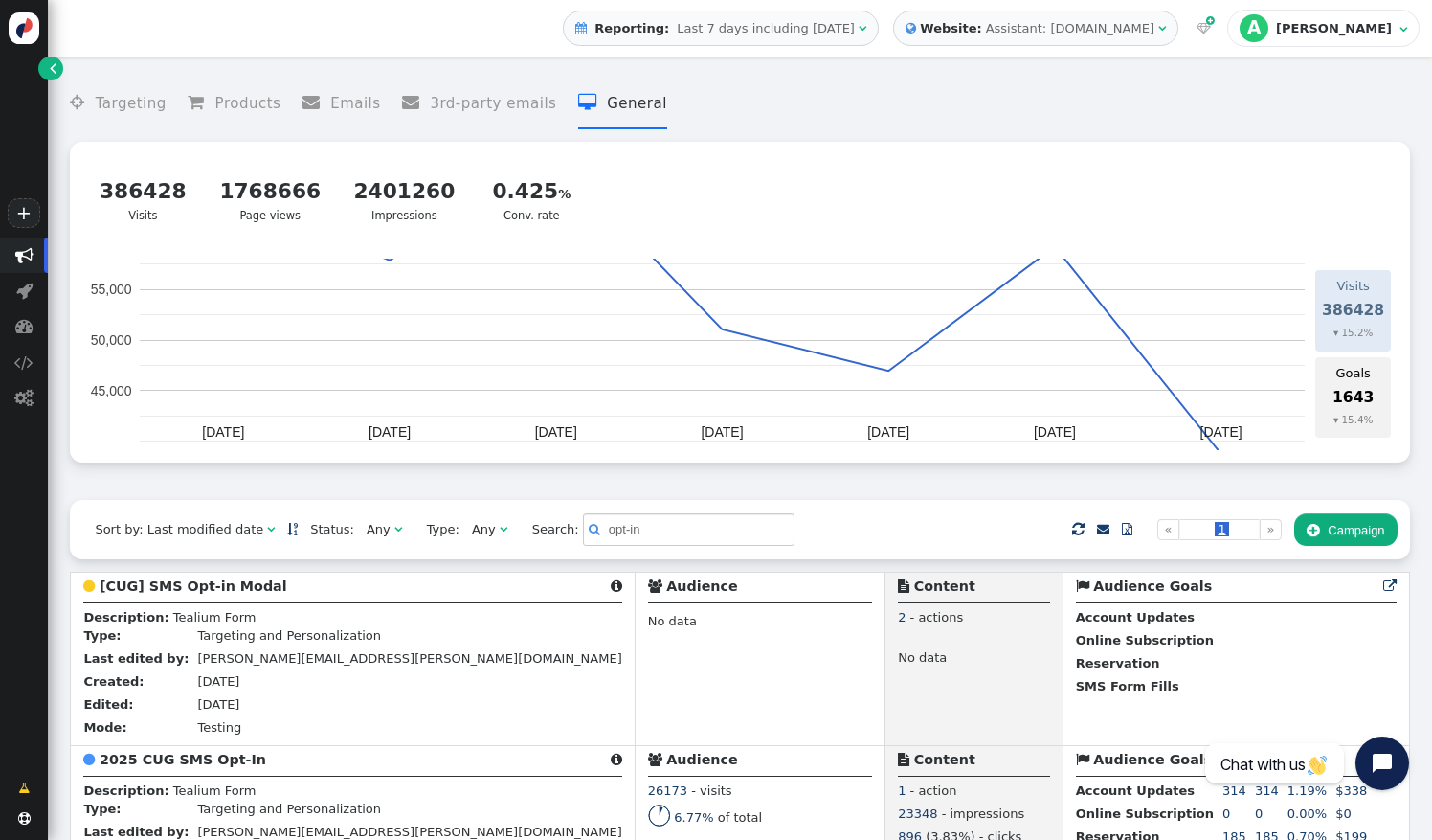
click at [121, 506] on div "Sort by: Last modified date   Status: Any  Type: Any  Search:  opt-in   …" at bounding box center [739, 530] width 1339 height 59
click at [186, 592] on b "[CUG] SMS Opt-in Modal" at bounding box center [194, 586] width 188 height 16
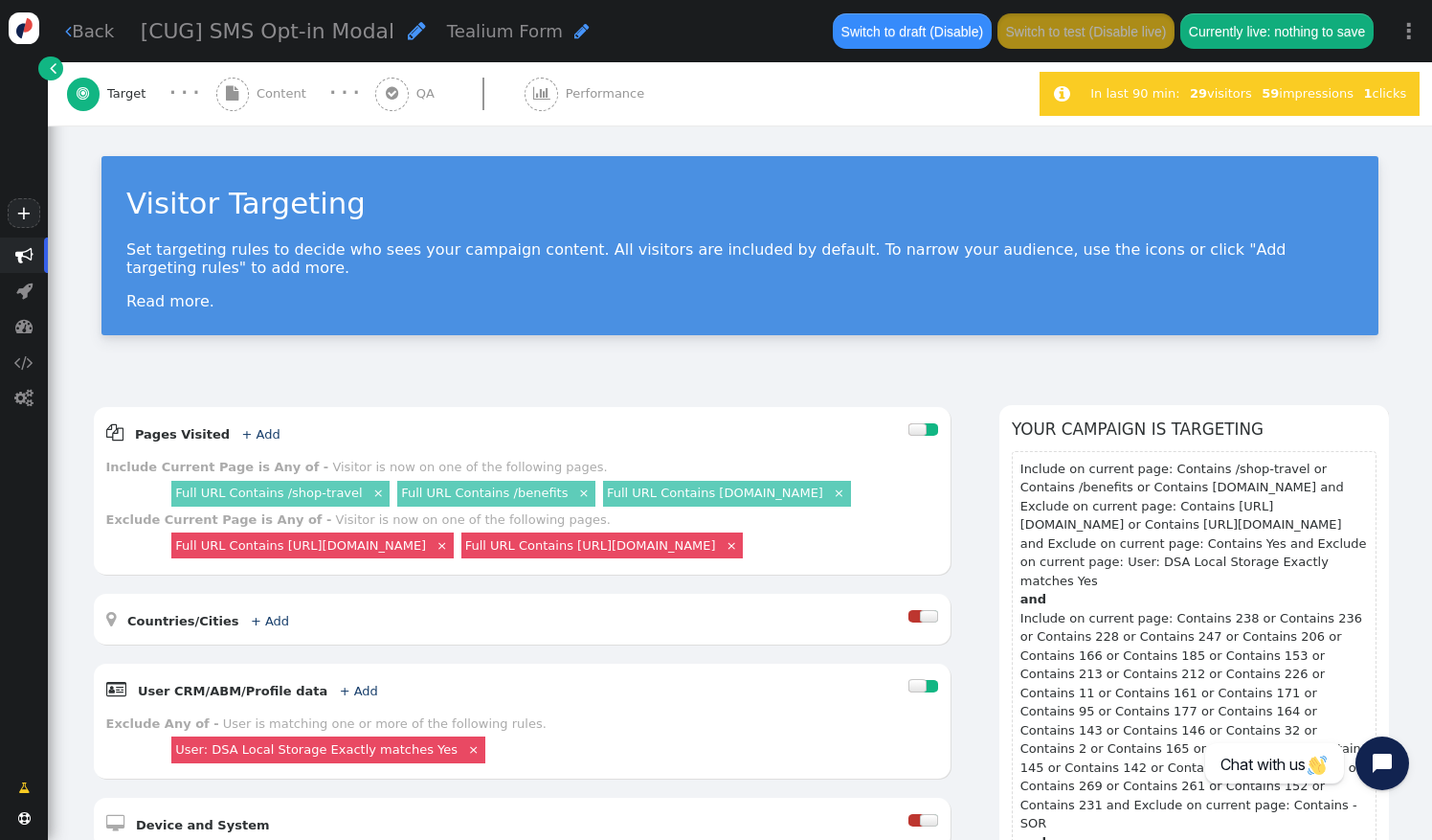
click at [160, 348] on div "Visitor Targeting Set targeting rules to decide who sees your campaign content.…" at bounding box center [739, 253] width 1385 height 255
